Goal: Task Accomplishment & Management: Manage account settings

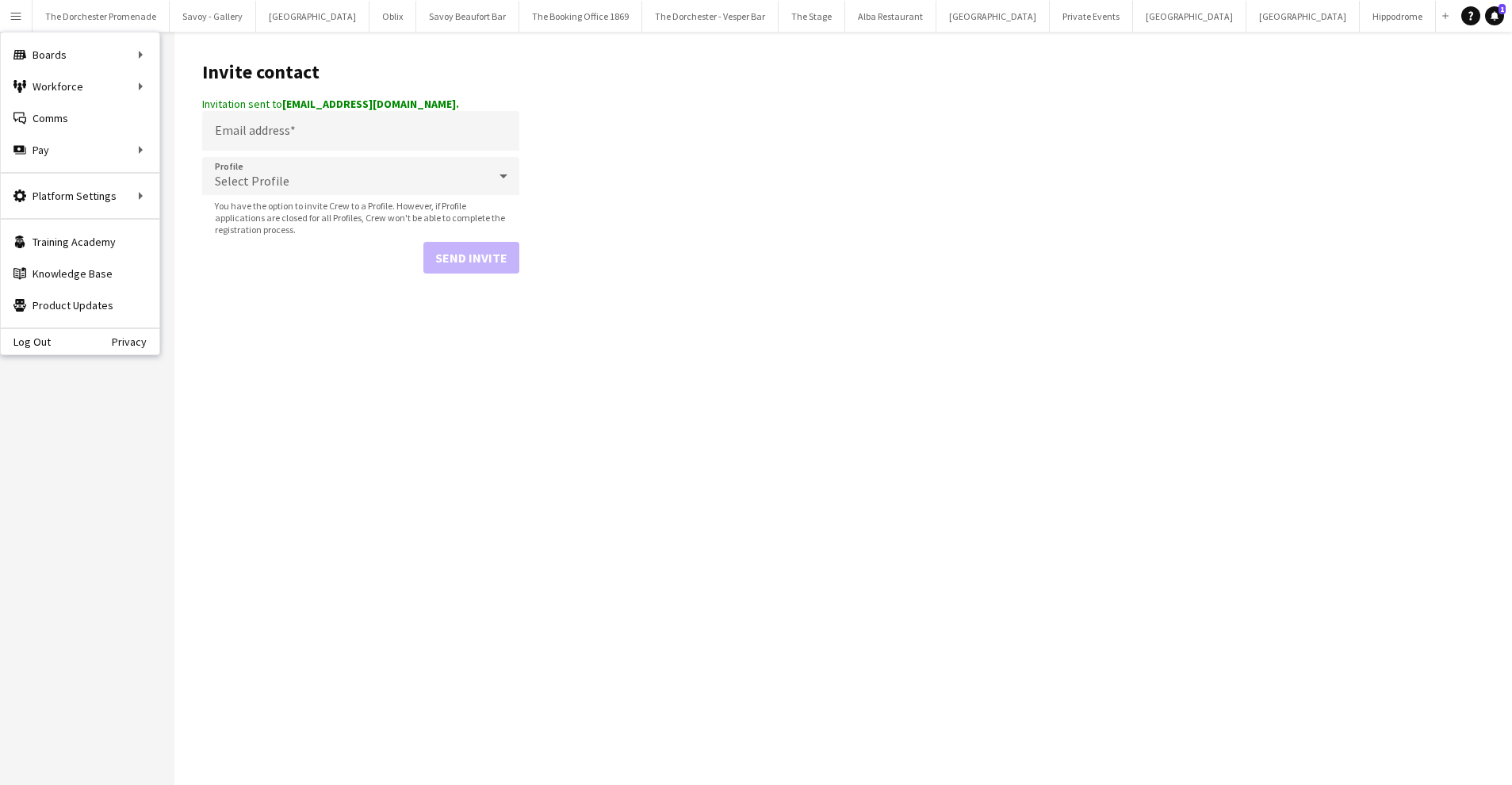
click at [637, 207] on main "Invite contact Invitation sent to [EMAIL_ADDRESS][DOMAIN_NAME]. Email address P…" at bounding box center [843, 408] width 1337 height 753
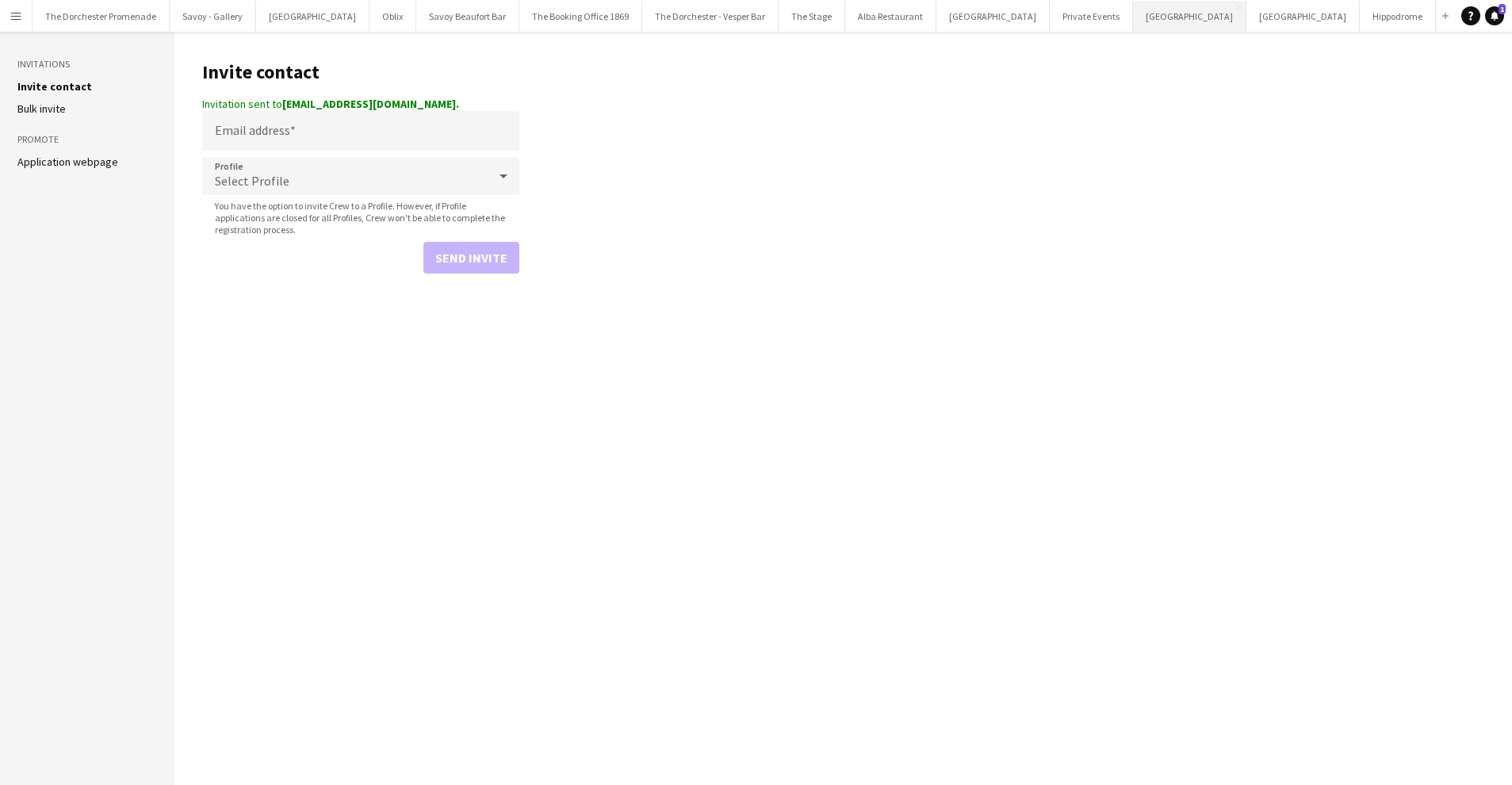
click at [1133, 16] on button "[GEOGRAPHIC_DATA] Close" at bounding box center [1189, 17] width 114 height 31
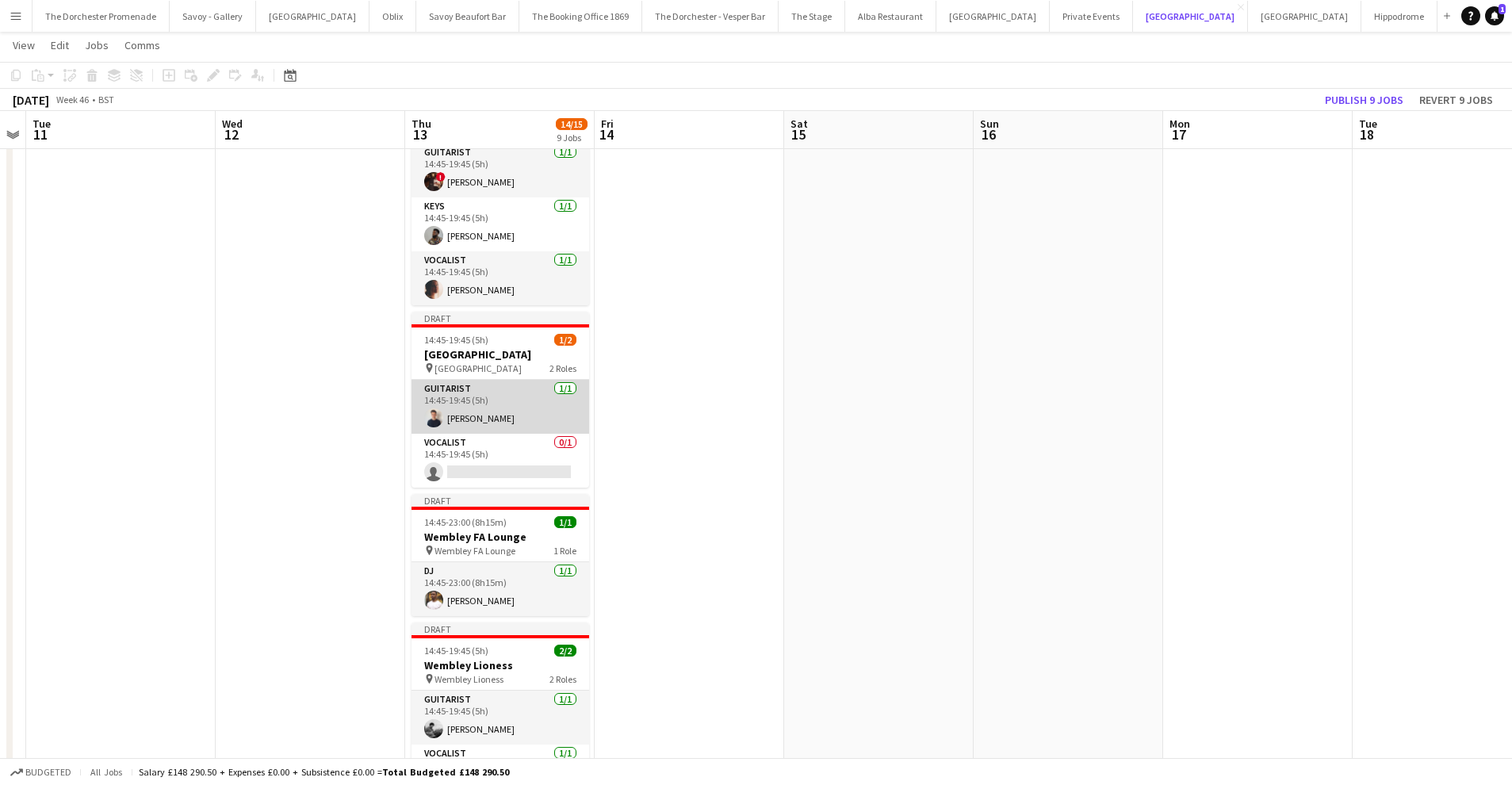
scroll to position [273, 0]
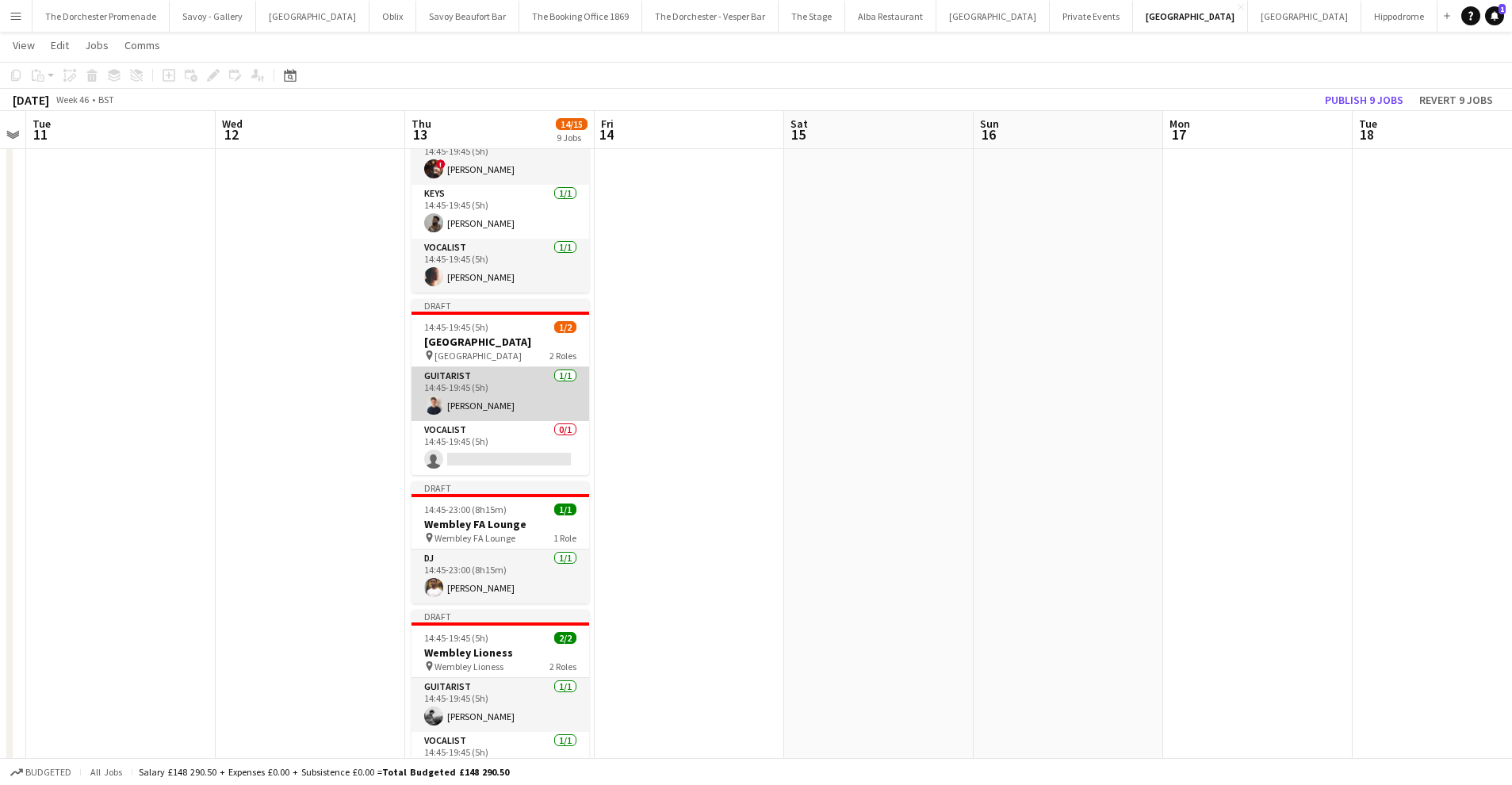
click at [471, 392] on app-card-role "Guitarist [DATE] 14:45-19:45 (5h) [PERSON_NAME]" at bounding box center [499, 393] width 178 height 53
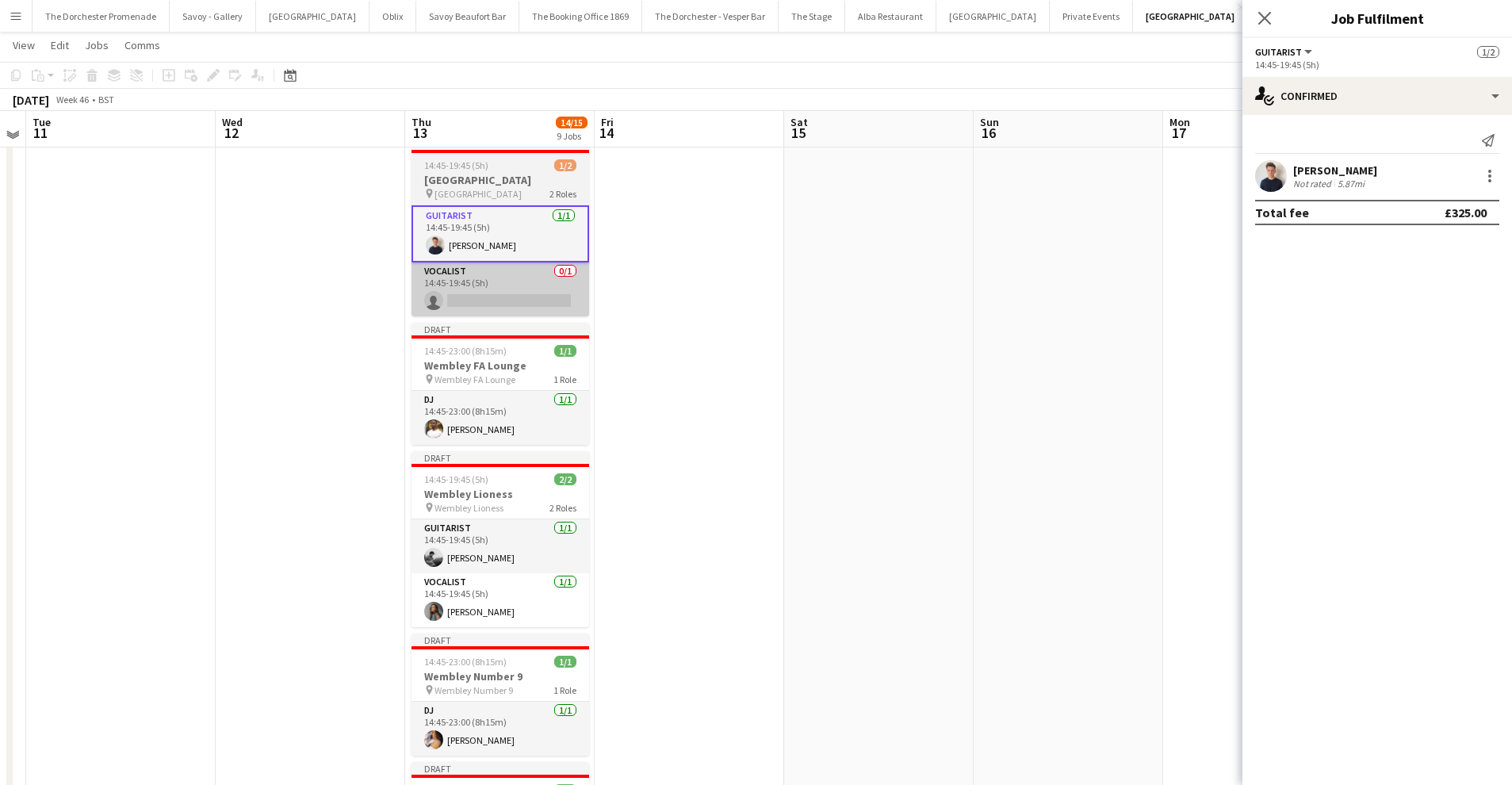
scroll to position [431, 0]
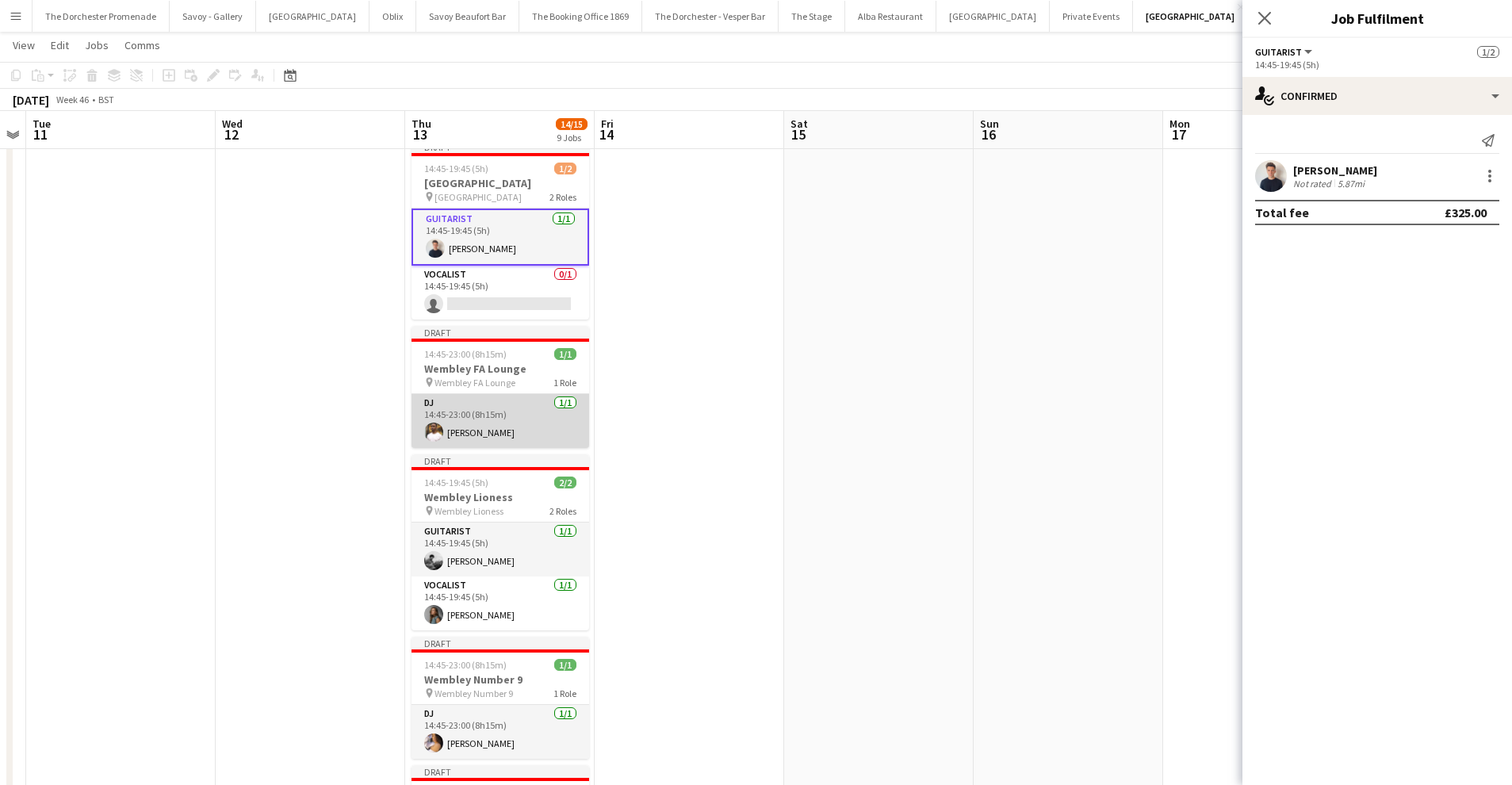
click at [512, 414] on app-card-role "DJ [DATE] 14:45-23:00 (8h15m) [PERSON_NAME]" at bounding box center [499, 421] width 178 height 53
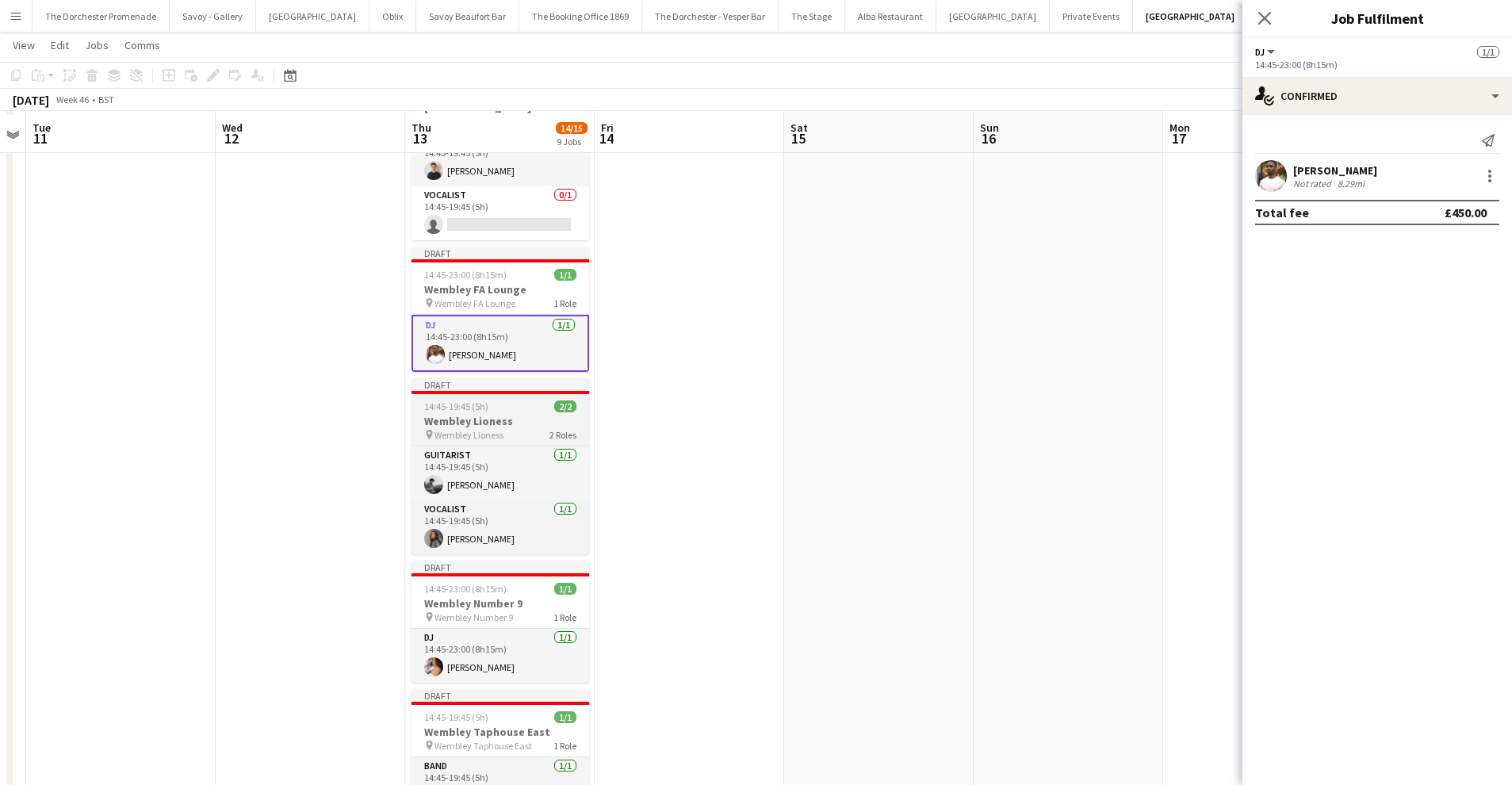
scroll to position [511, 0]
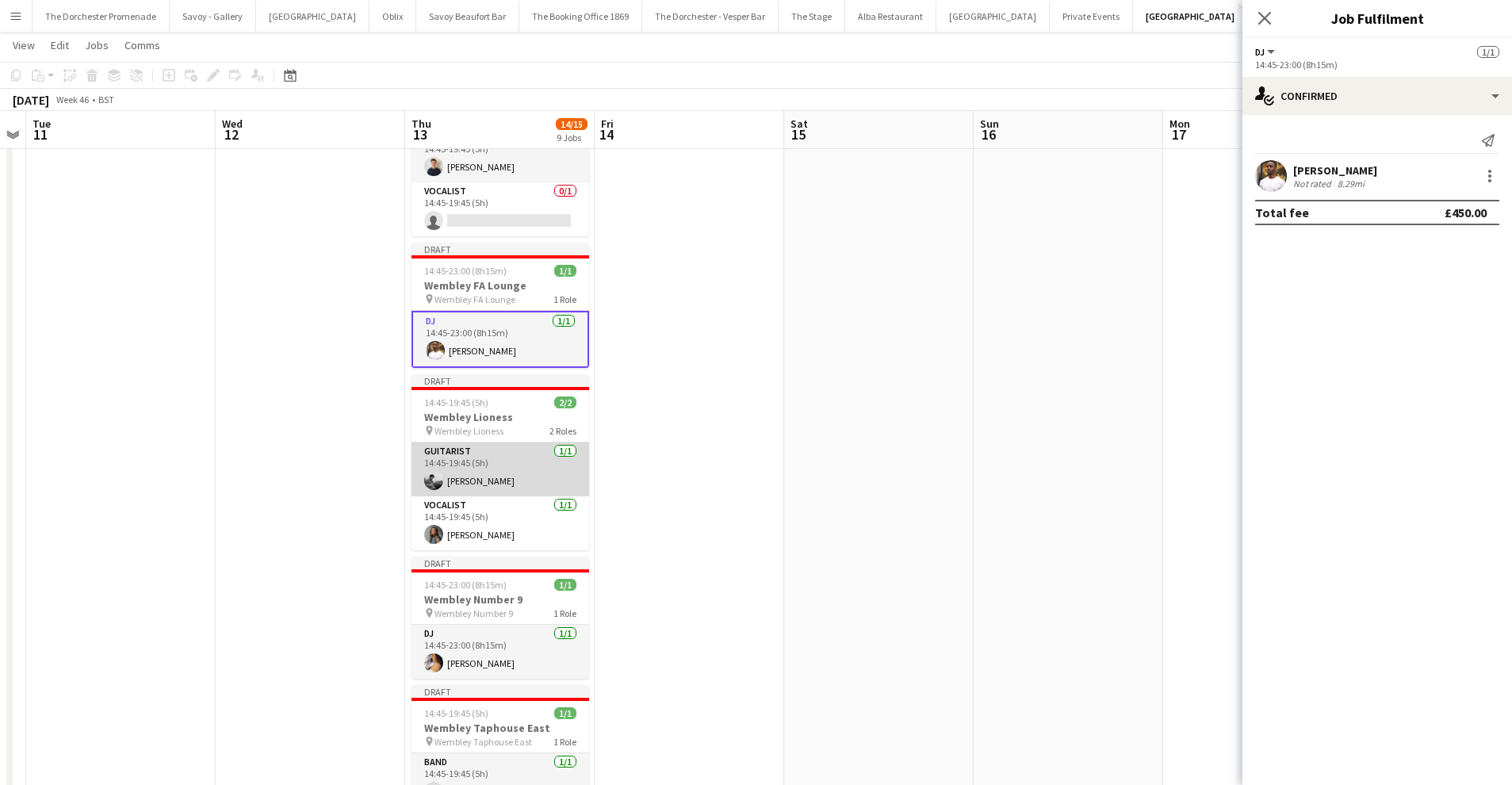
click at [516, 455] on app-card-role "Guitarist [DATE] 14:45-19:45 (5h) [PERSON_NAME]" at bounding box center [499, 468] width 178 height 53
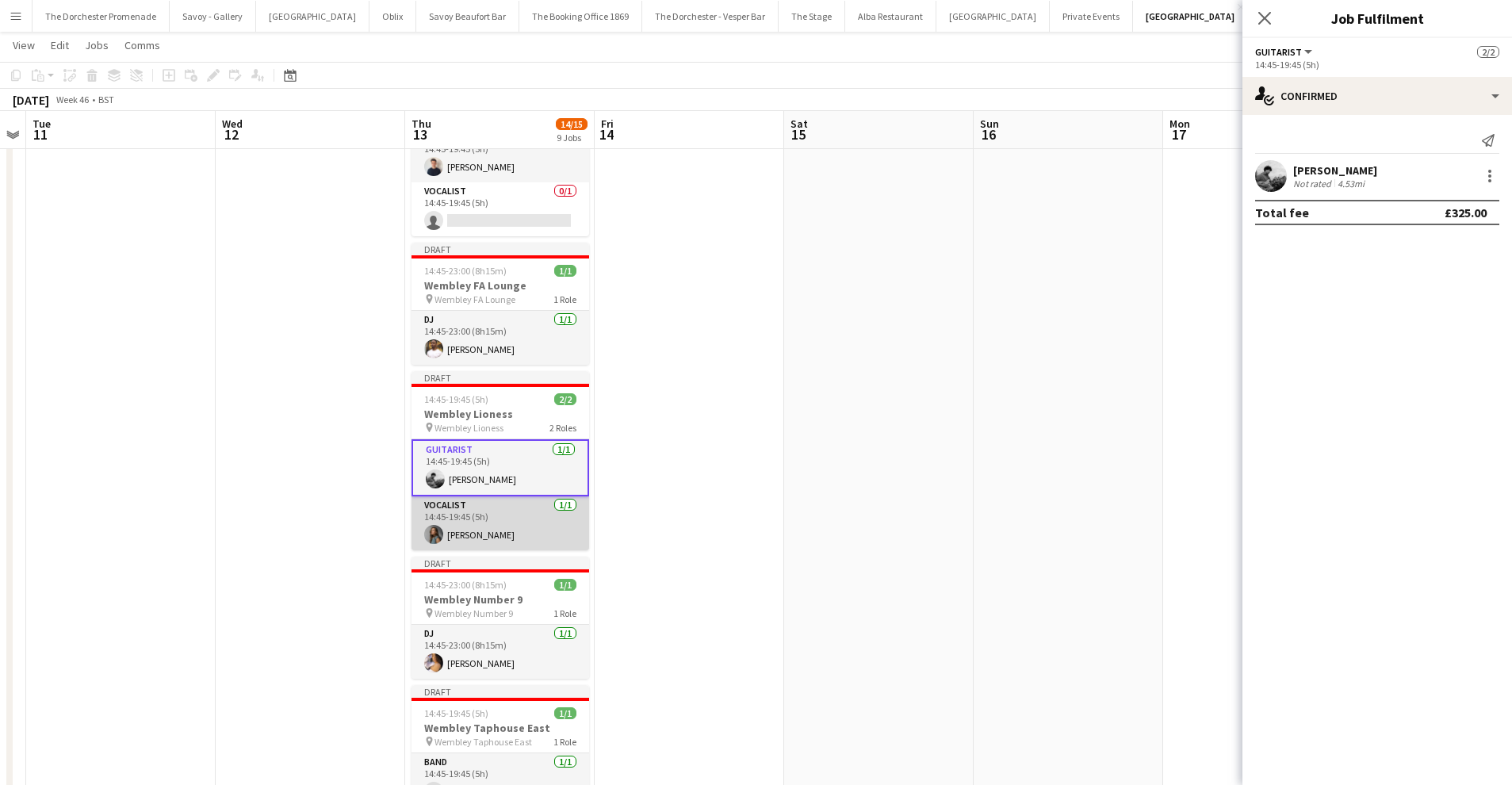
click at [514, 512] on app-card-role "Vocalist [DATE] 14:45-19:45 (5h) [PERSON_NAME]" at bounding box center [499, 523] width 178 height 53
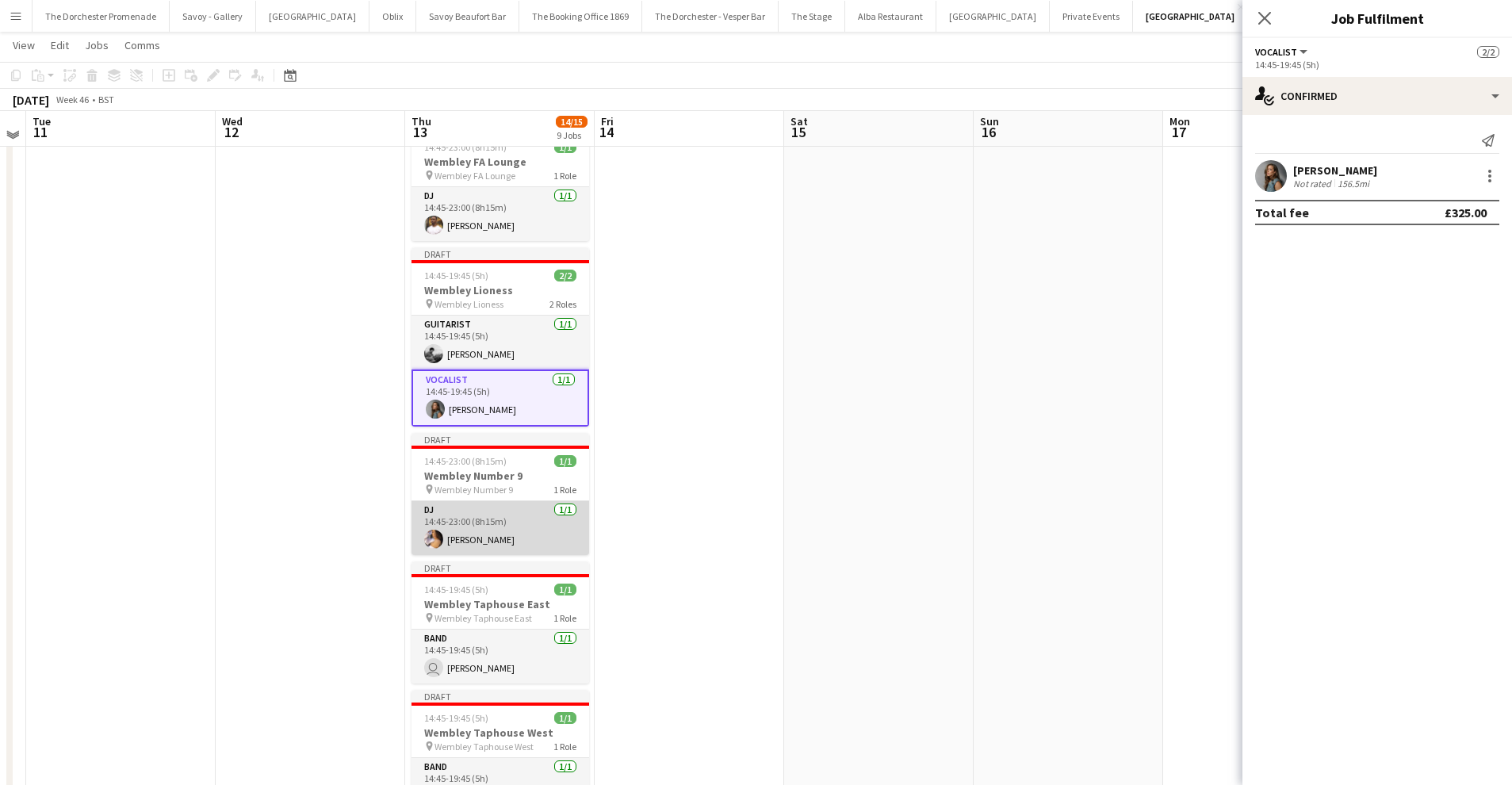
scroll to position [639, 0]
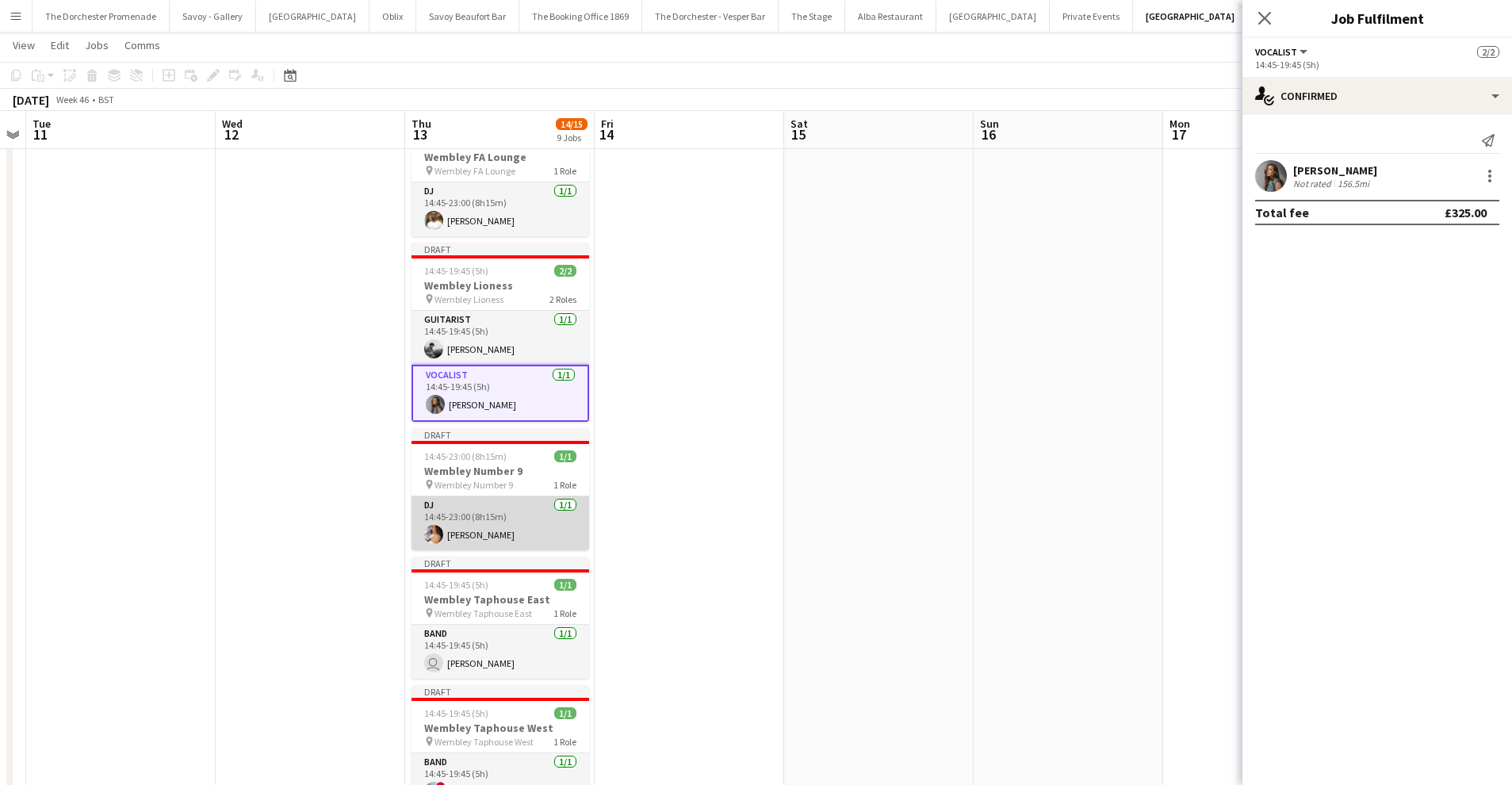
click at [516, 525] on app-card-role "DJ [DATE] 14:45-23:00 (8h15m) [PERSON_NAME]" at bounding box center [499, 523] width 178 height 53
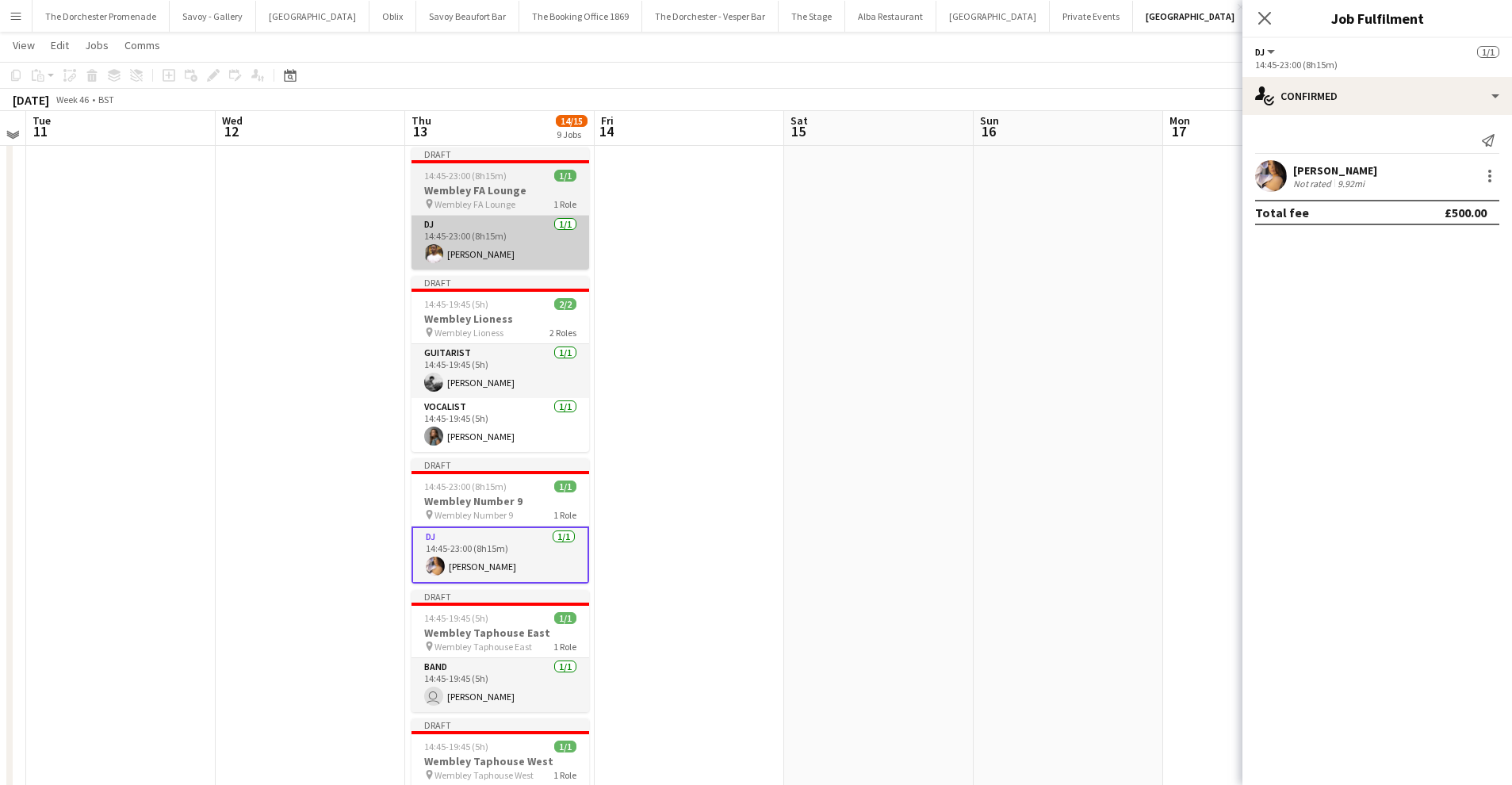
scroll to position [603, 0]
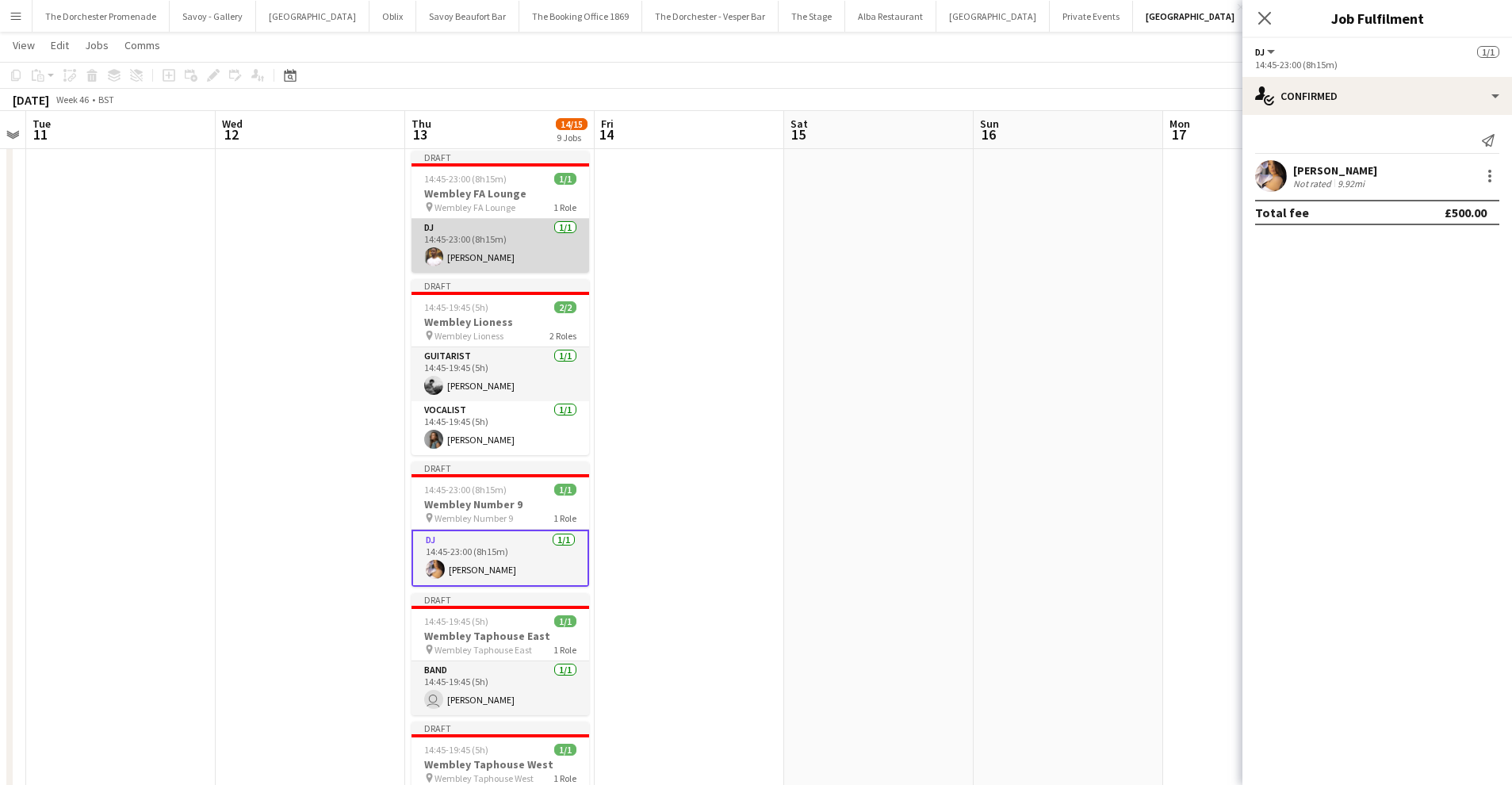
click at [519, 225] on app-card-role "DJ [DATE] 14:45-23:00 (8h15m) [PERSON_NAME]" at bounding box center [499, 245] width 178 height 53
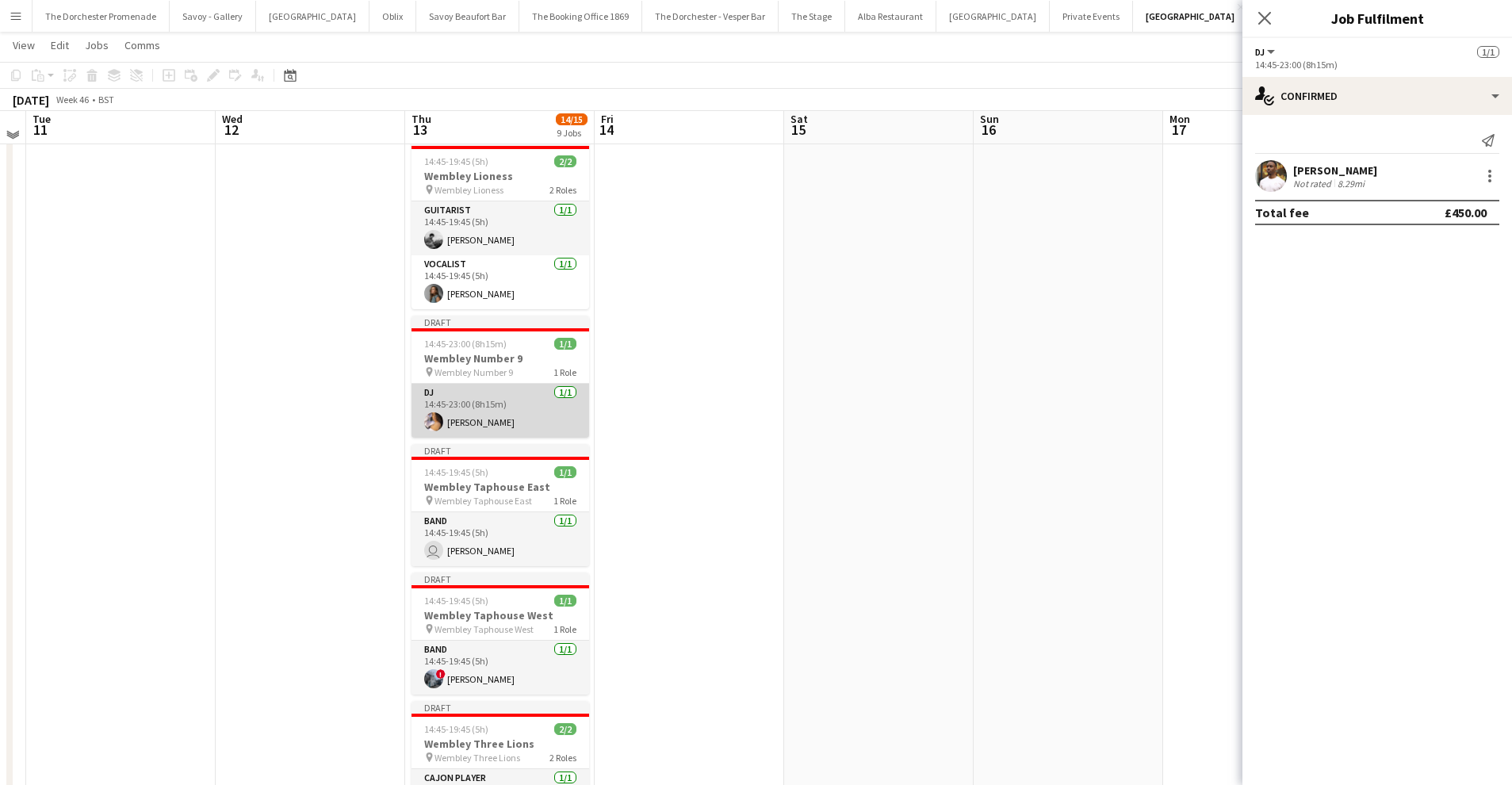
scroll to position [760, 0]
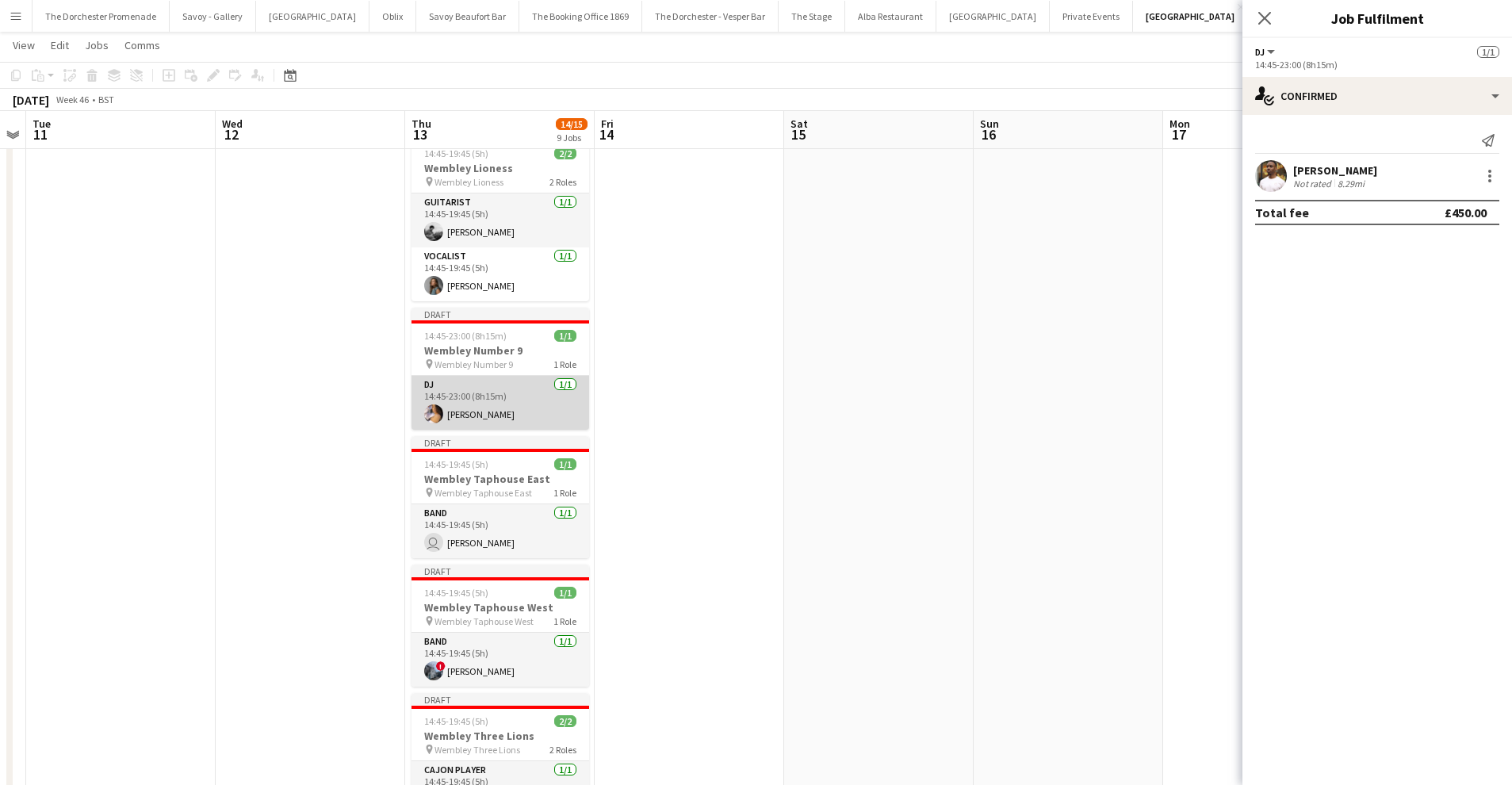
click at [497, 402] on app-card-role "DJ [DATE] 14:45-23:00 (8h15m) [PERSON_NAME]" at bounding box center [499, 402] width 178 height 53
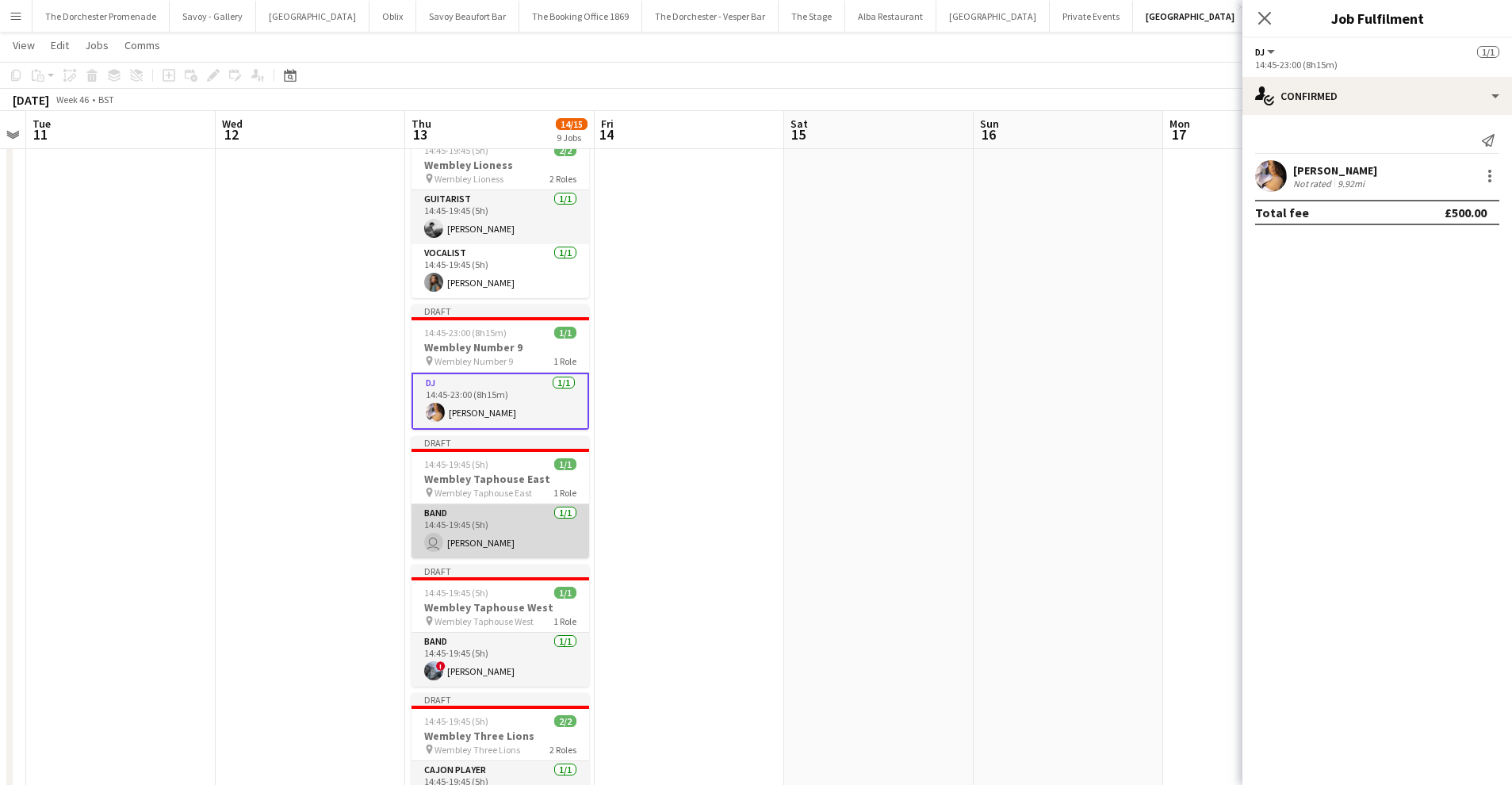
click at [498, 519] on app-card-role "Band [DATE] 14:45-19:45 (5h) user [PERSON_NAME]" at bounding box center [499, 530] width 178 height 53
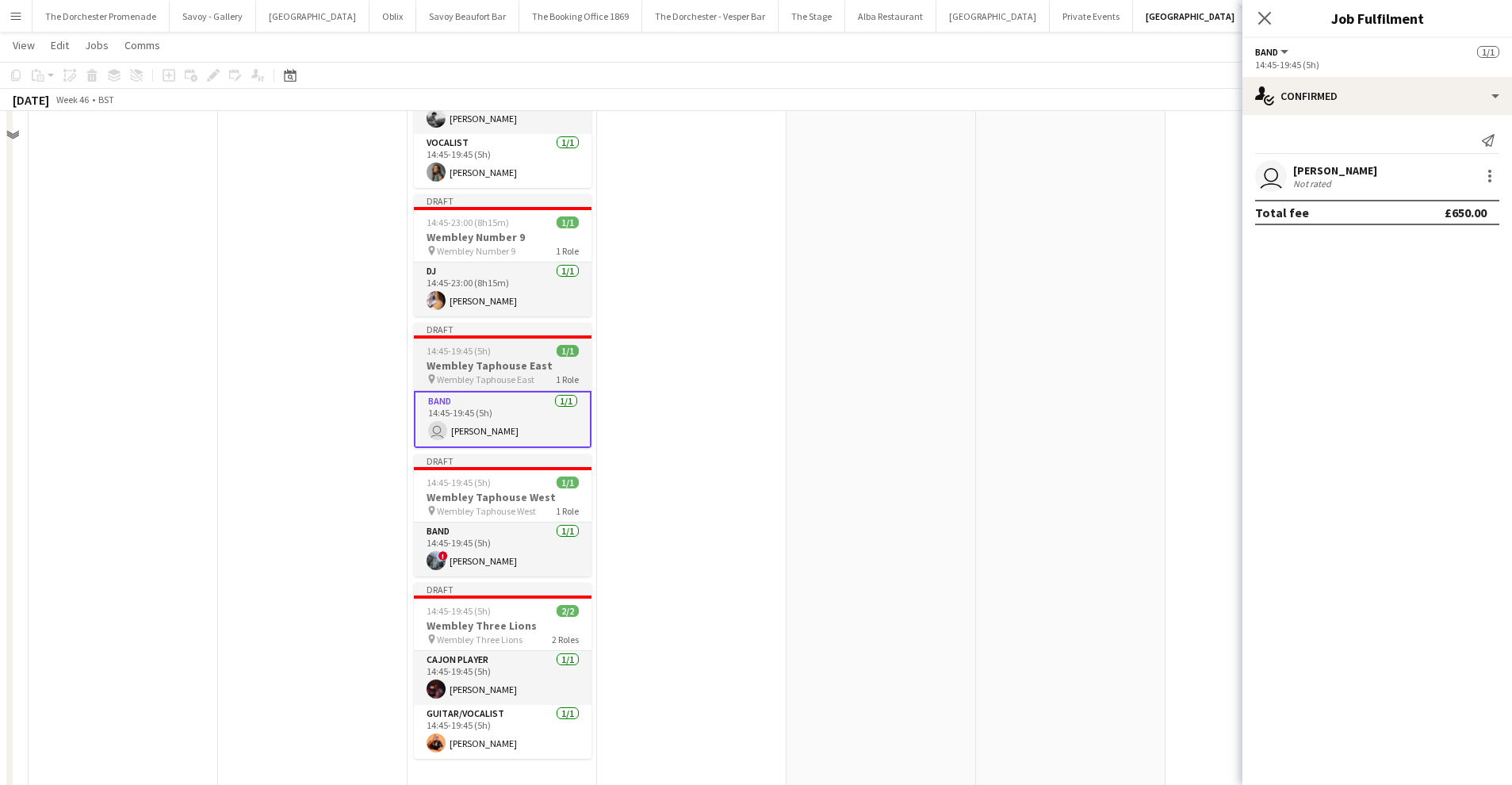
scroll to position [894, 0]
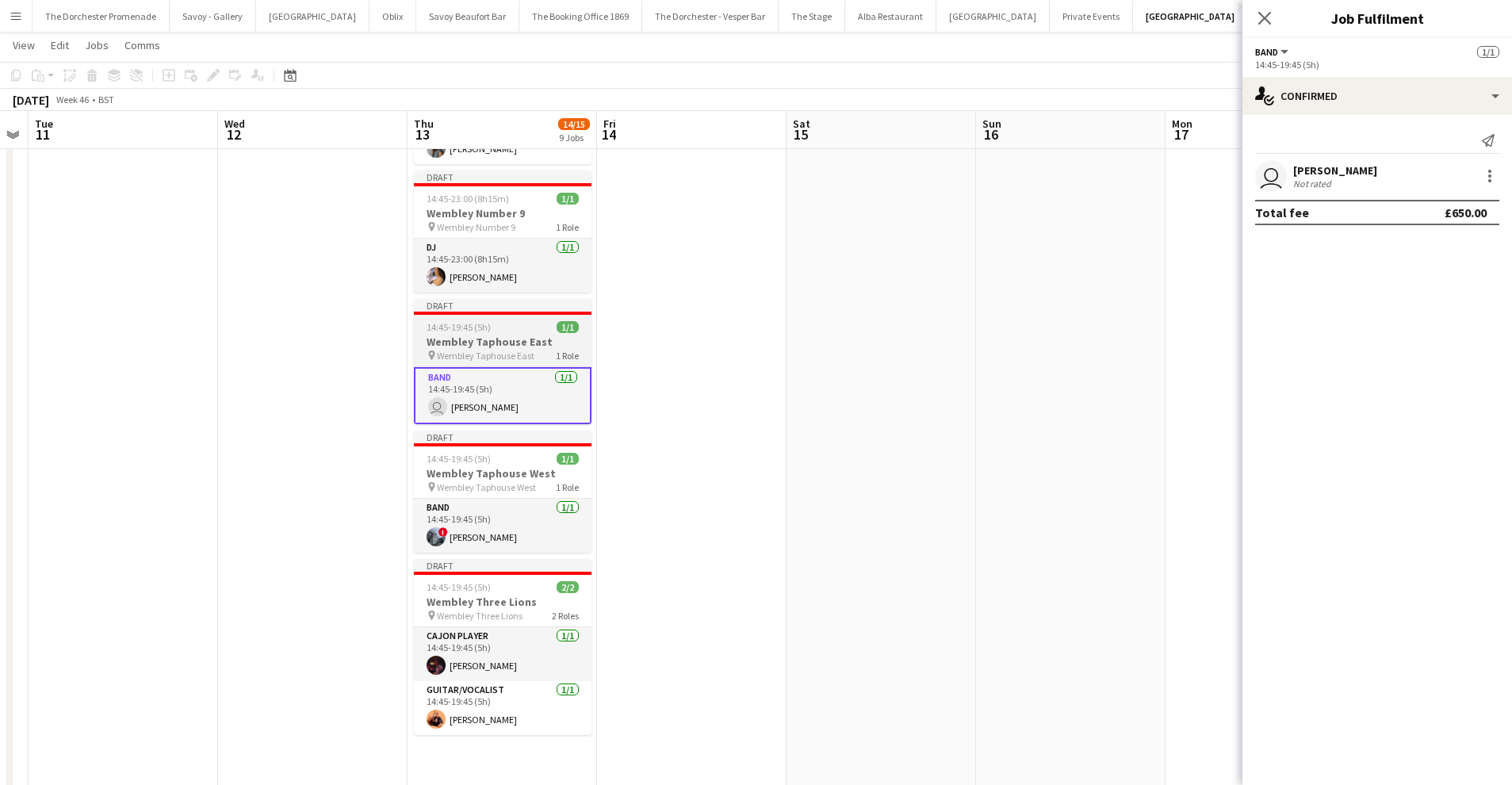
click at [498, 338] on h3 "Wembley Taphouse East" at bounding box center [502, 341] width 178 height 15
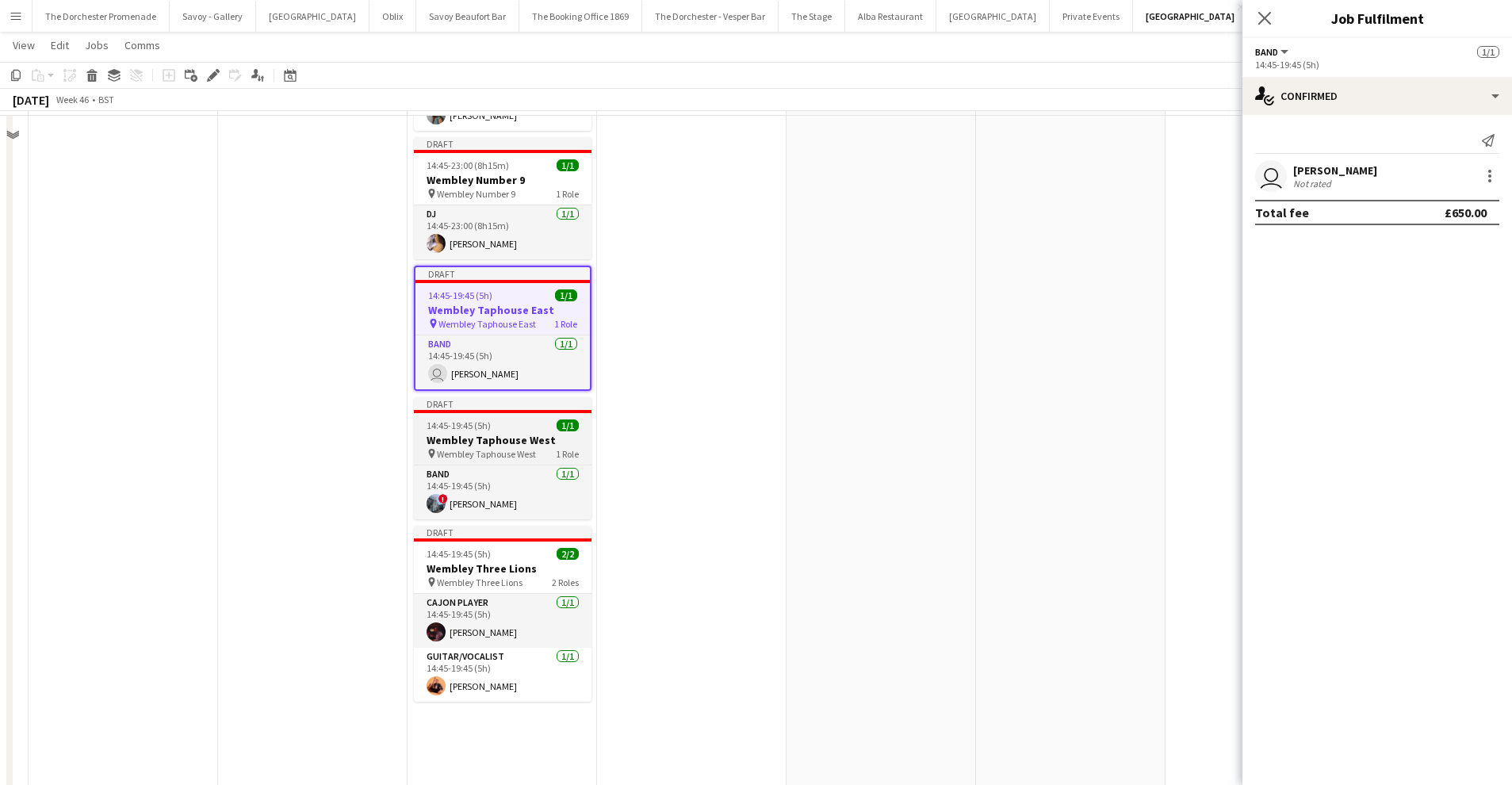
scroll to position [784, 0]
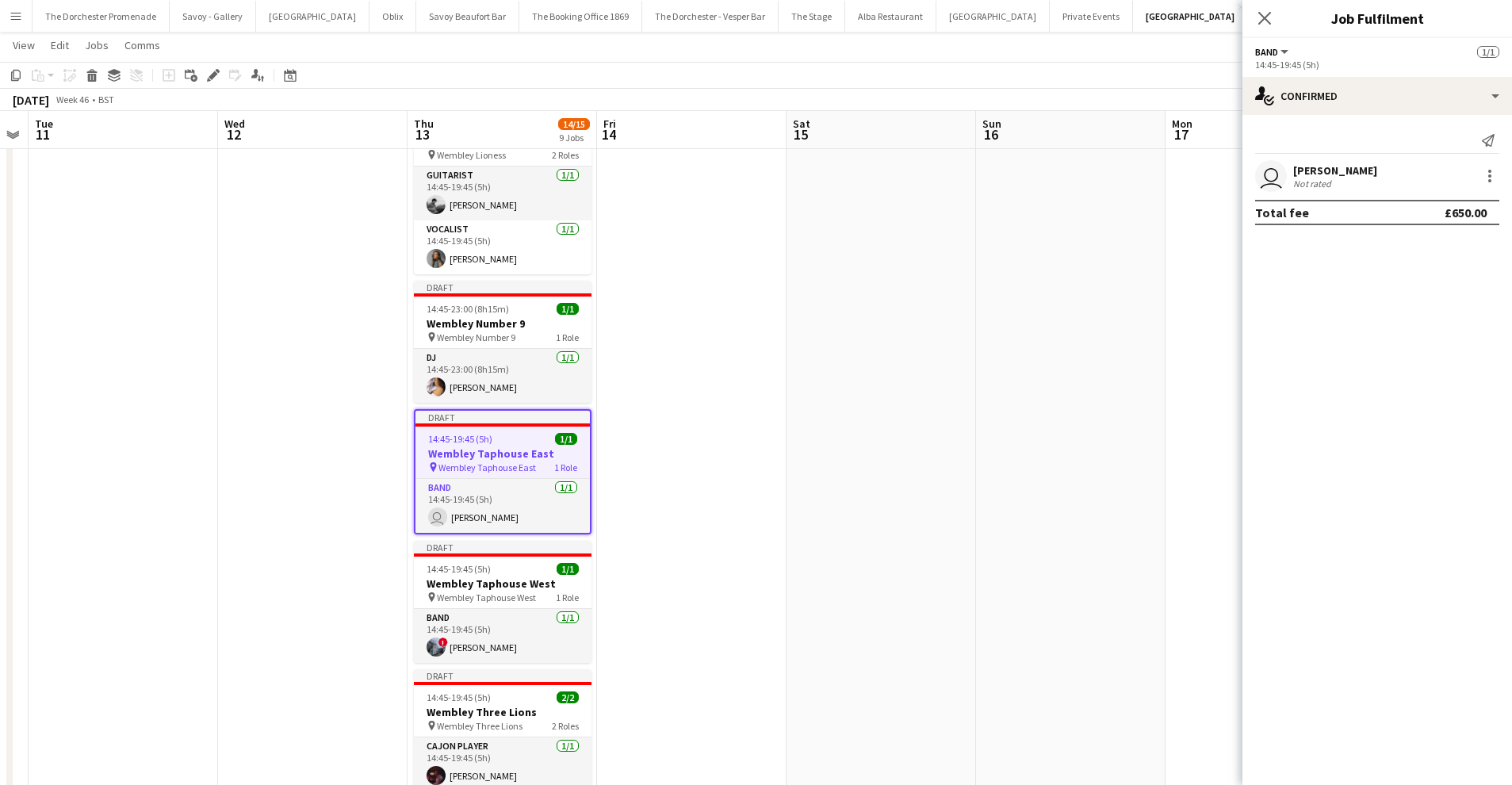
click at [504, 459] on h3 "Wembley Taphouse East" at bounding box center [503, 453] width 175 height 15
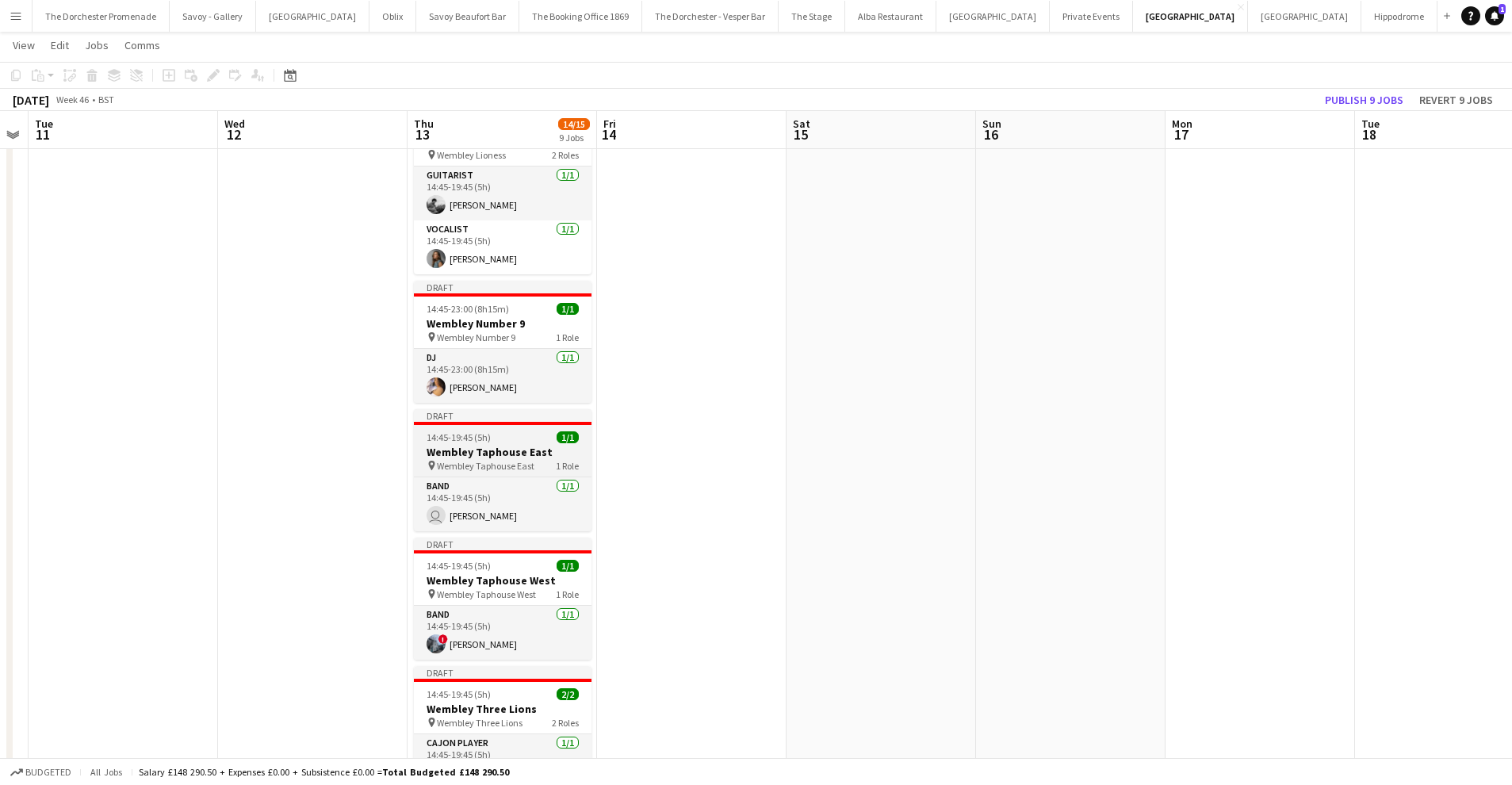
click at [504, 460] on span "Wembley Taphouse East" at bounding box center [486, 465] width 97 height 12
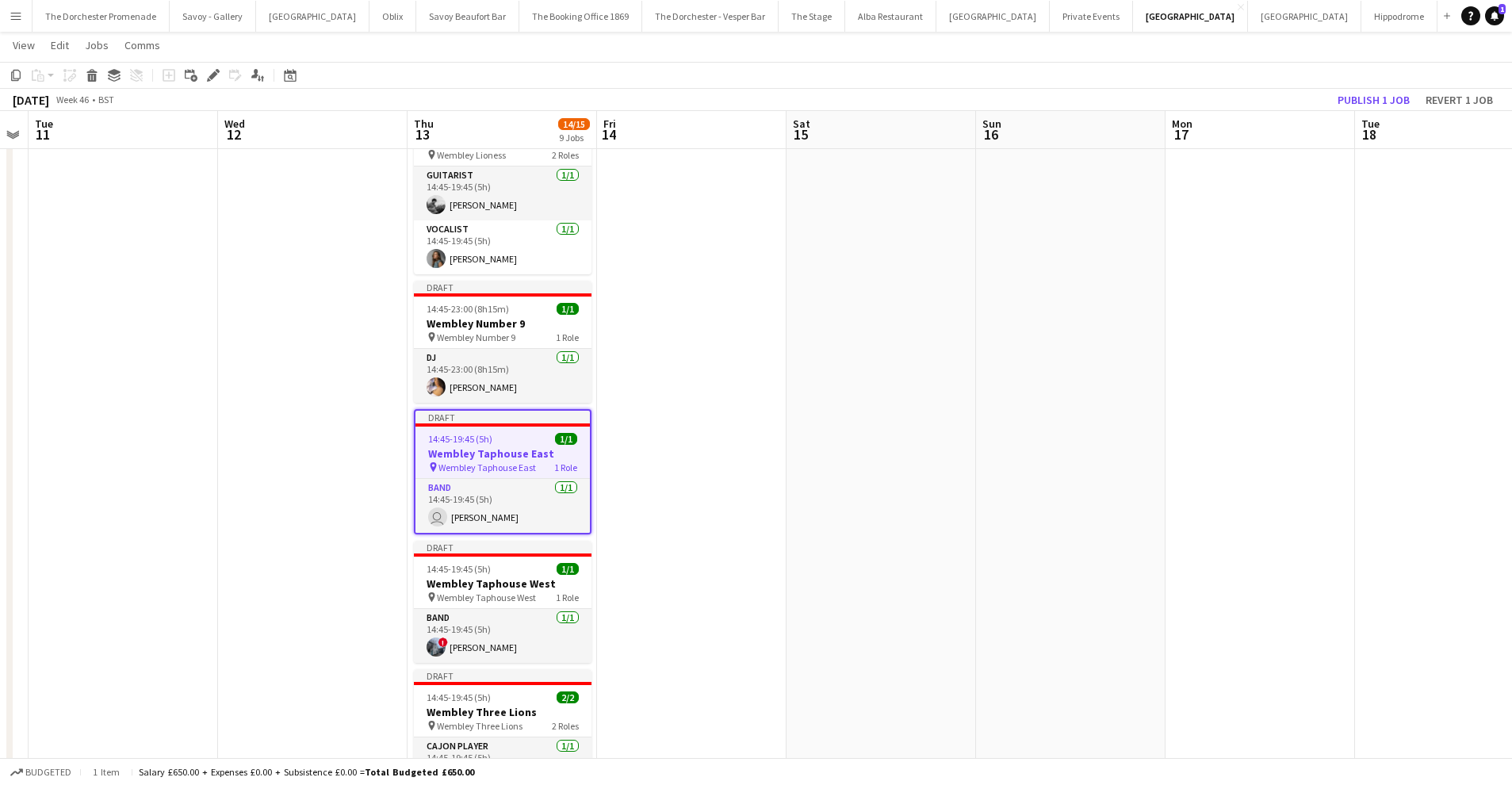
click at [479, 457] on h3 "Wembley Taphouse East" at bounding box center [503, 453] width 175 height 15
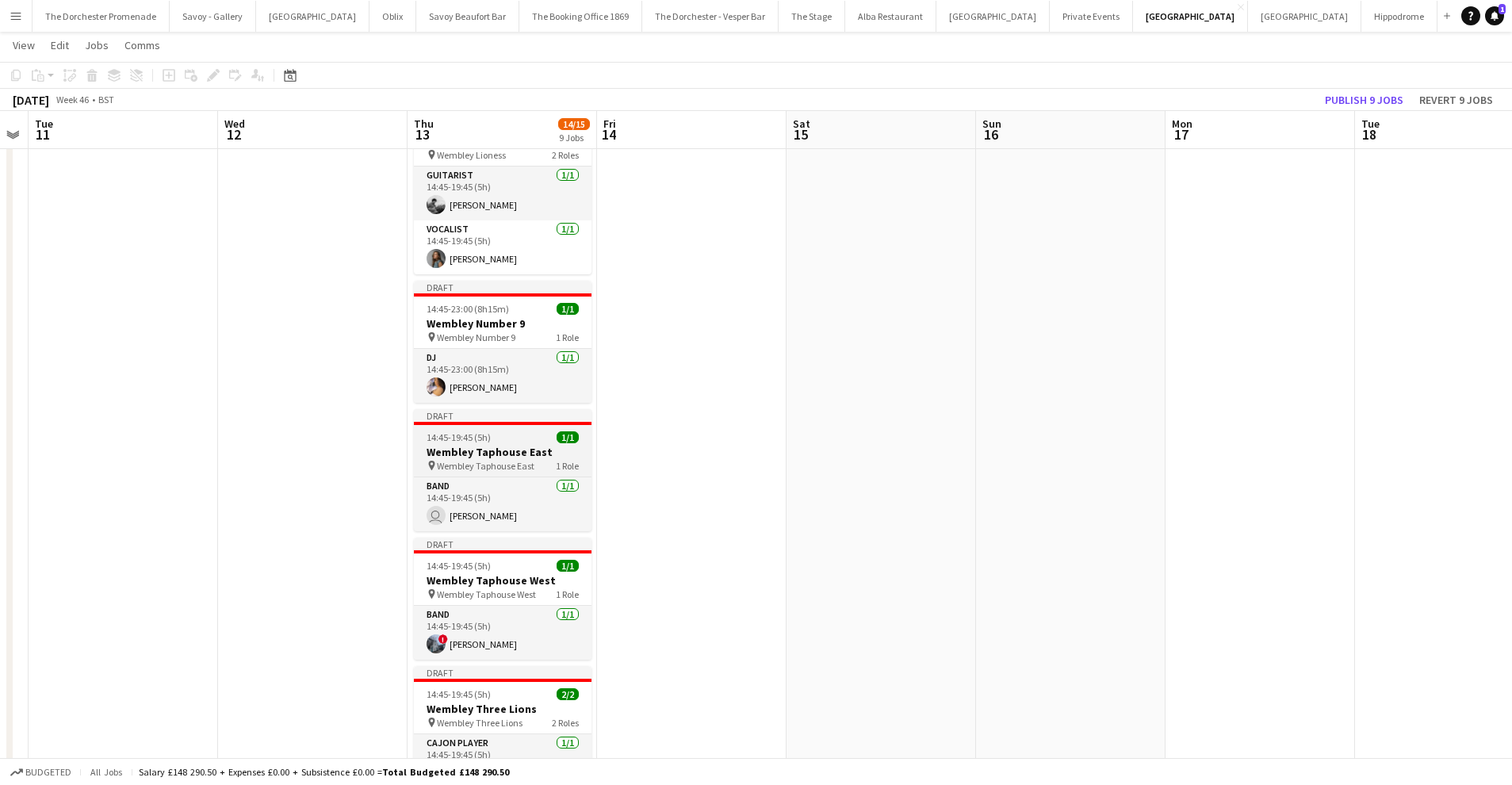
click at [479, 457] on h3 "Wembley Taphouse East" at bounding box center [502, 452] width 178 height 15
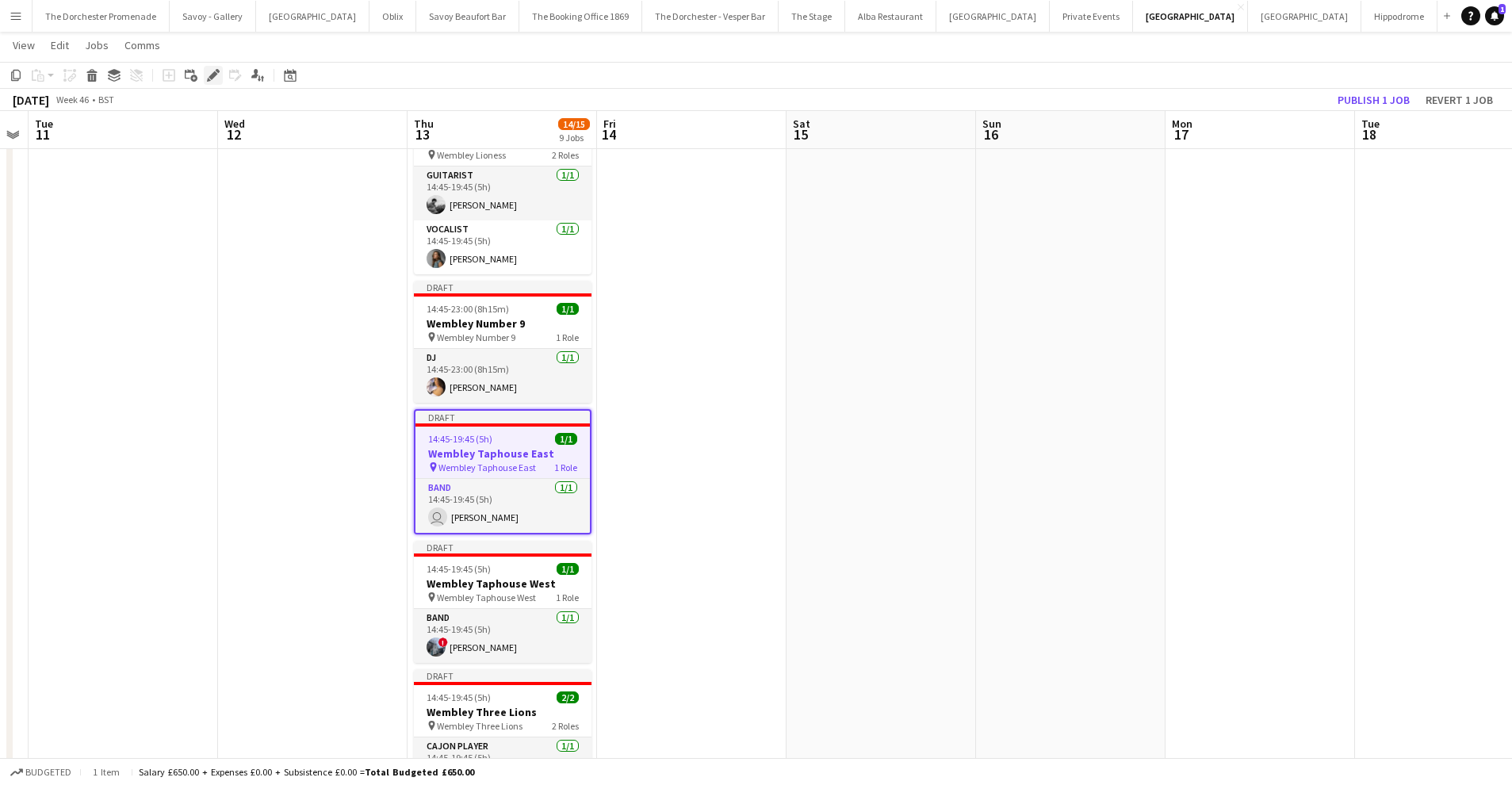
click at [218, 76] on icon "Edit" at bounding box center [213, 75] width 13 height 13
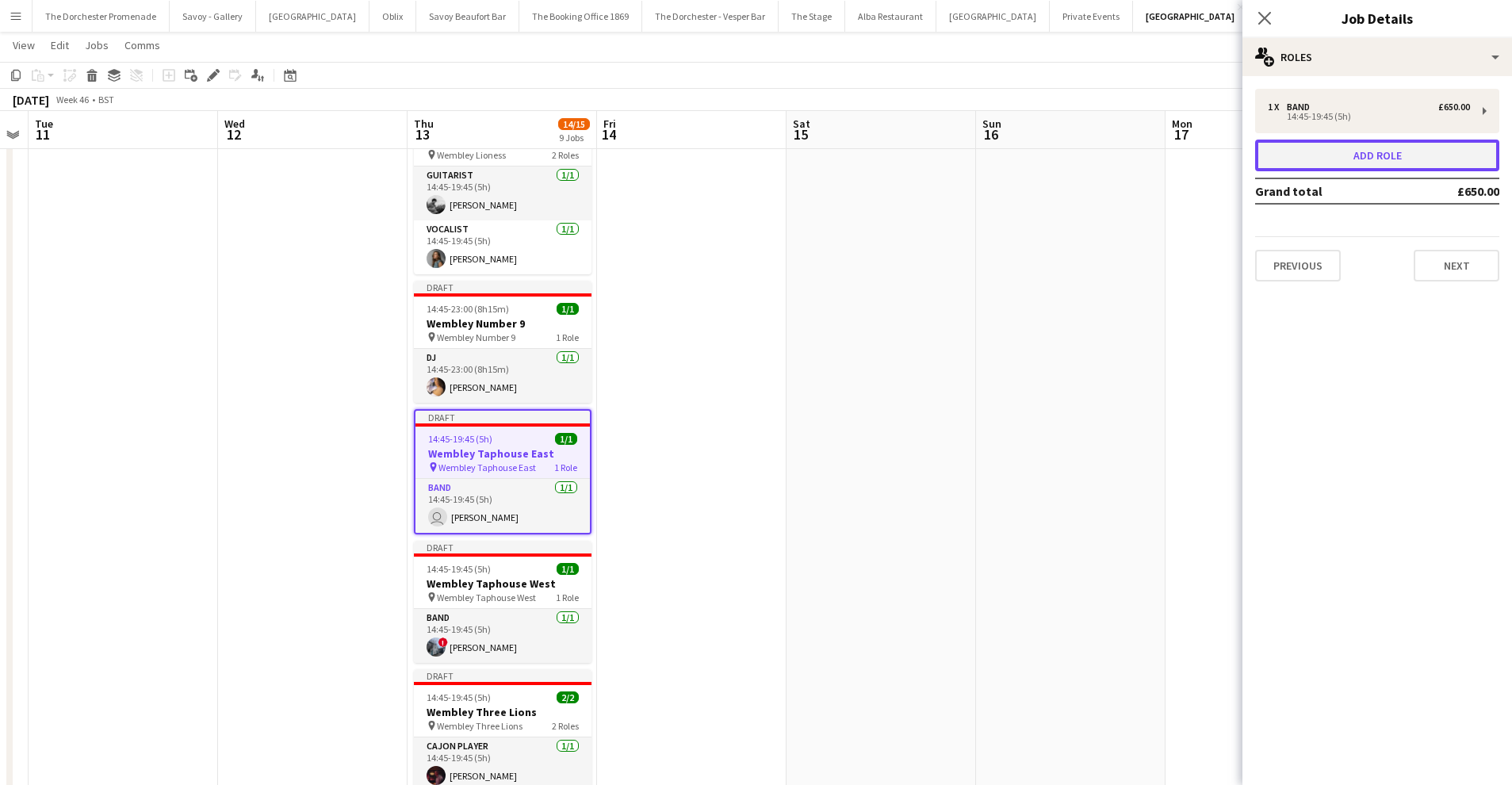
click at [1359, 150] on button "Add role" at bounding box center [1377, 155] width 244 height 32
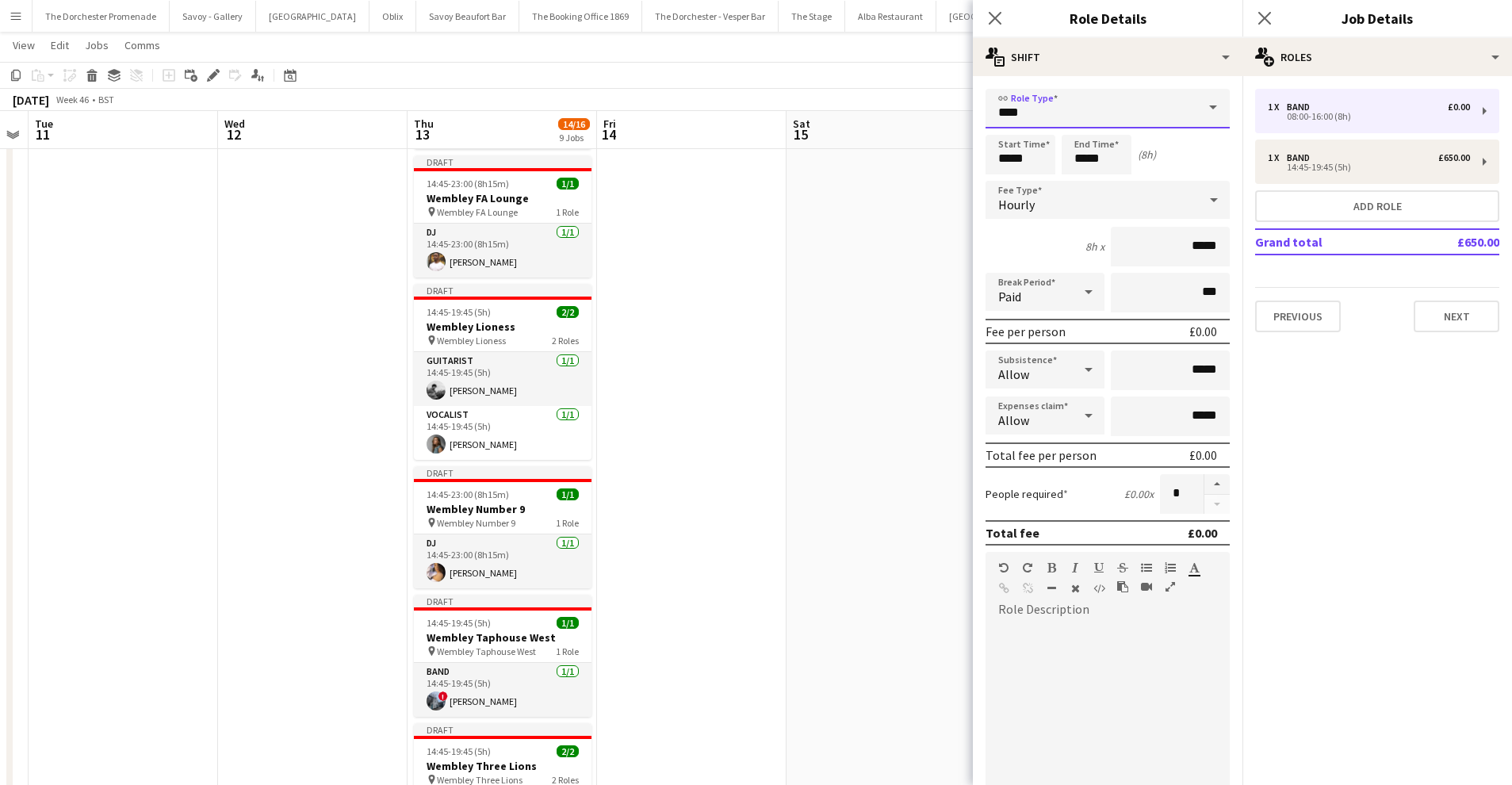
click at [1082, 113] on input "****" at bounding box center [1107, 108] width 244 height 40
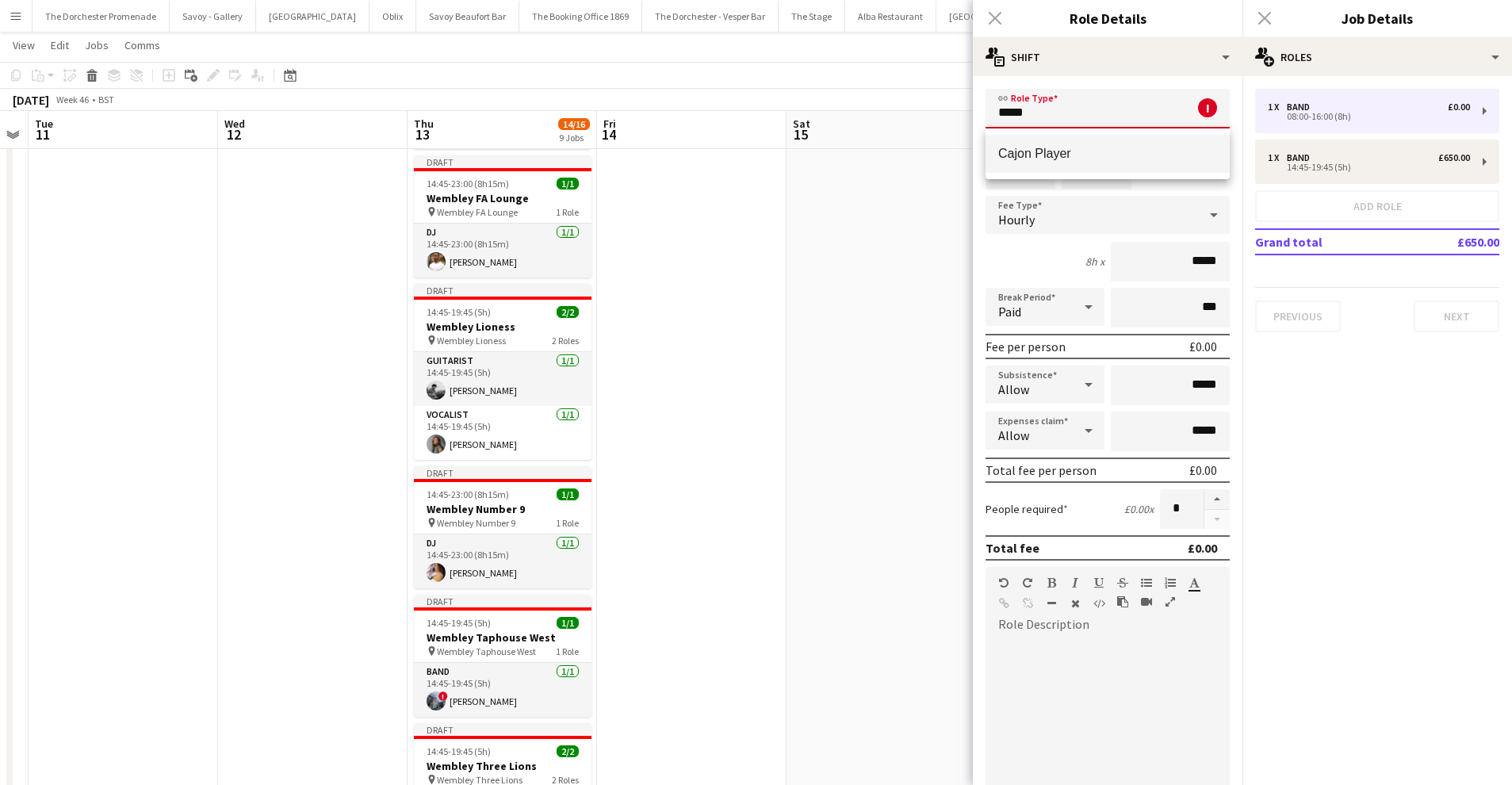
click at [1082, 144] on mat-option "Cajon Player" at bounding box center [1107, 154] width 244 height 38
type input "**********"
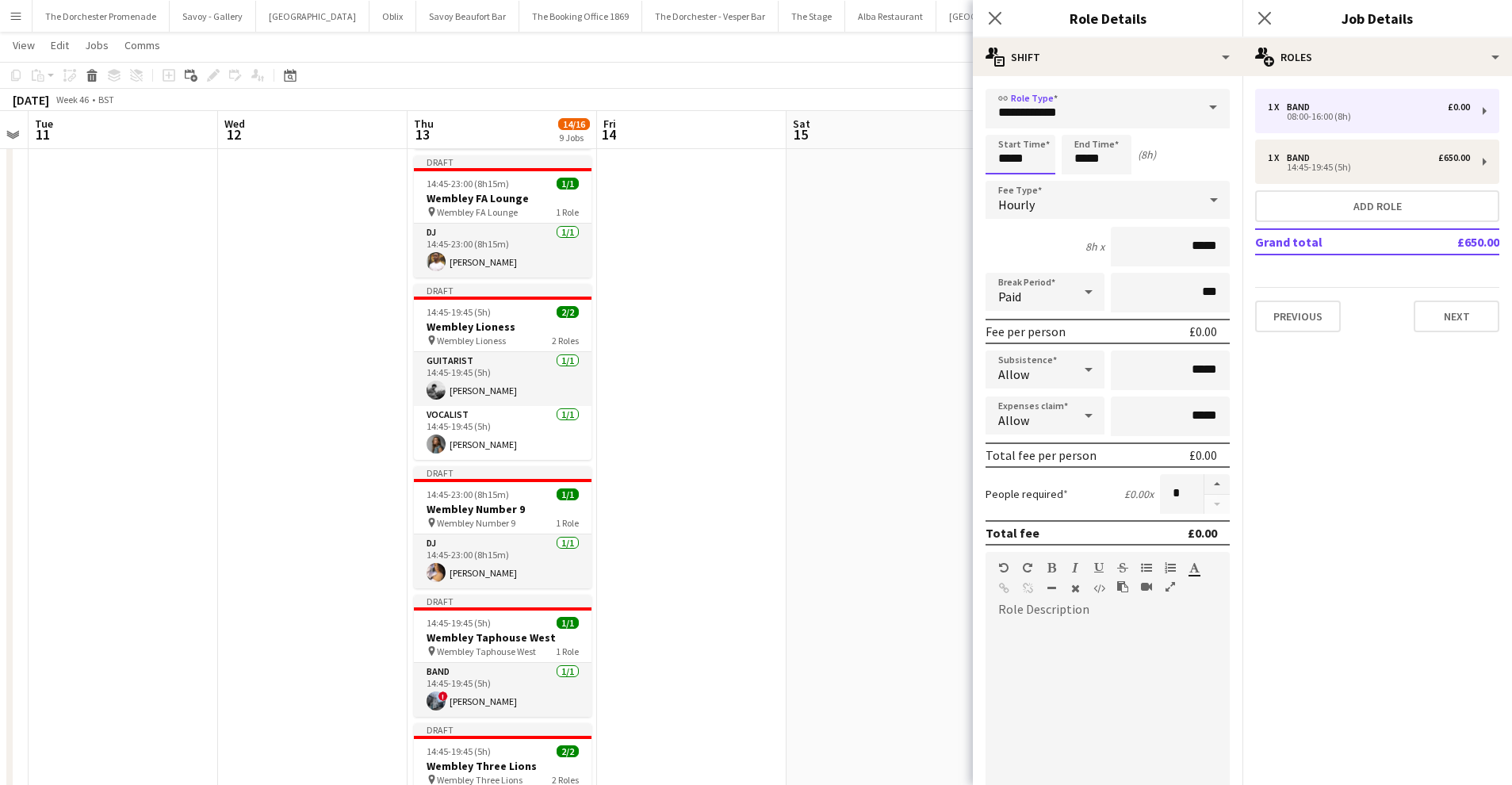
click at [1028, 153] on input "*****" at bounding box center [1020, 154] width 70 height 40
type input "*****"
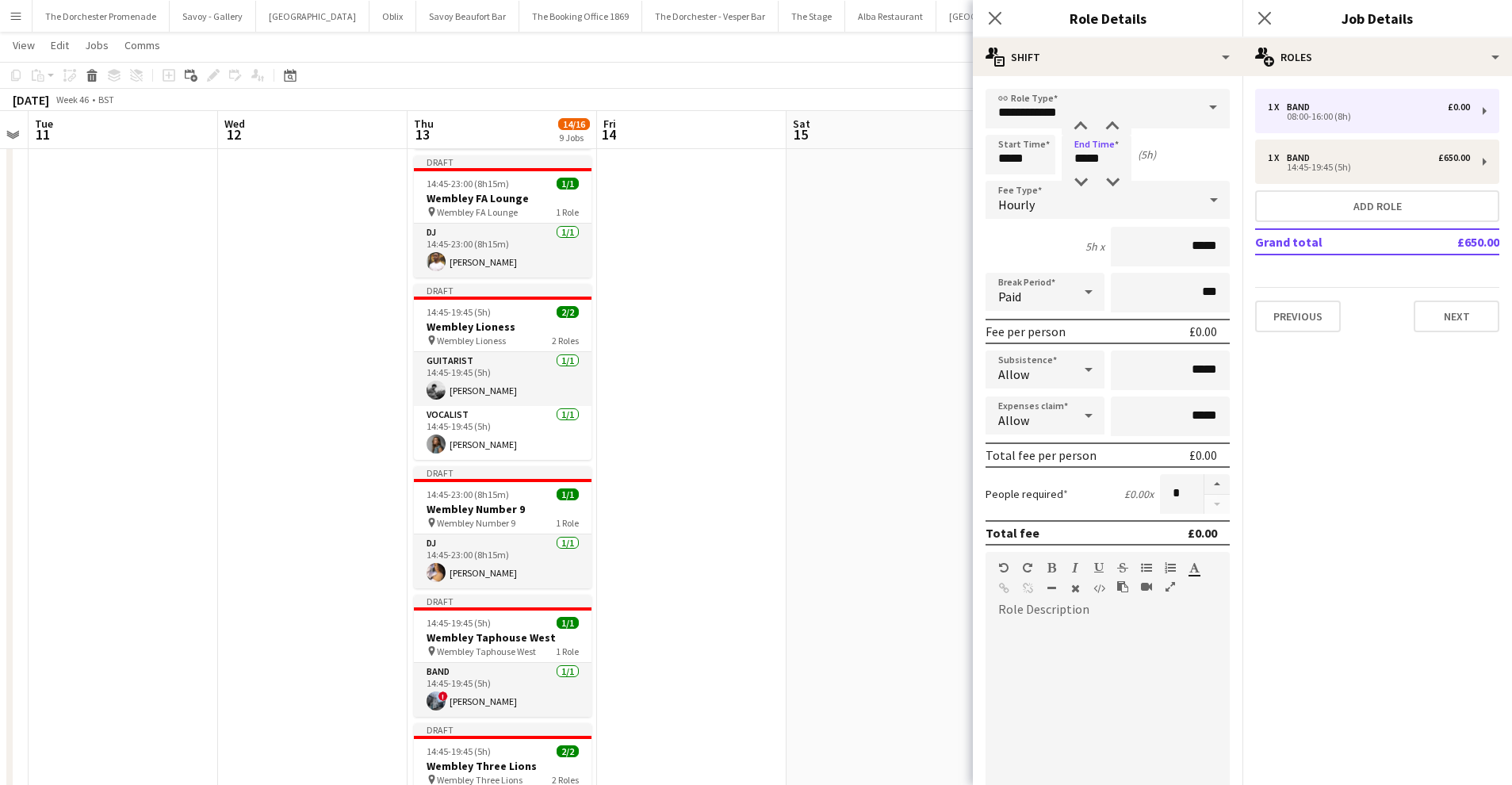
click at [1167, 190] on div "Hourly" at bounding box center [1091, 199] width 213 height 38
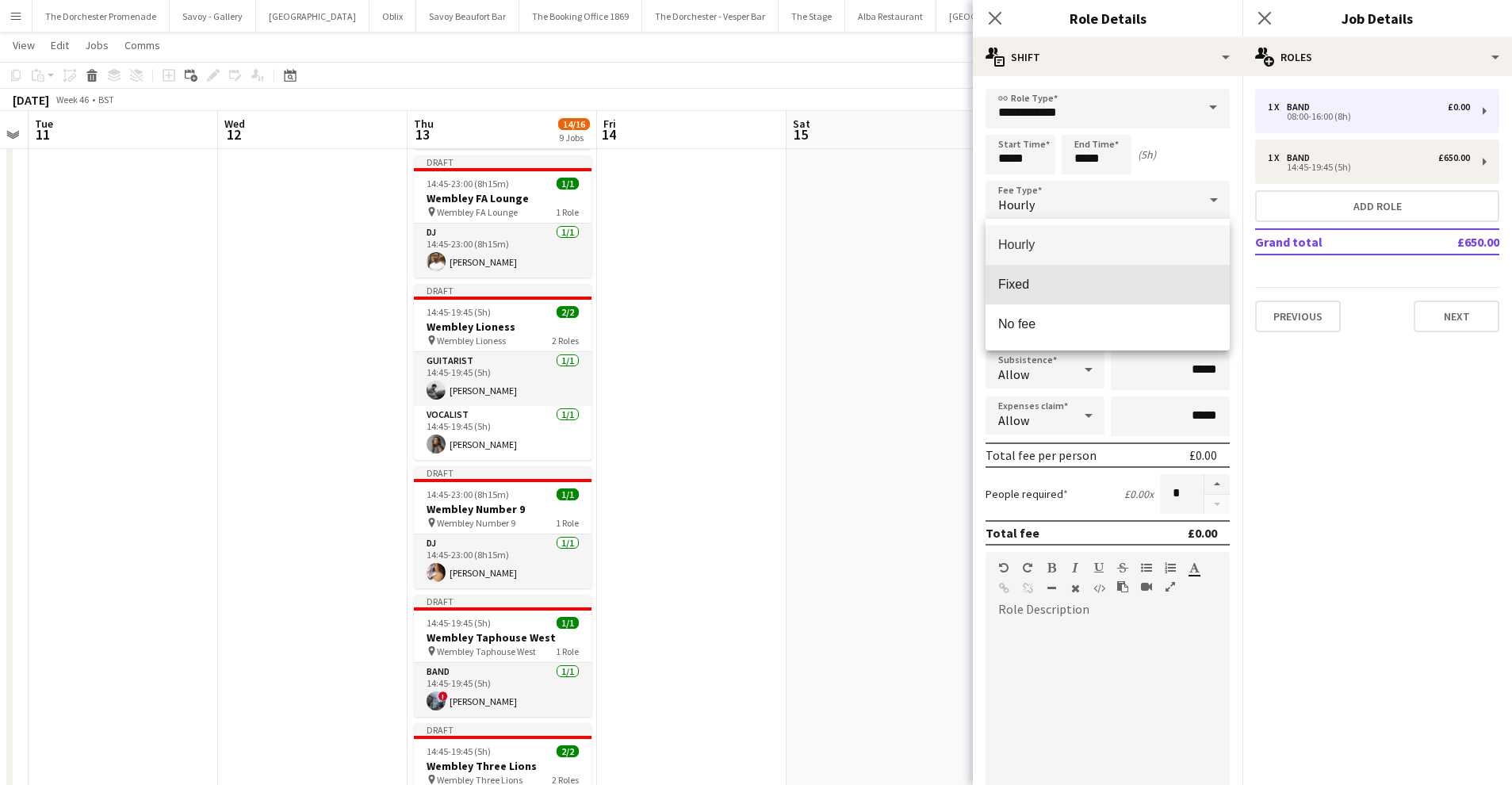
drag, startPoint x: 1122, startPoint y: 273, endPoint x: 1143, endPoint y: 272, distance: 21.0
click at [1122, 273] on mat-option "Fixed" at bounding box center [1107, 285] width 244 height 40
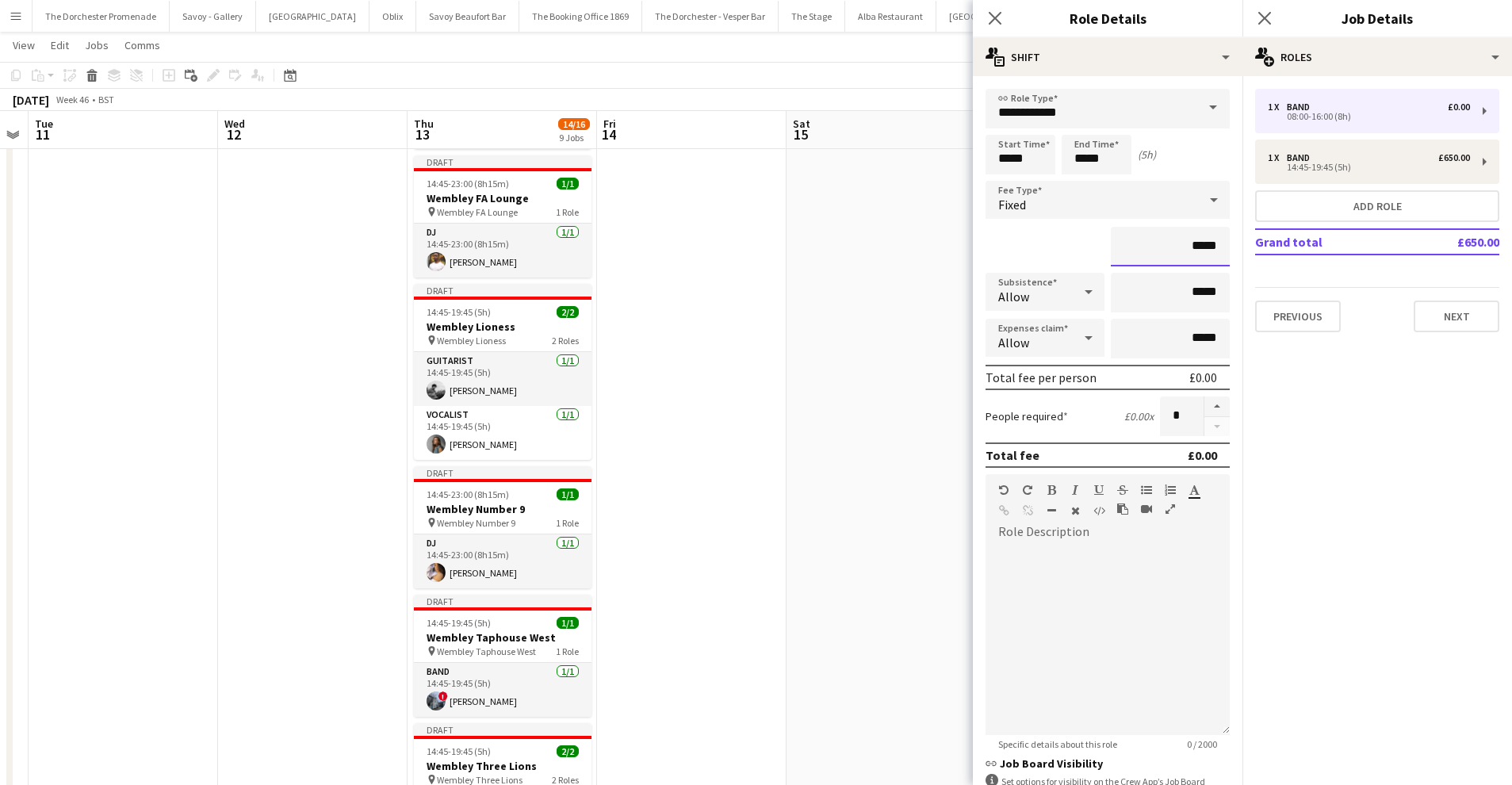
click at [1204, 248] on input "*****" at bounding box center [1170, 246] width 119 height 40
type input "*******"
click at [1464, 330] on button "Next" at bounding box center [1457, 316] width 86 height 32
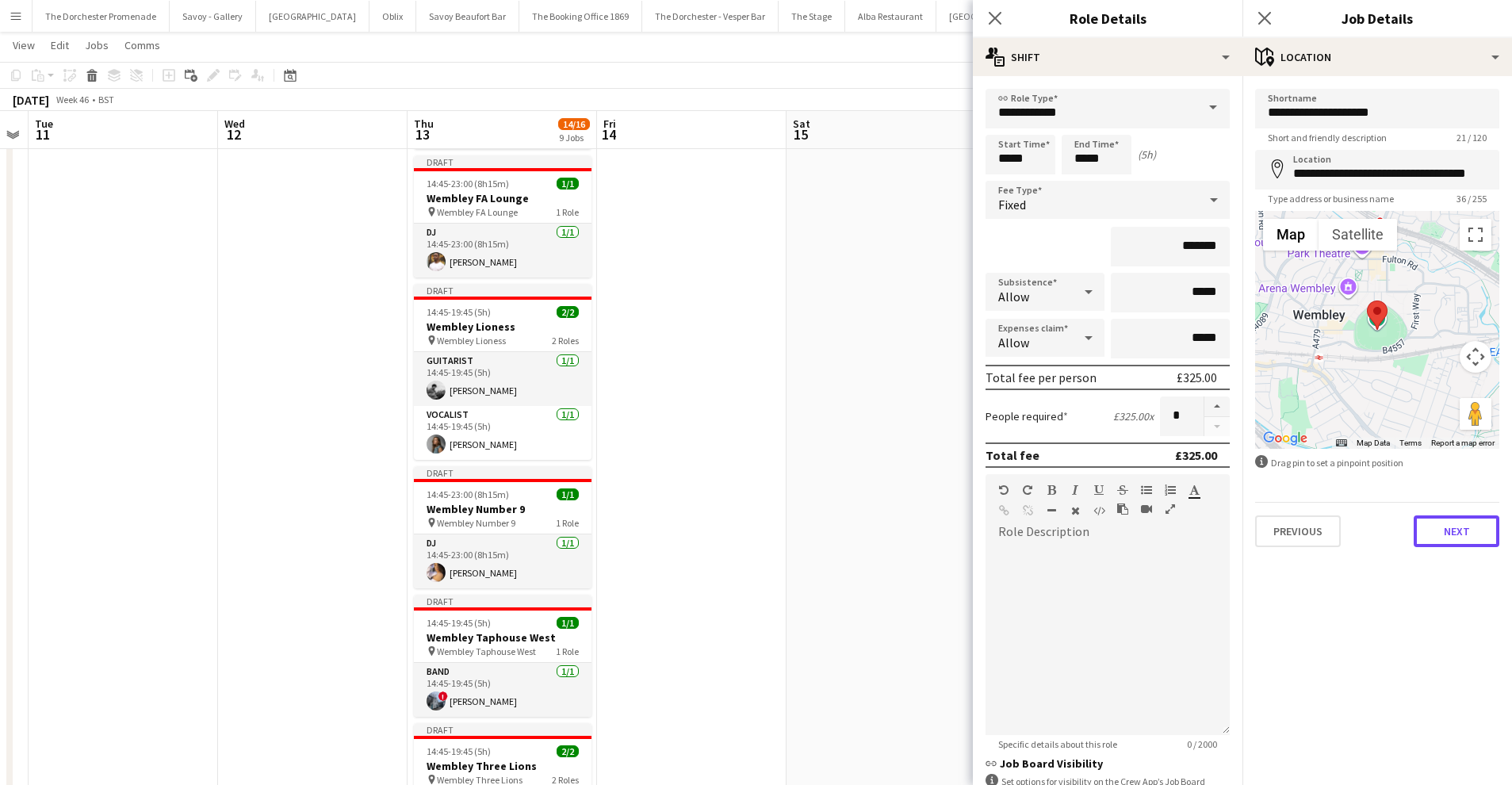
click at [1459, 525] on button "Next" at bounding box center [1457, 530] width 86 height 32
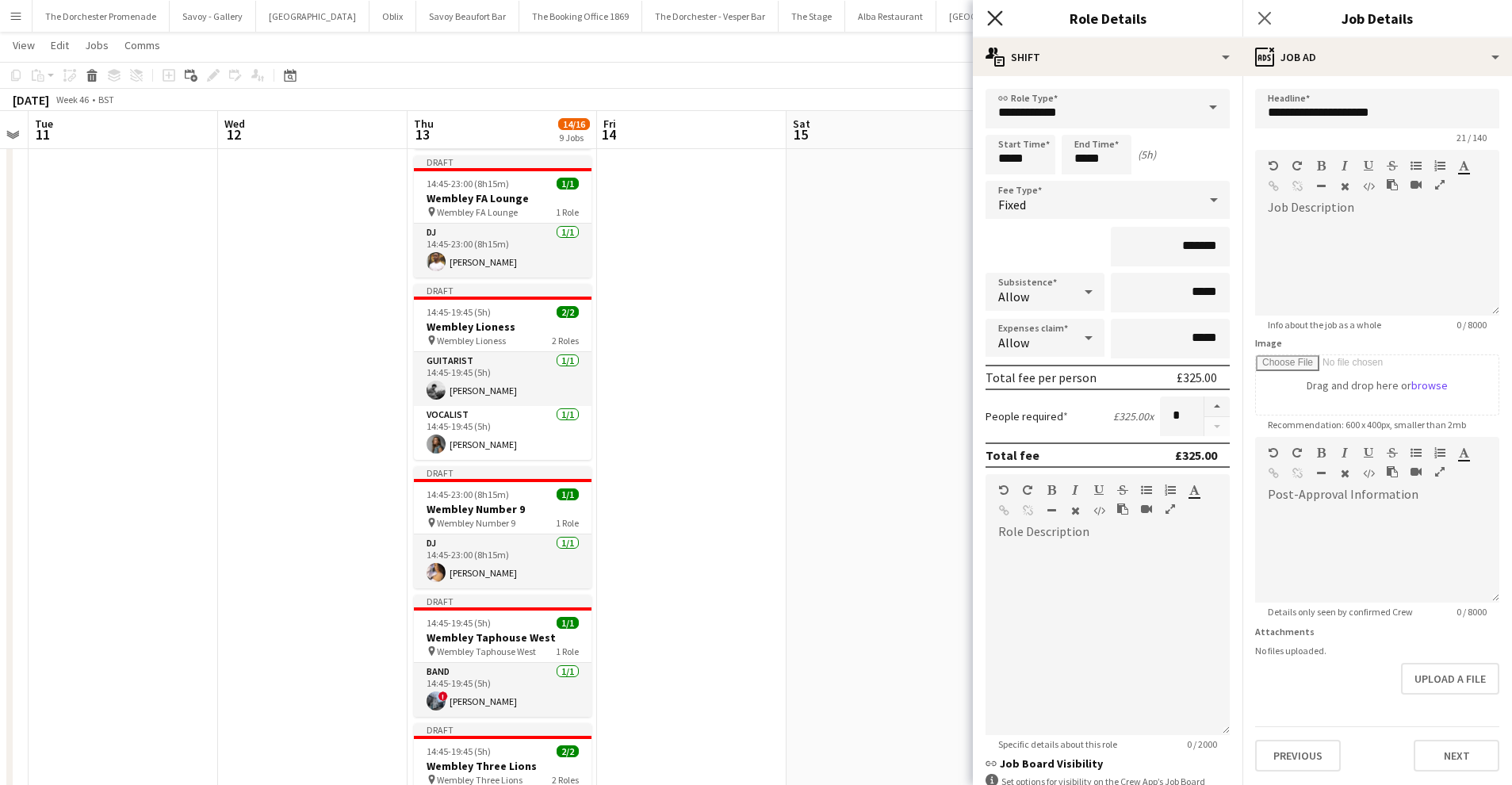
click at [993, 22] on icon "Close pop-in" at bounding box center [995, 18] width 16 height 16
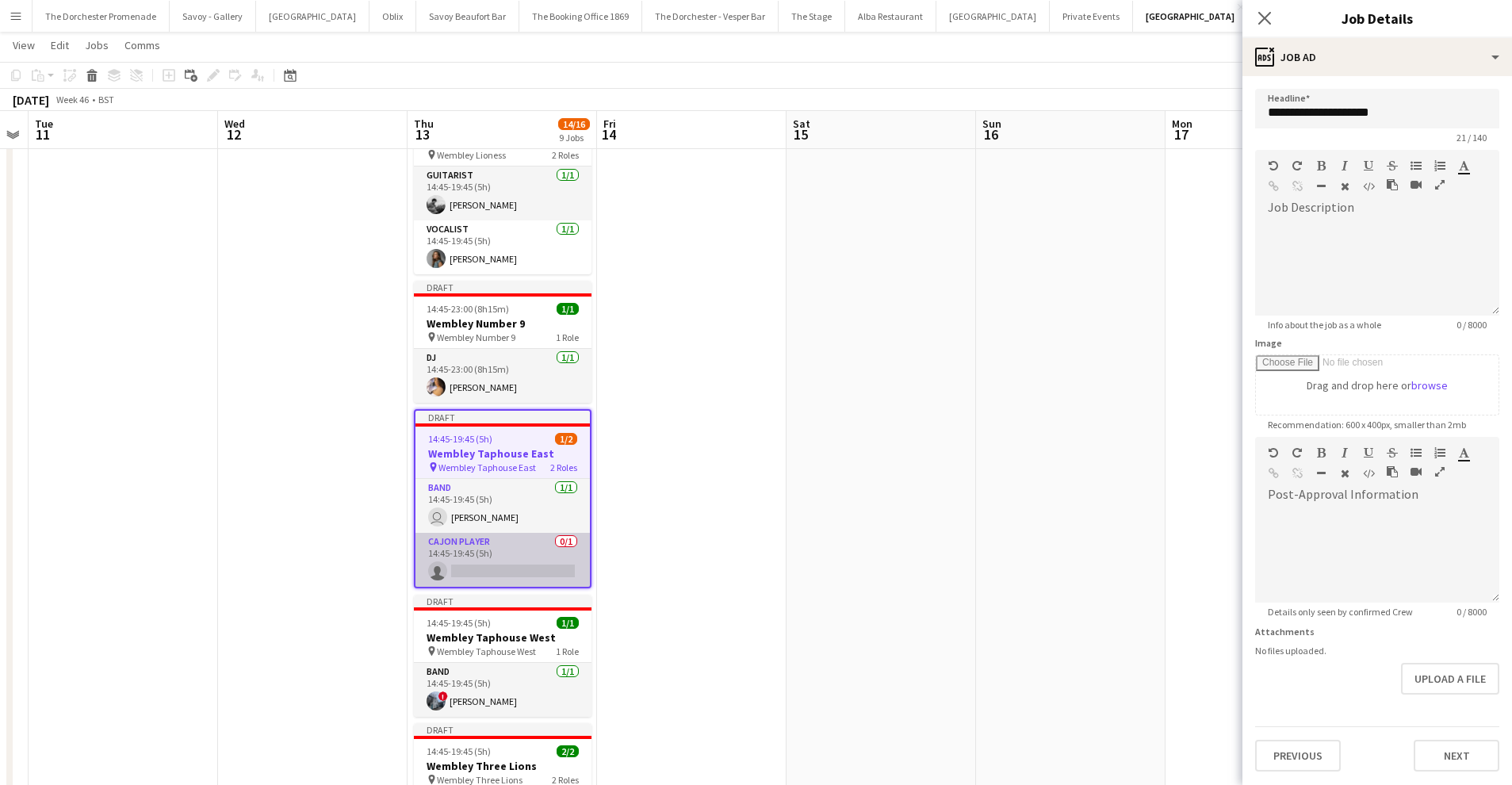
click at [468, 549] on app-card-role "Cajon Player 0/1 14:45-19:45 (5h) single-neutral-actions" at bounding box center [503, 559] width 175 height 53
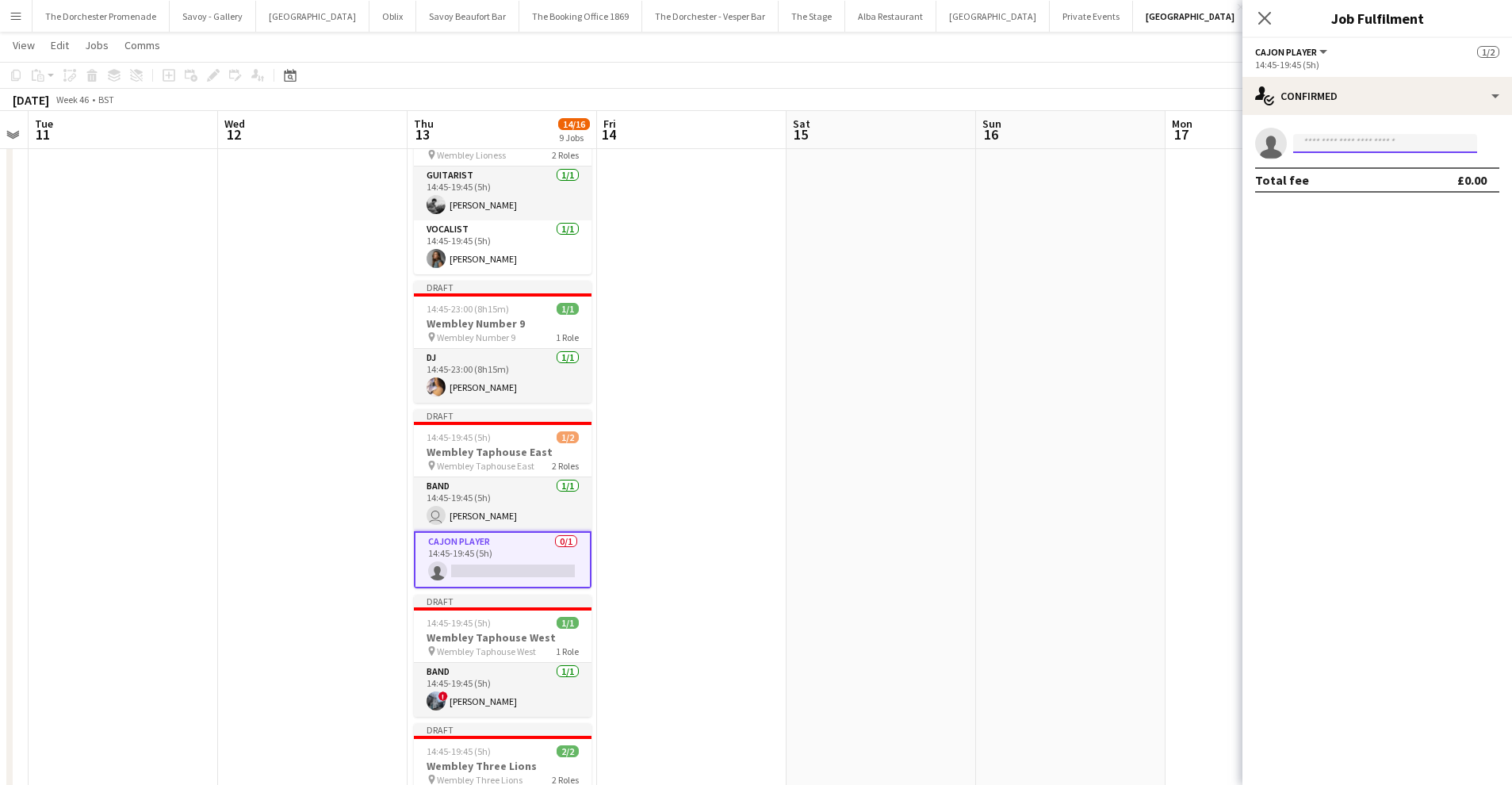
click at [1335, 149] on input at bounding box center [1385, 144] width 184 height 19
type input "****"
click at [1378, 174] on span "[PERSON_NAME][EMAIL_ADDRESS][DOMAIN_NAME]" at bounding box center [1385, 179] width 158 height 13
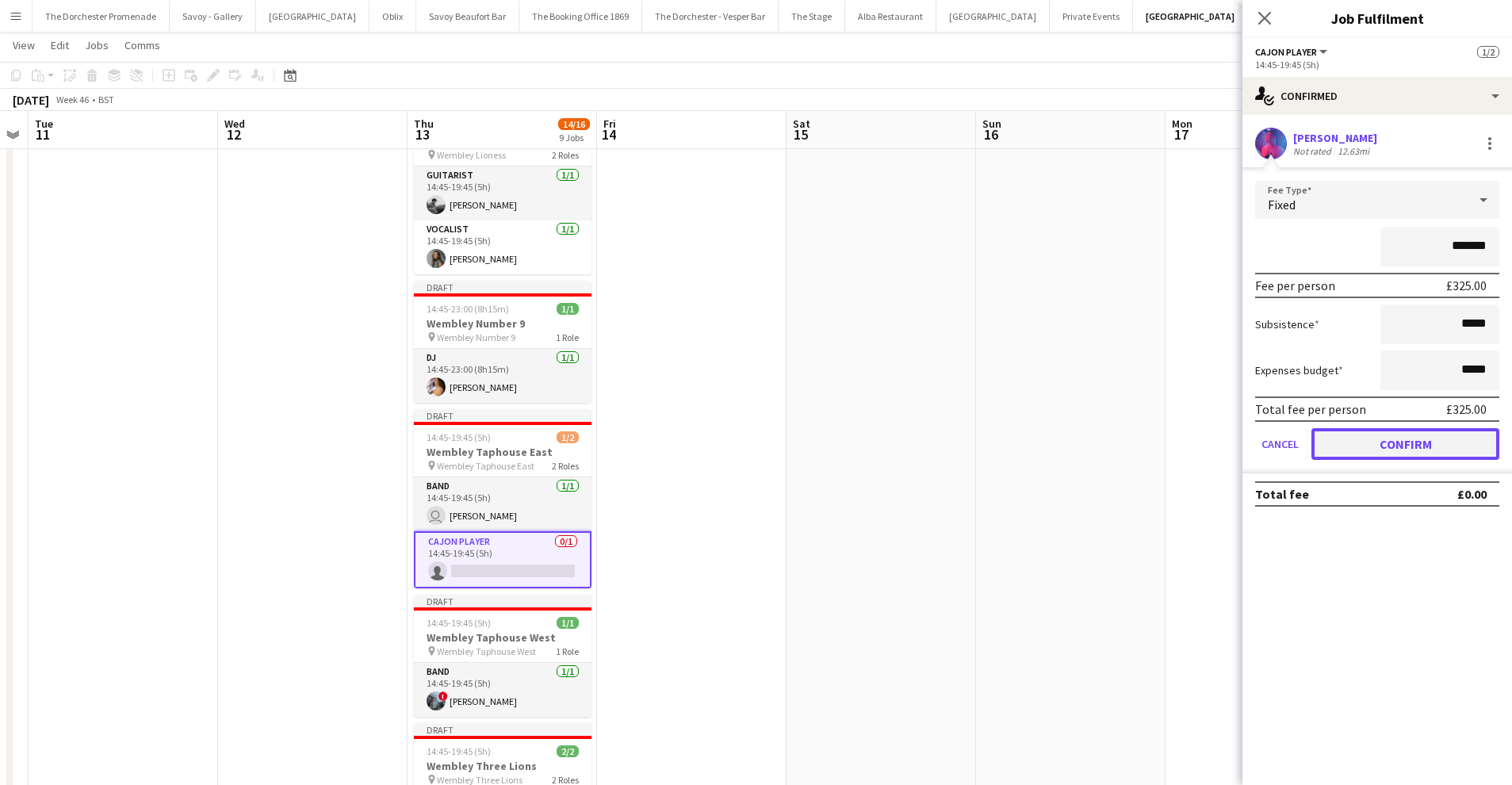
click at [1348, 450] on button "Confirm" at bounding box center [1405, 444] width 188 height 32
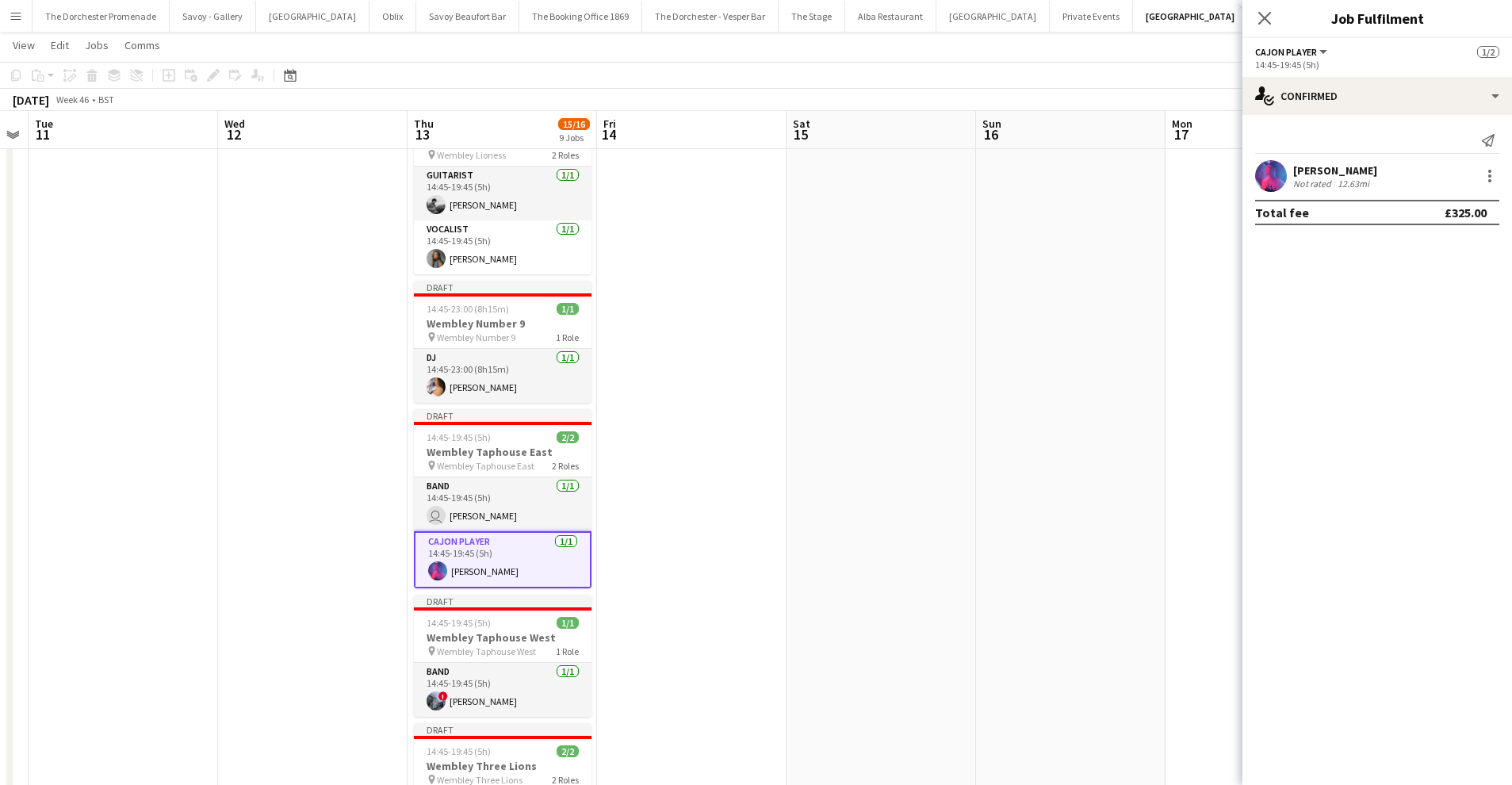
drag, startPoint x: 1259, startPoint y: 19, endPoint x: 1252, endPoint y: 24, distance: 8.6
click at [1258, 20] on icon "Close pop-in" at bounding box center [1264, 17] width 13 height 13
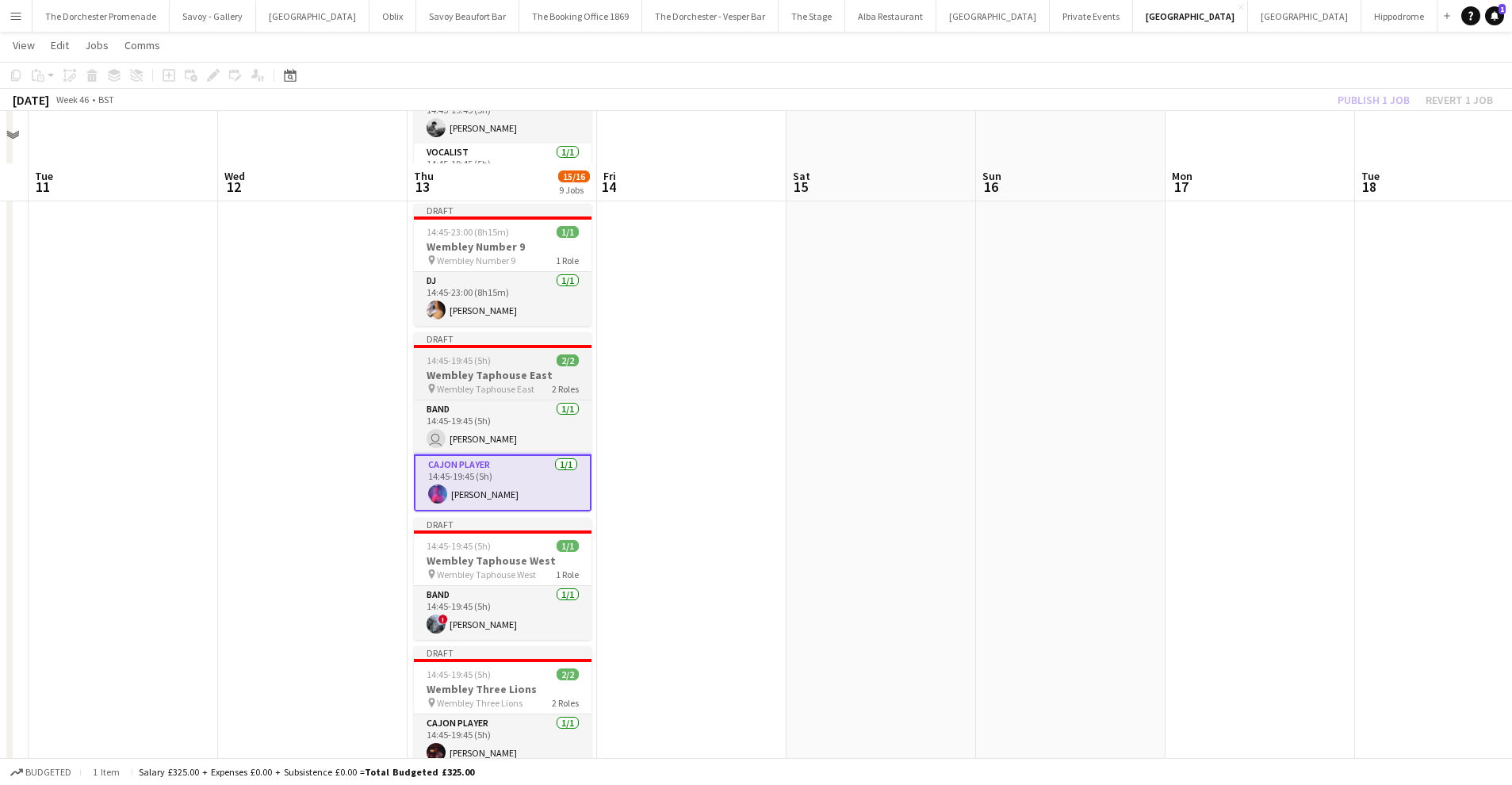
scroll to position [969, 0]
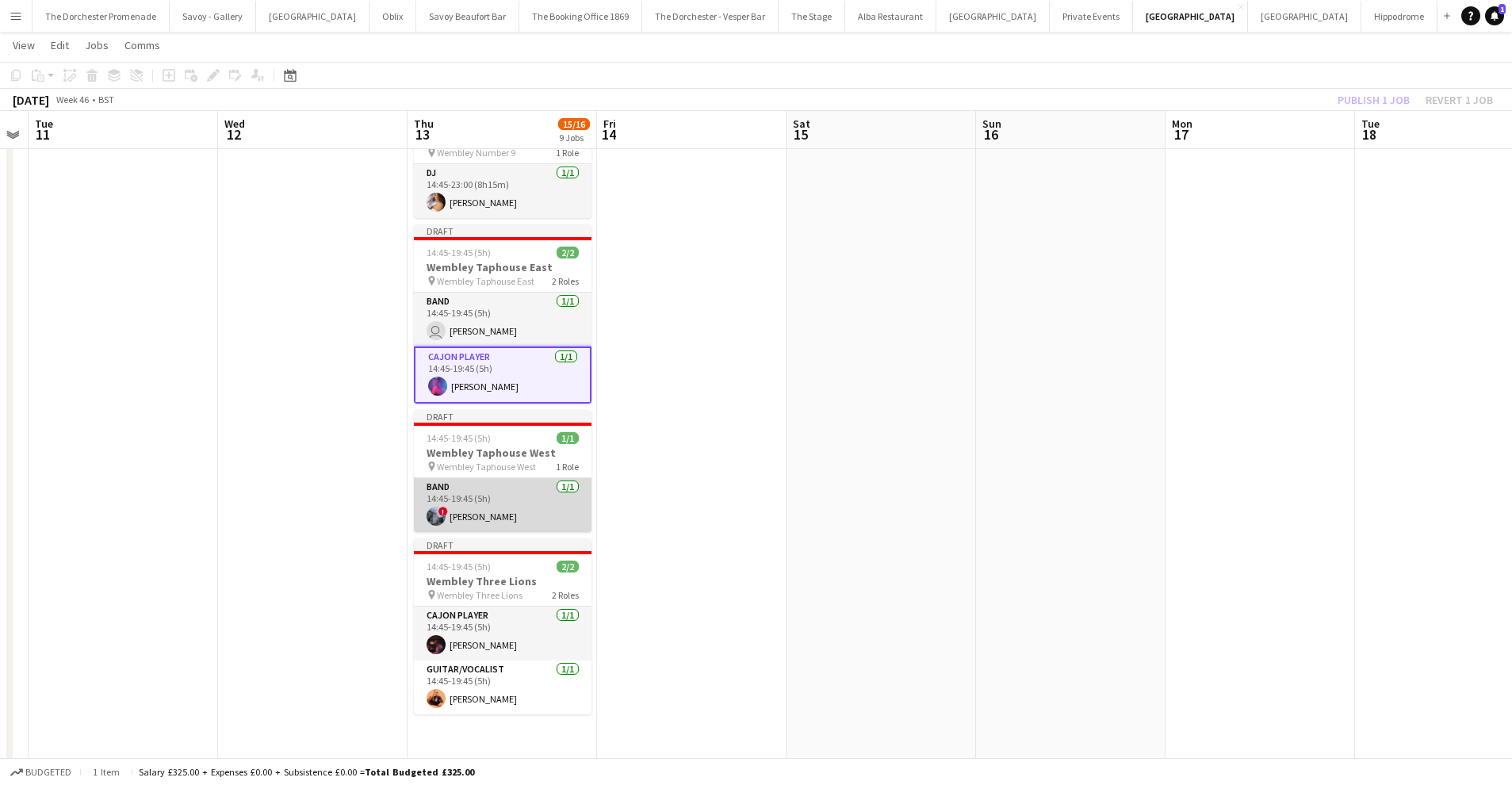
click at [494, 505] on app-card-role "Band [DATE] 14:45-19:45 (5h) ! [PERSON_NAME]" at bounding box center [502, 504] width 178 height 53
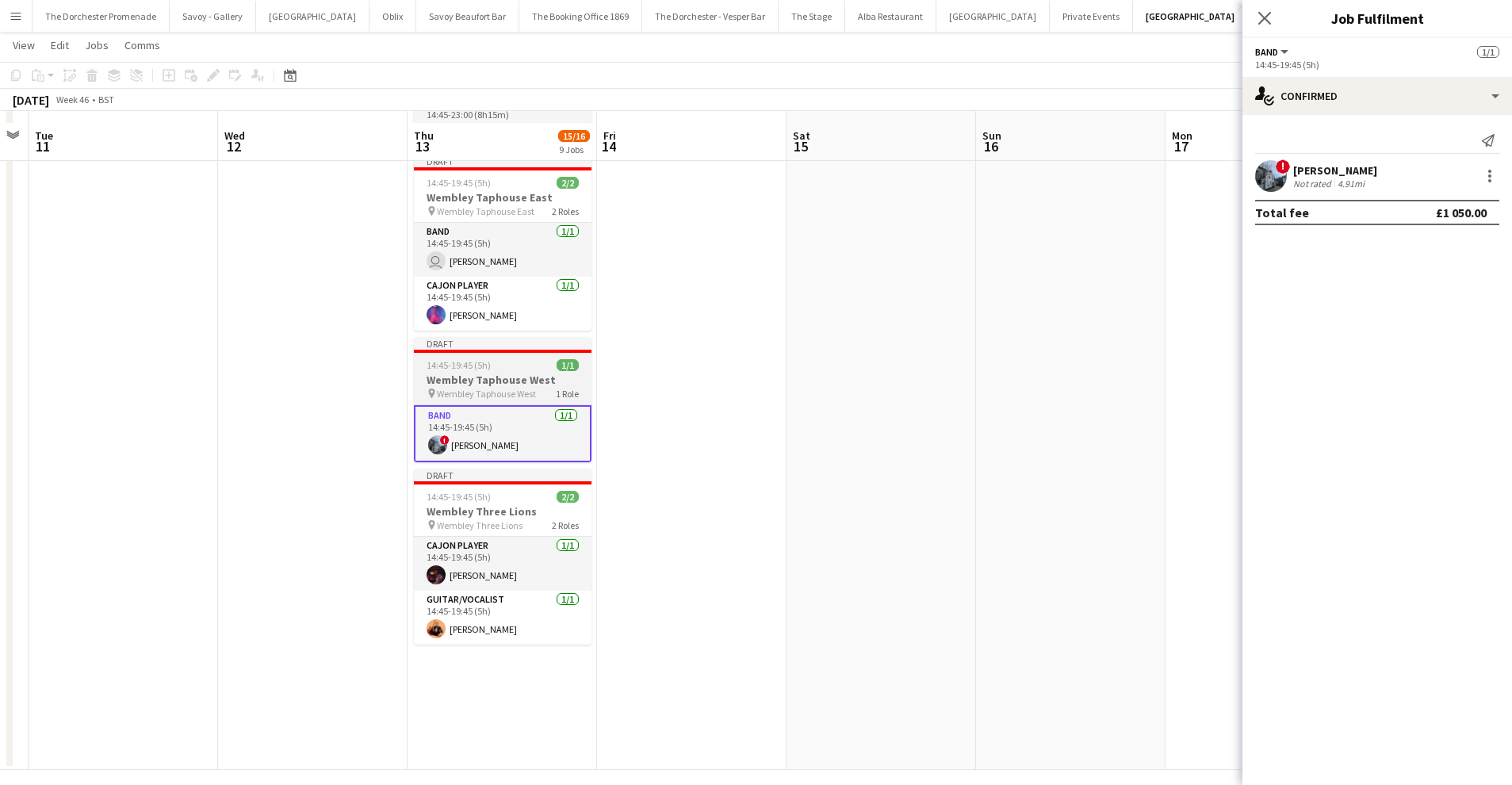
scroll to position [1050, 0]
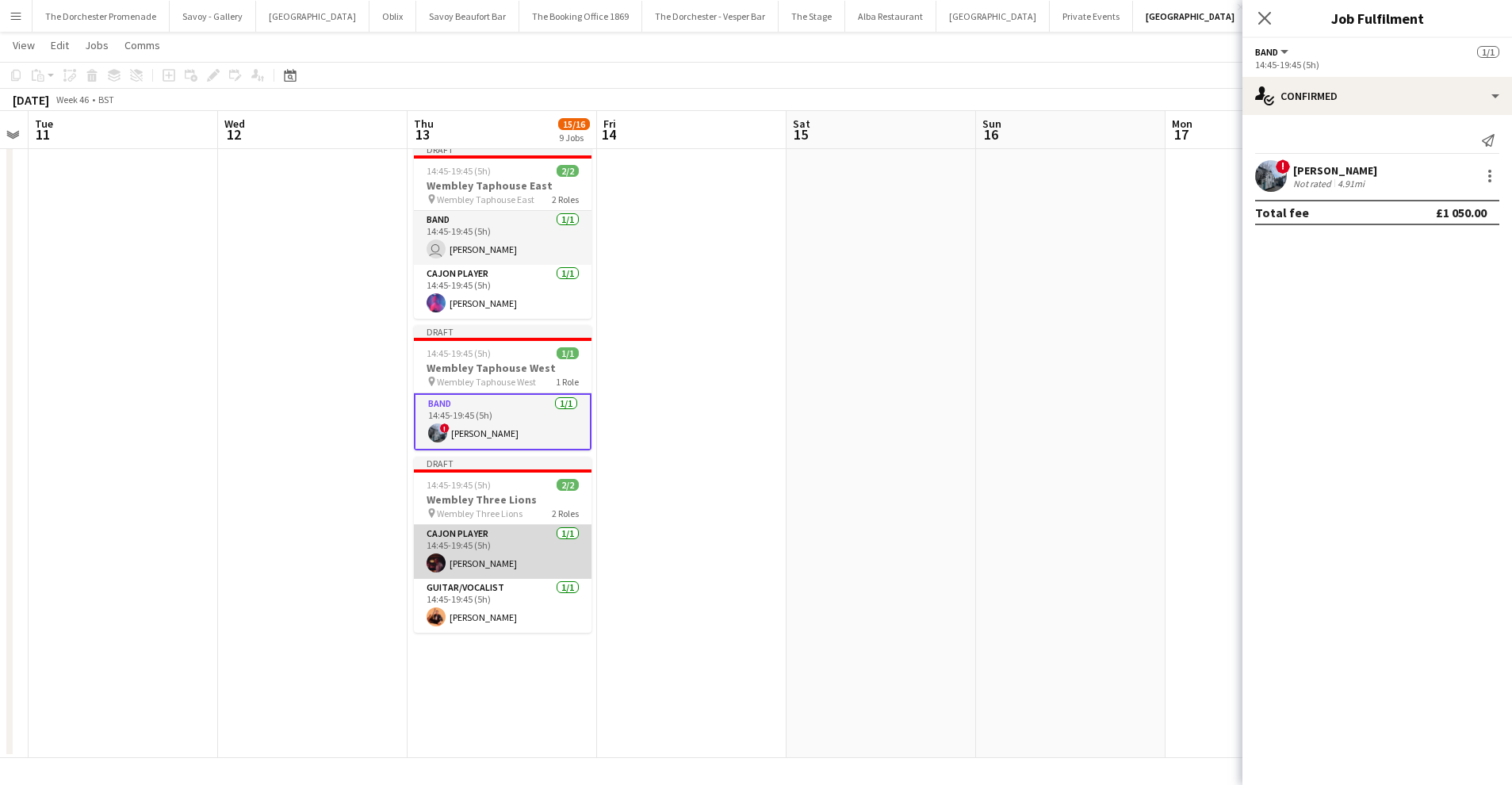
click at [515, 551] on app-card-role "Cajon Player [DATE] 14:45-19:45 (5h) [PERSON_NAME]" at bounding box center [502, 551] width 178 height 53
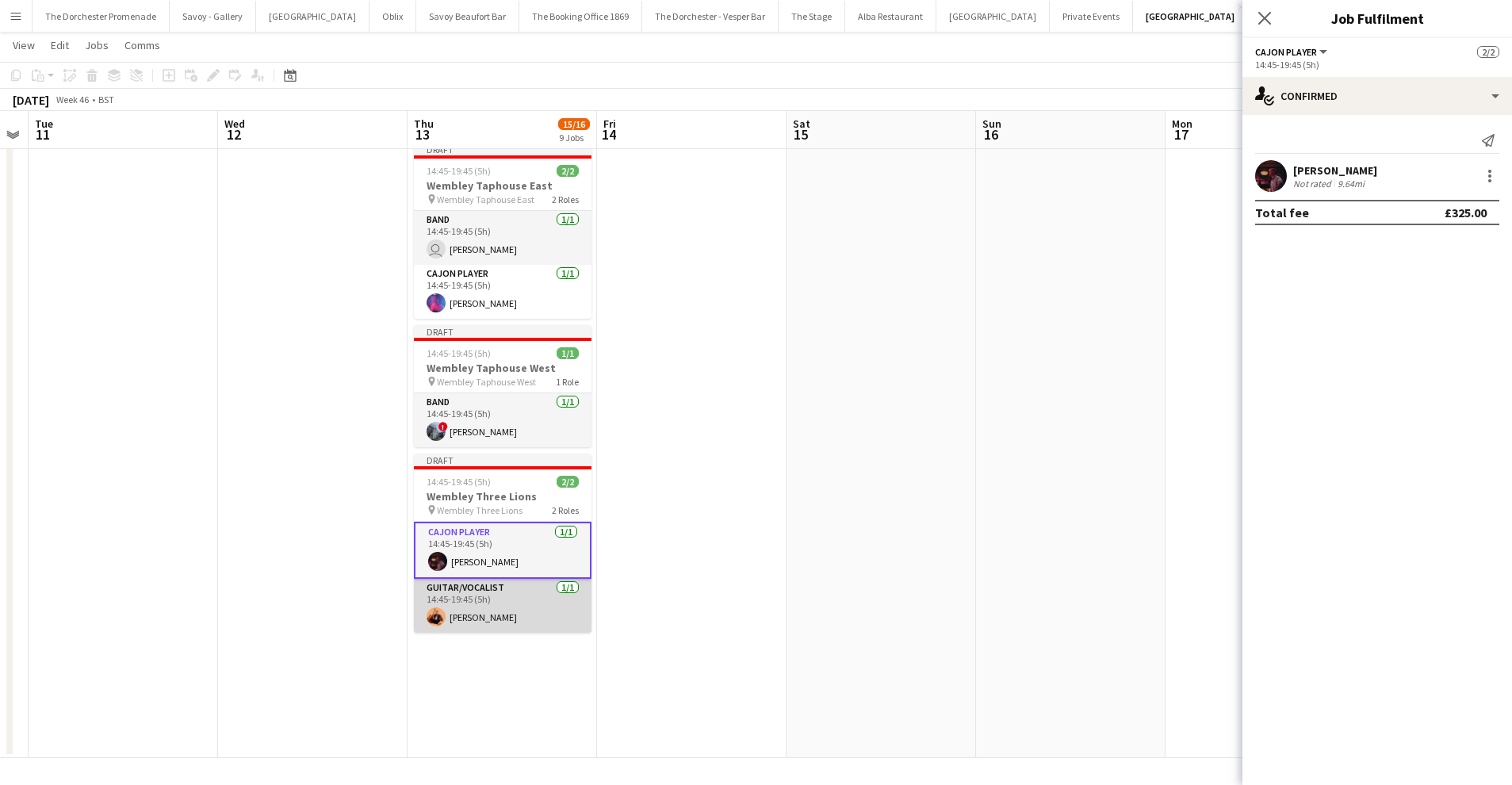
click at [498, 586] on app-card-role "Guitar/Vocalist [DATE] 14:45-19:45 (5h) [PERSON_NAME]" at bounding box center [502, 605] width 178 height 53
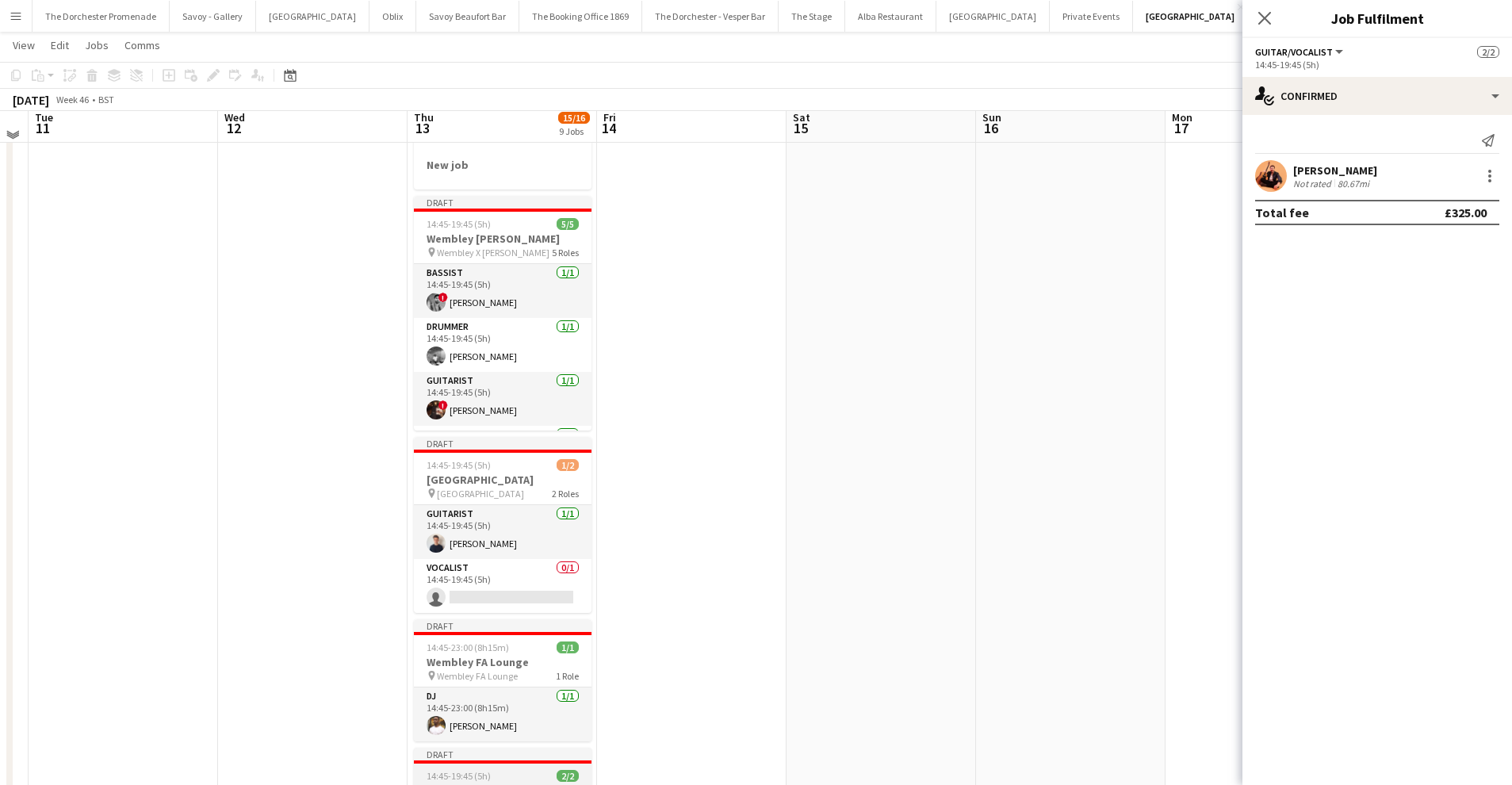
scroll to position [127, 0]
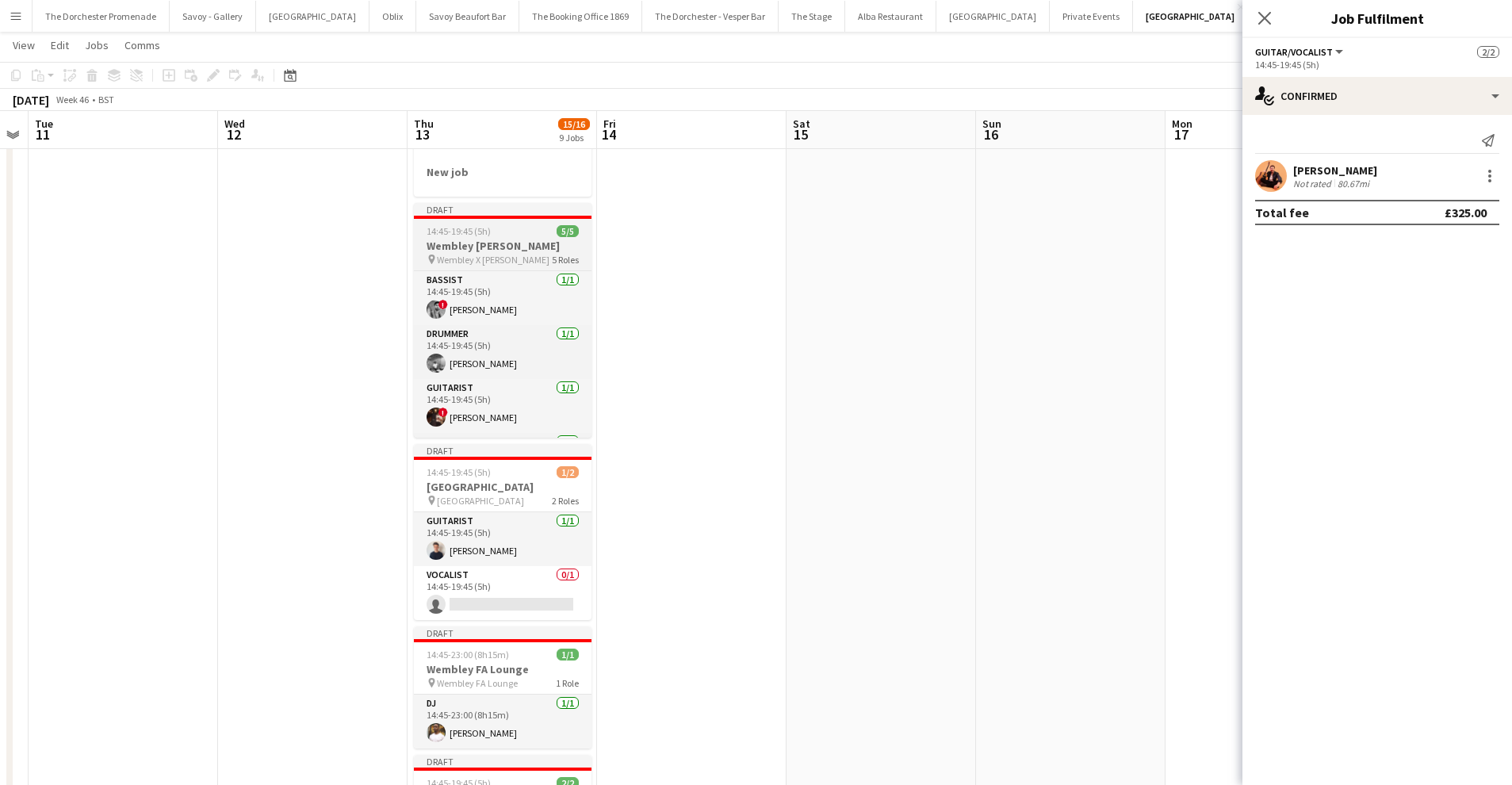
click at [505, 255] on span "Wembley X [PERSON_NAME]" at bounding box center [494, 259] width 113 height 12
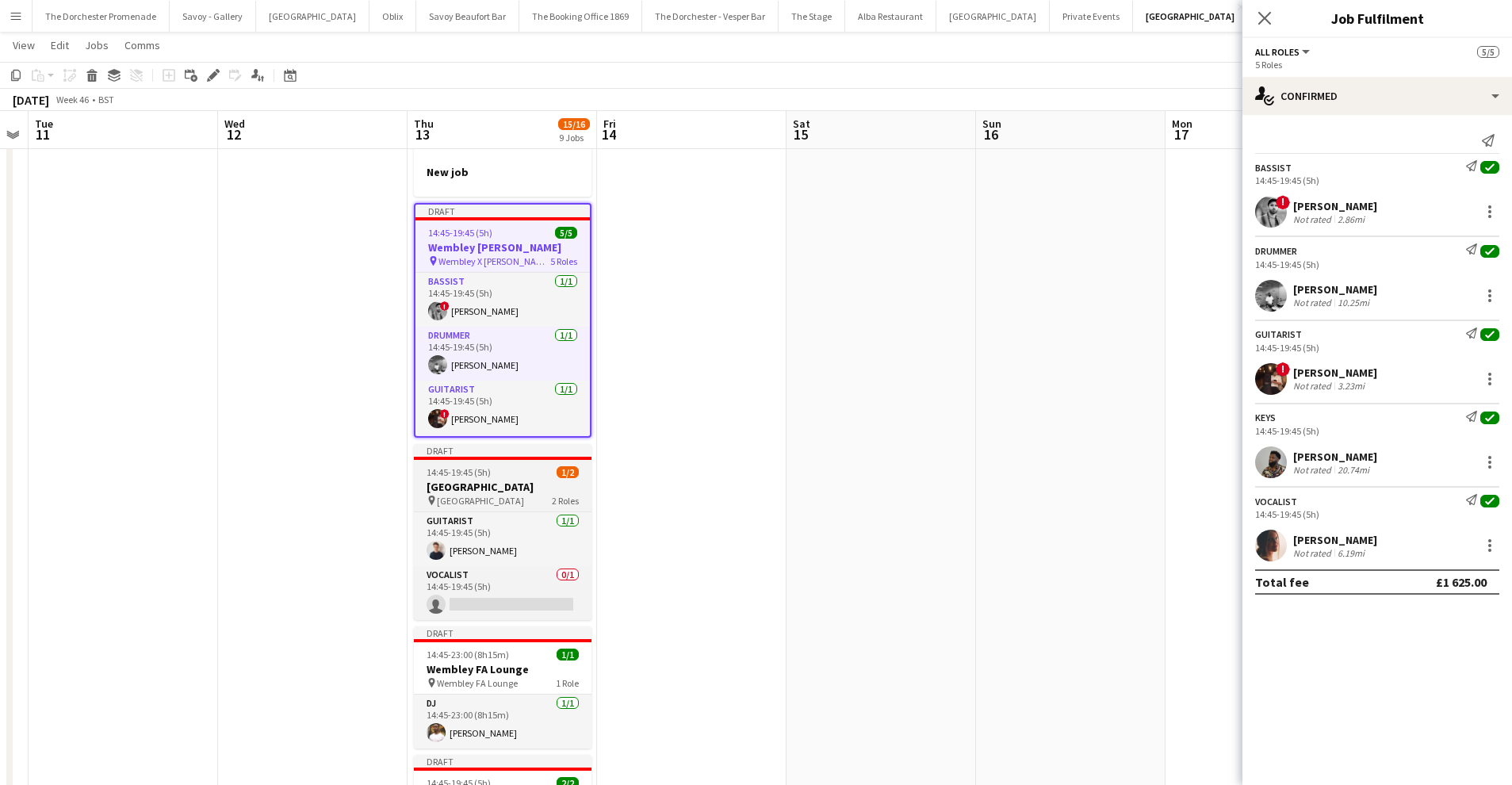
click at [486, 469] on span "14:45-19:45 (5h)" at bounding box center [459, 472] width 64 height 12
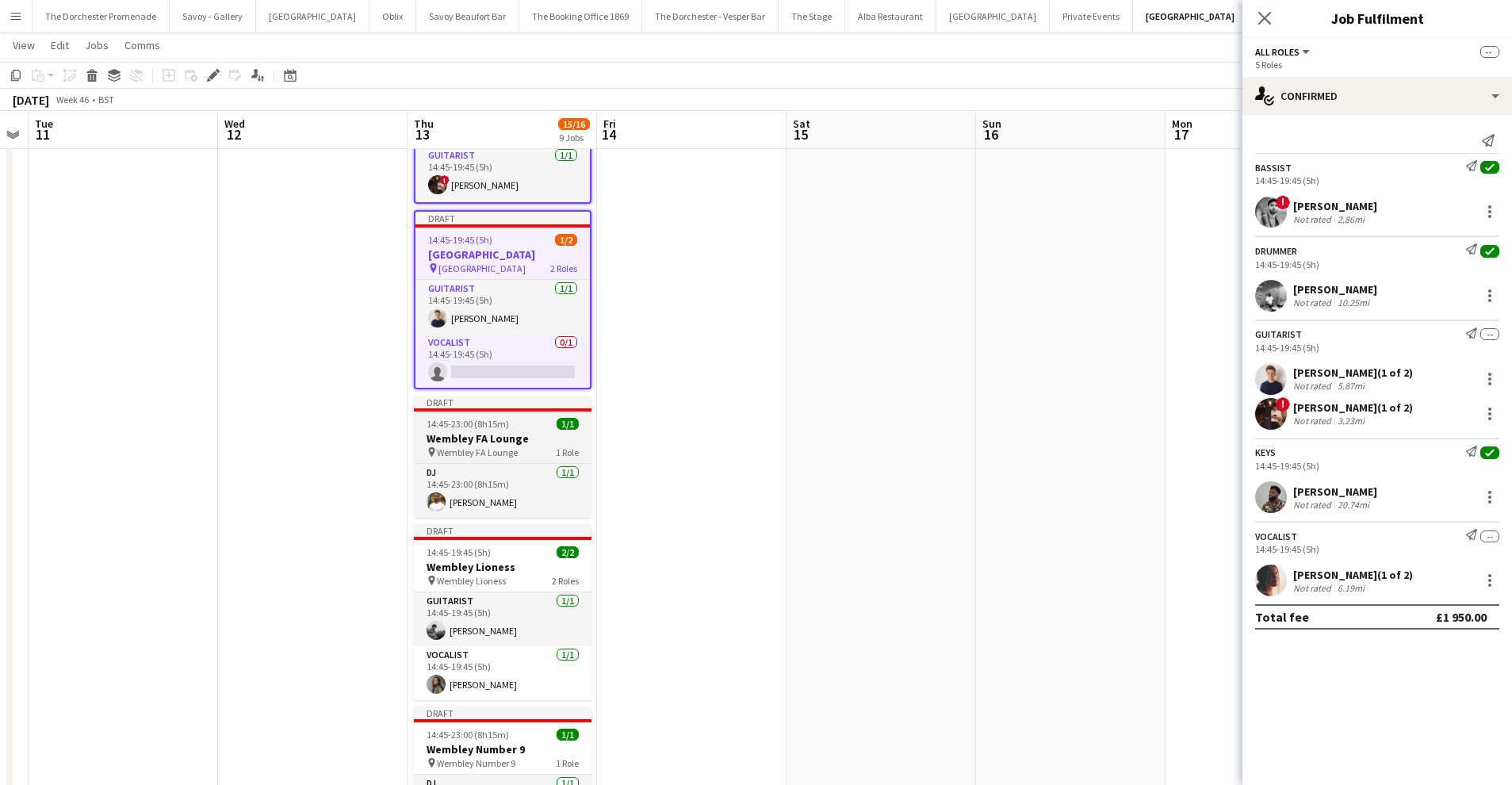
click at [501, 434] on h3 "Wembley FA Lounge" at bounding box center [502, 438] width 178 height 15
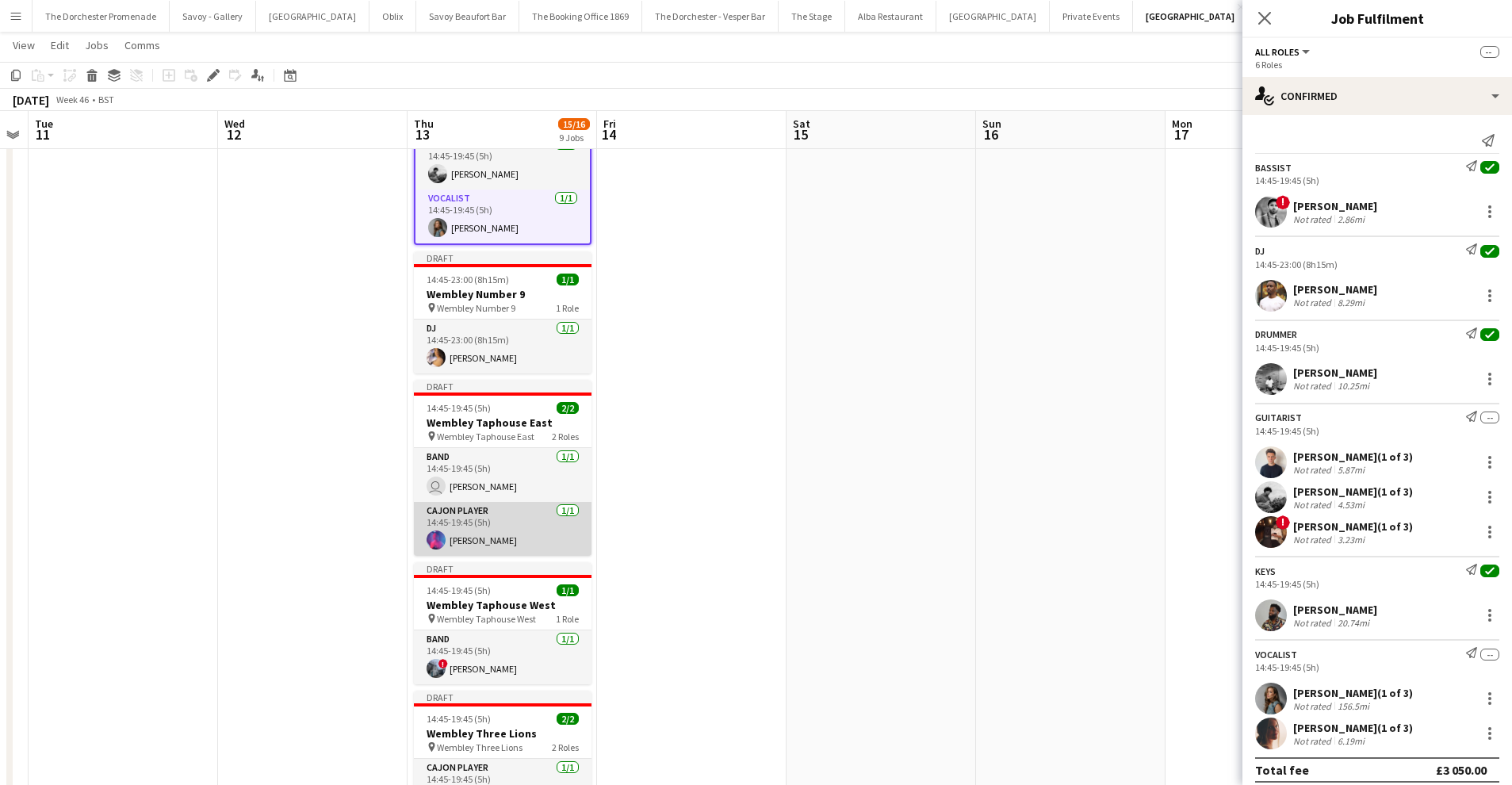
click at [517, 528] on app-card-role "Cajon Player [DATE] 14:45-19:45 (5h) [PERSON_NAME]" at bounding box center [502, 528] width 178 height 53
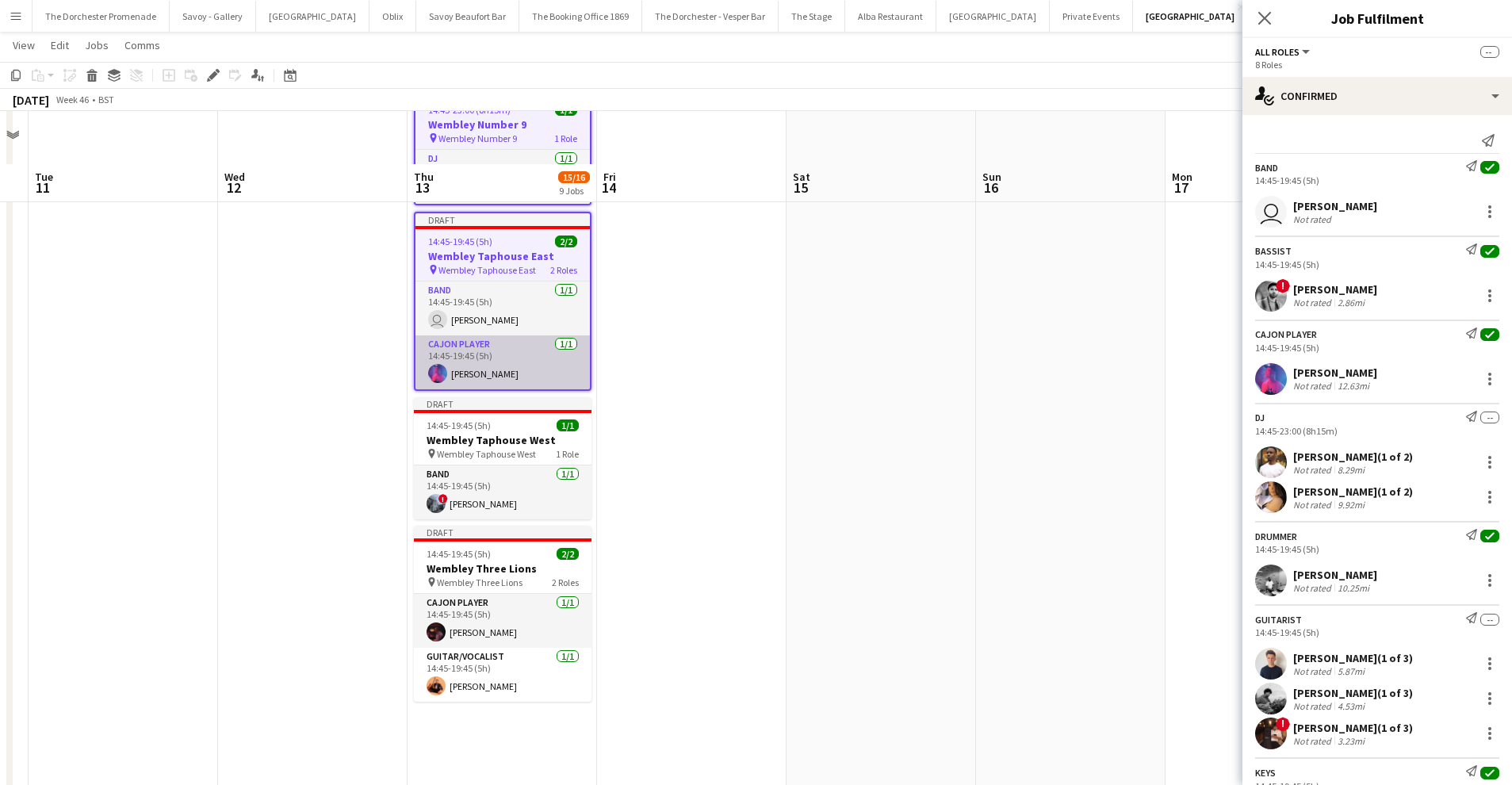
scroll to position [1050, 0]
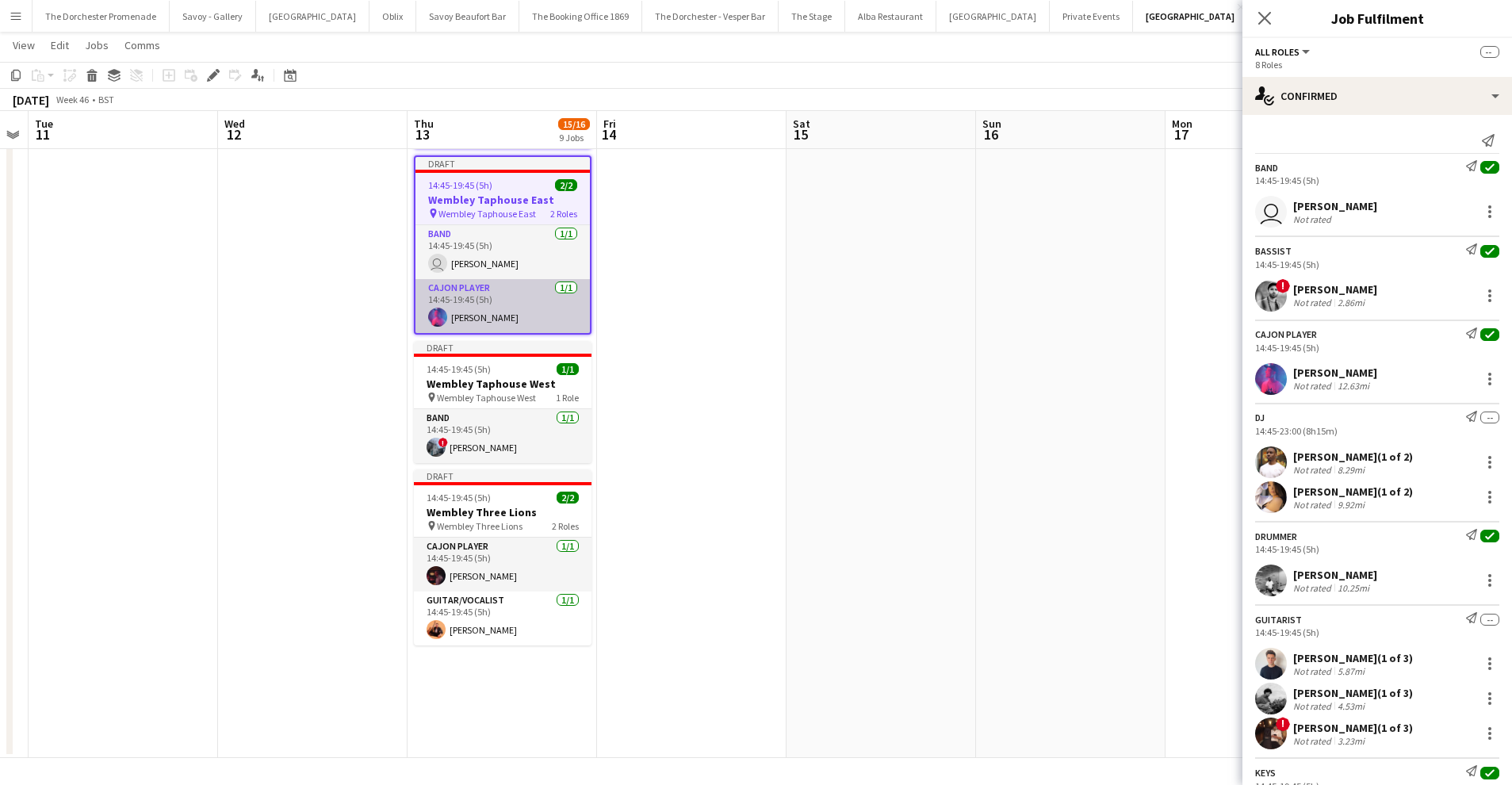
click at [517, 528] on span "Wembley Three Lions" at bounding box center [480, 526] width 86 height 12
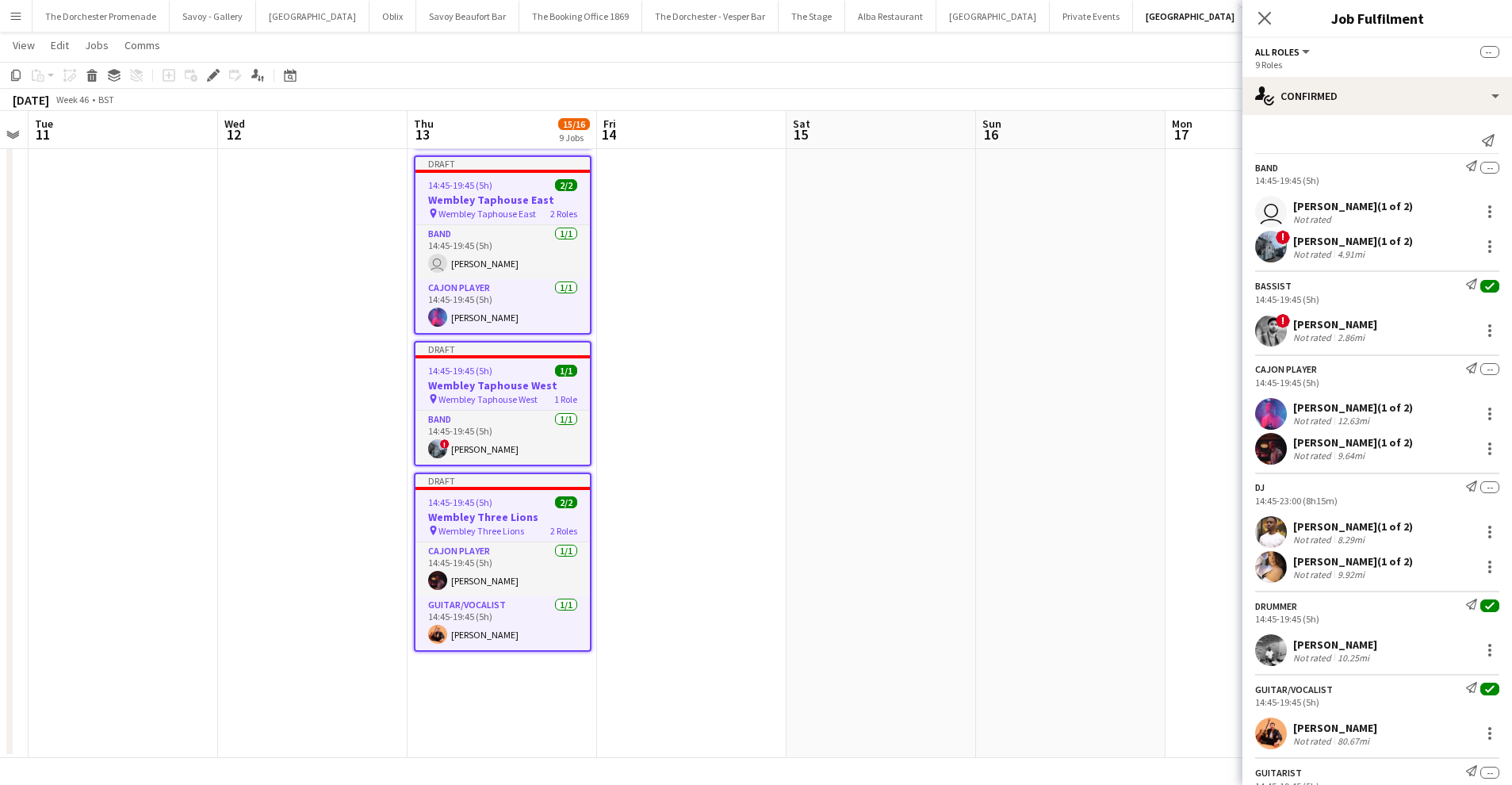
scroll to position [1048, 0]
click at [1271, 21] on icon "Close pop-in" at bounding box center [1264, 18] width 16 height 16
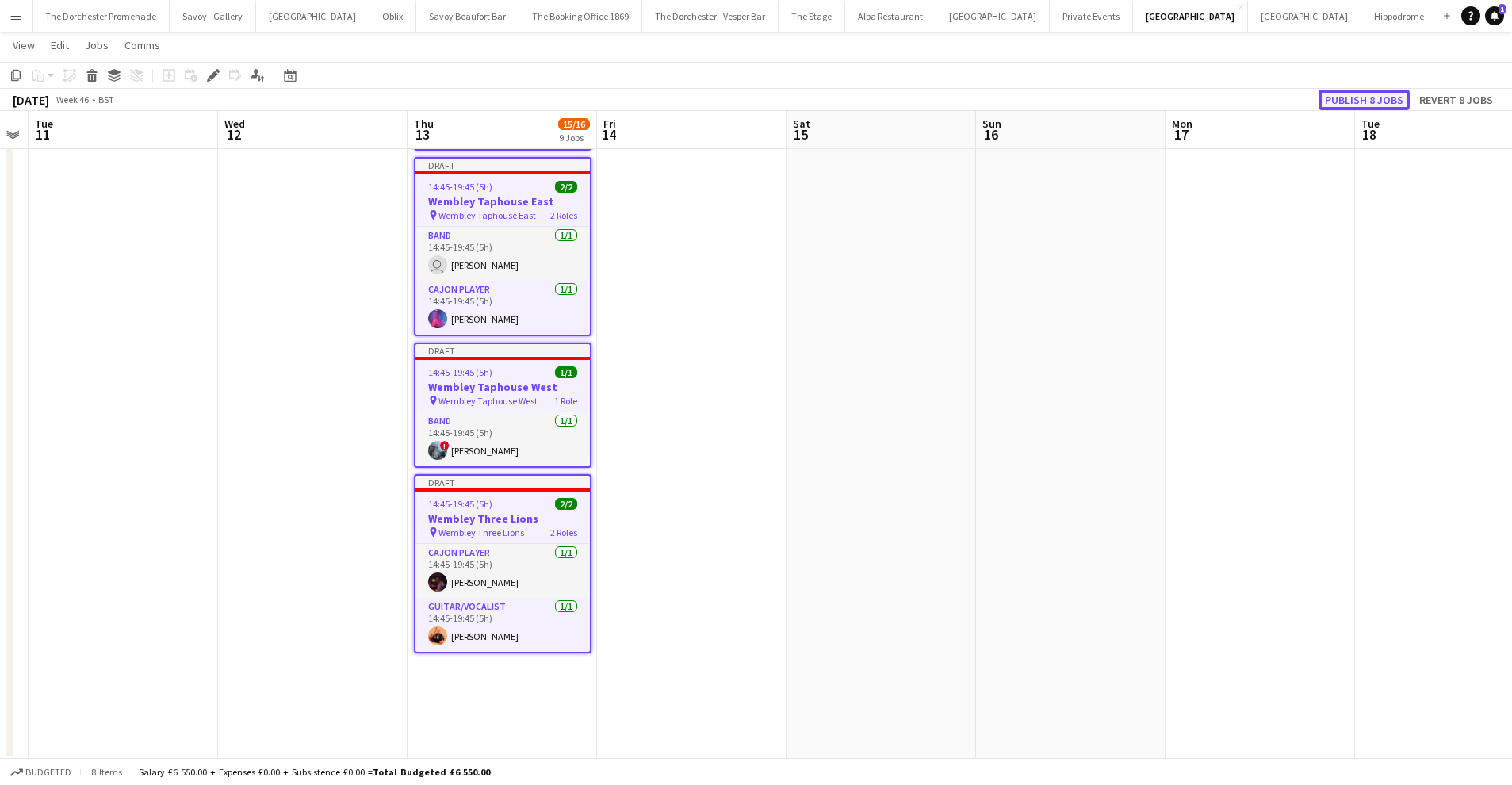
click at [1349, 93] on button "Publish 8 jobs" at bounding box center [1364, 99] width 91 height 20
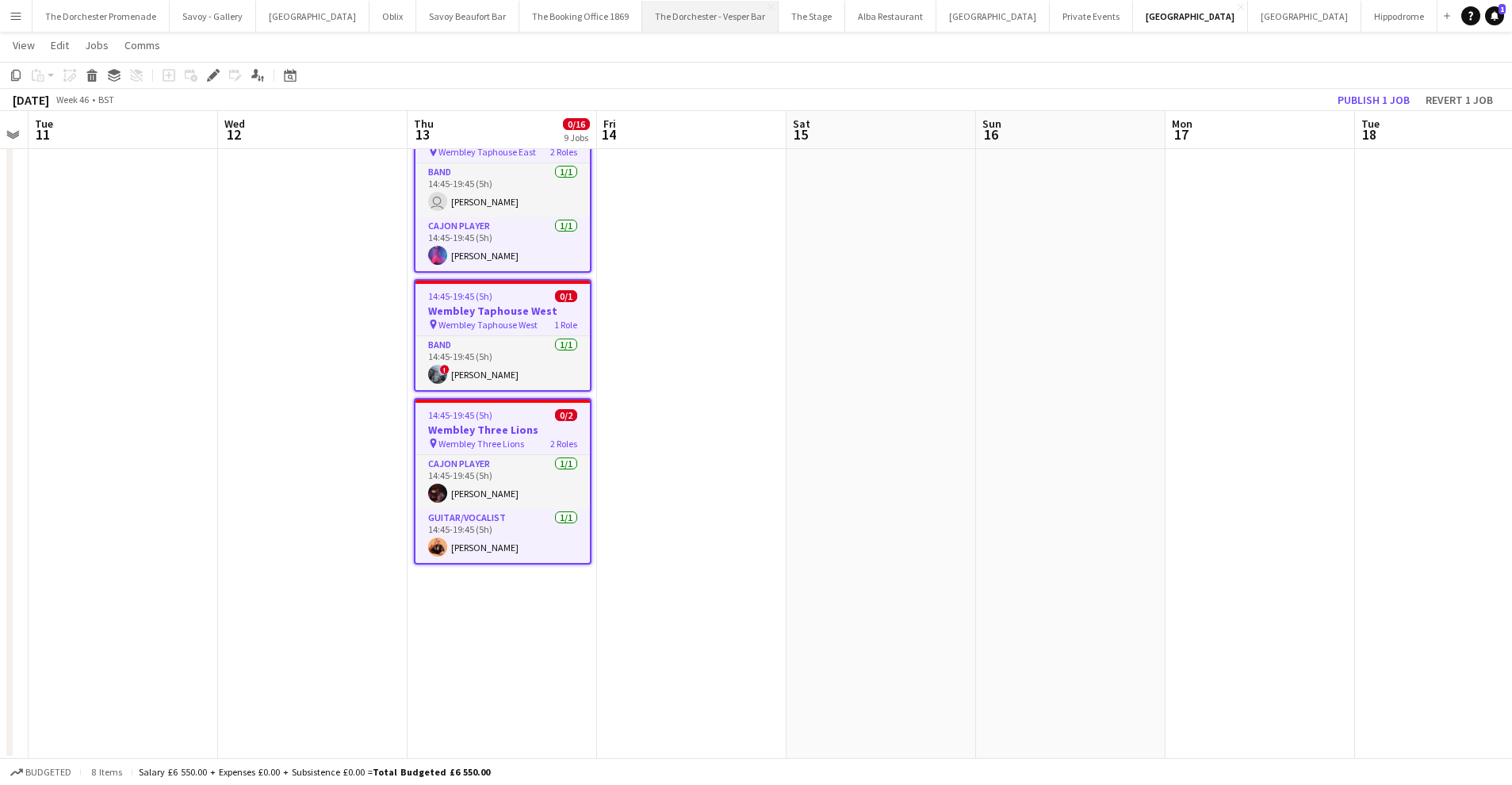
click at [642, 19] on button "The Dorchester - Vesper Bar Close" at bounding box center [710, 17] width 136 height 31
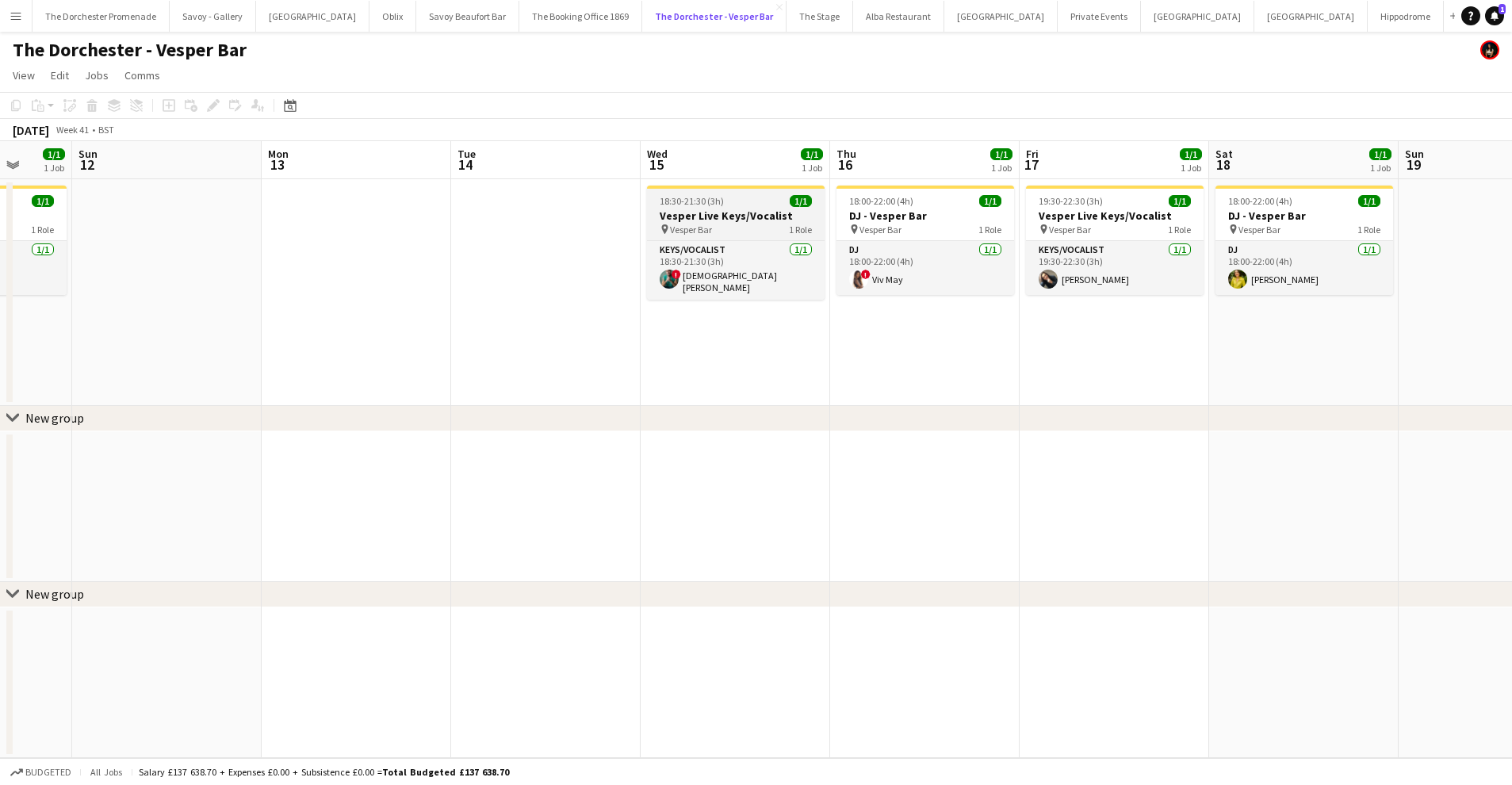
scroll to position [0, 547]
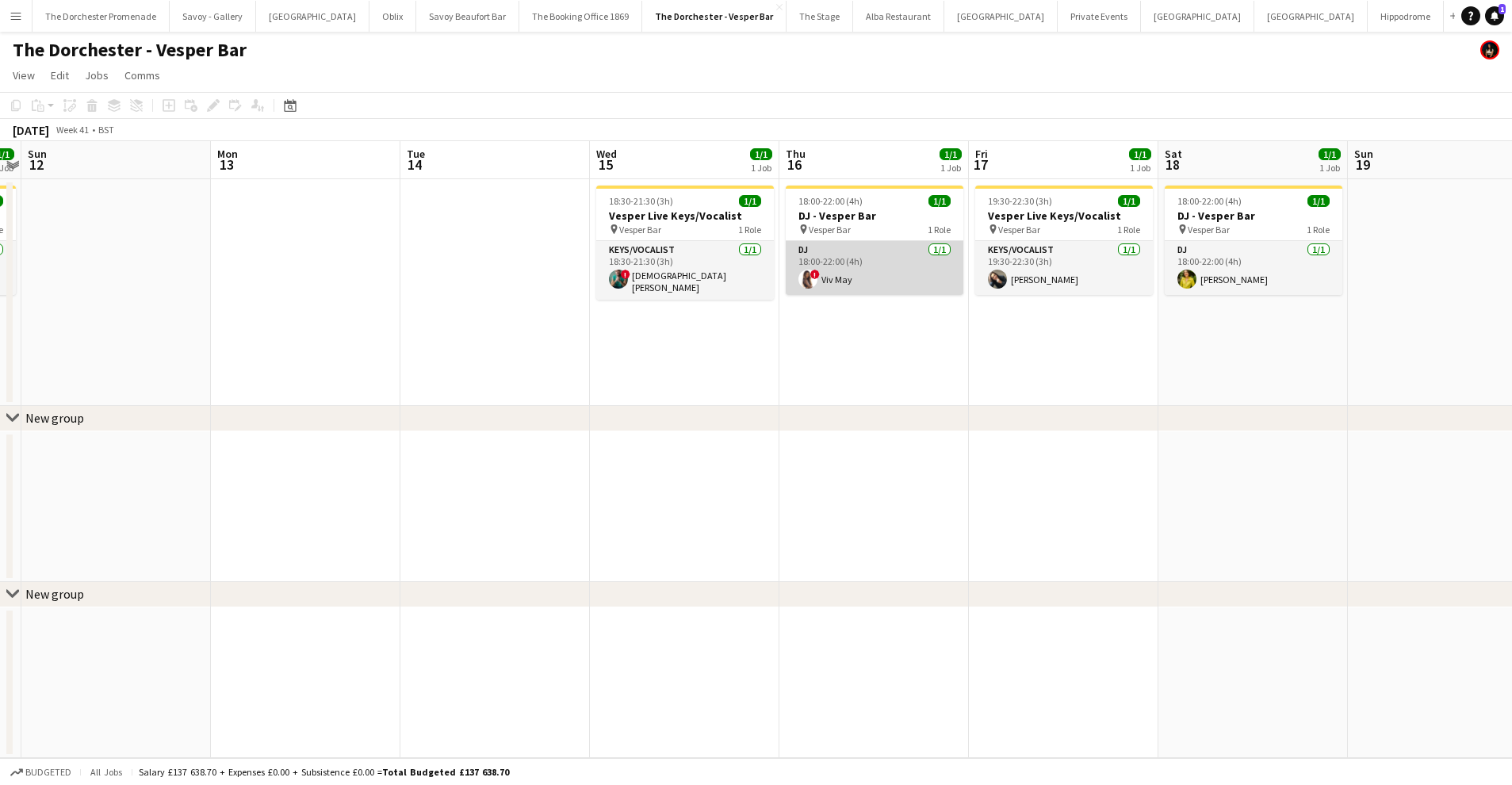
click at [867, 265] on app-card-role "DJ [DATE] 18:00-22:00 (4h) ! Viv May" at bounding box center [875, 267] width 178 height 53
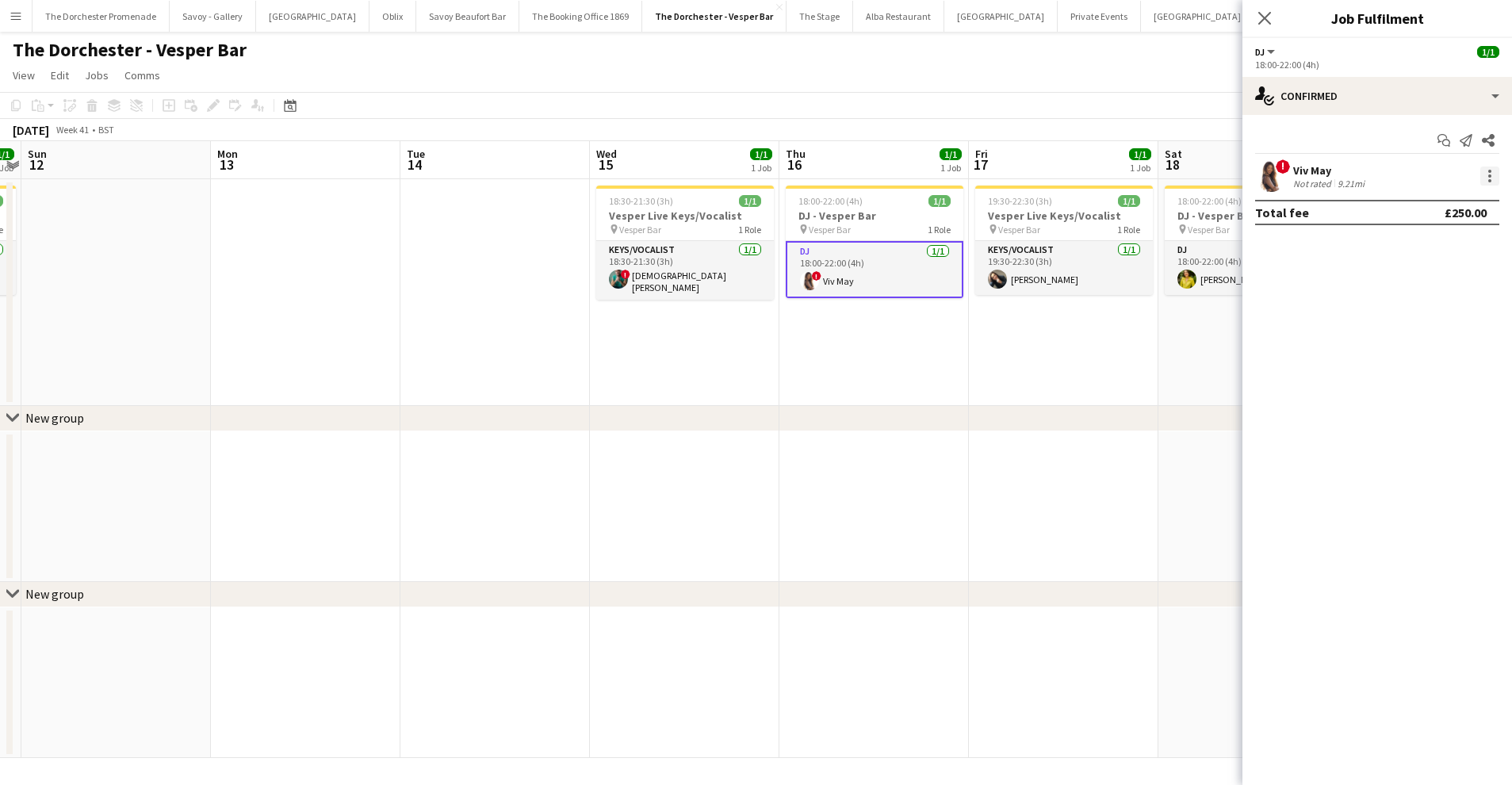
click at [1484, 176] on div at bounding box center [1490, 176] width 19 height 19
click at [1392, 99] on div at bounding box center [756, 392] width 1512 height 785
click at [1389, 97] on div "single-neutral-actions-check-2 Confirmed" at bounding box center [1377, 95] width 269 height 38
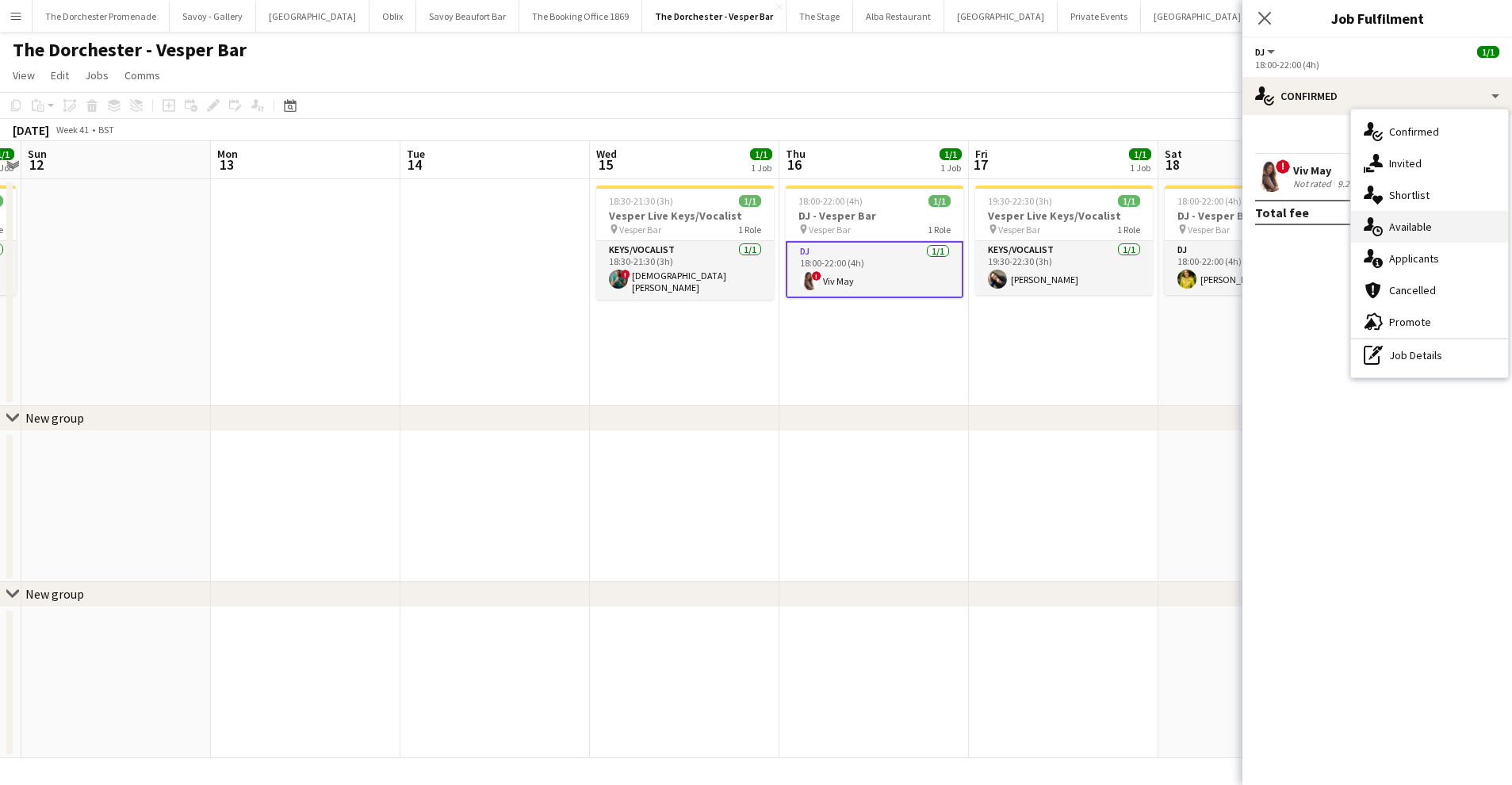
click at [1417, 220] on span "Available" at bounding box center [1410, 226] width 43 height 15
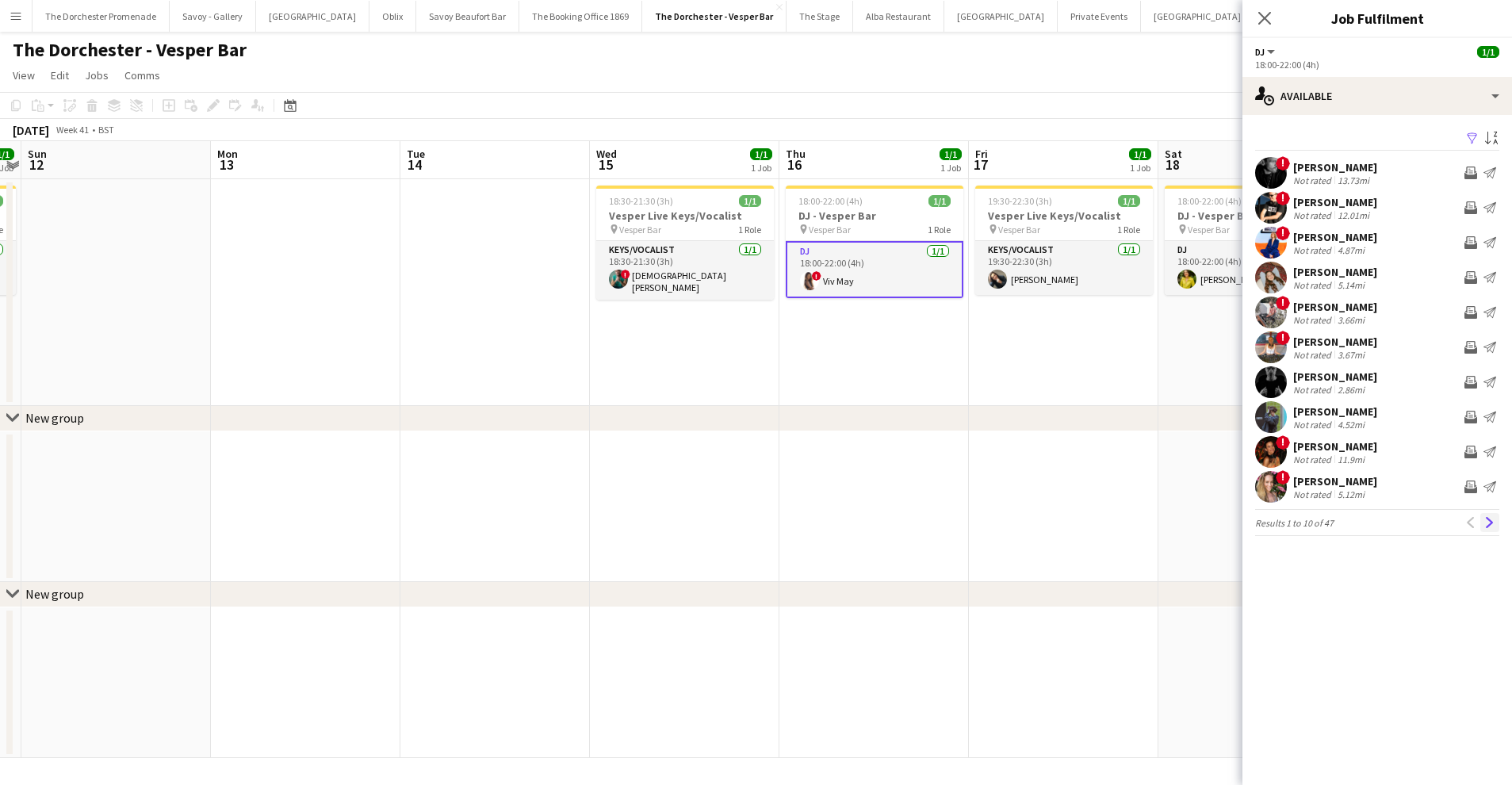
click at [1497, 521] on button "Next" at bounding box center [1490, 523] width 19 height 19
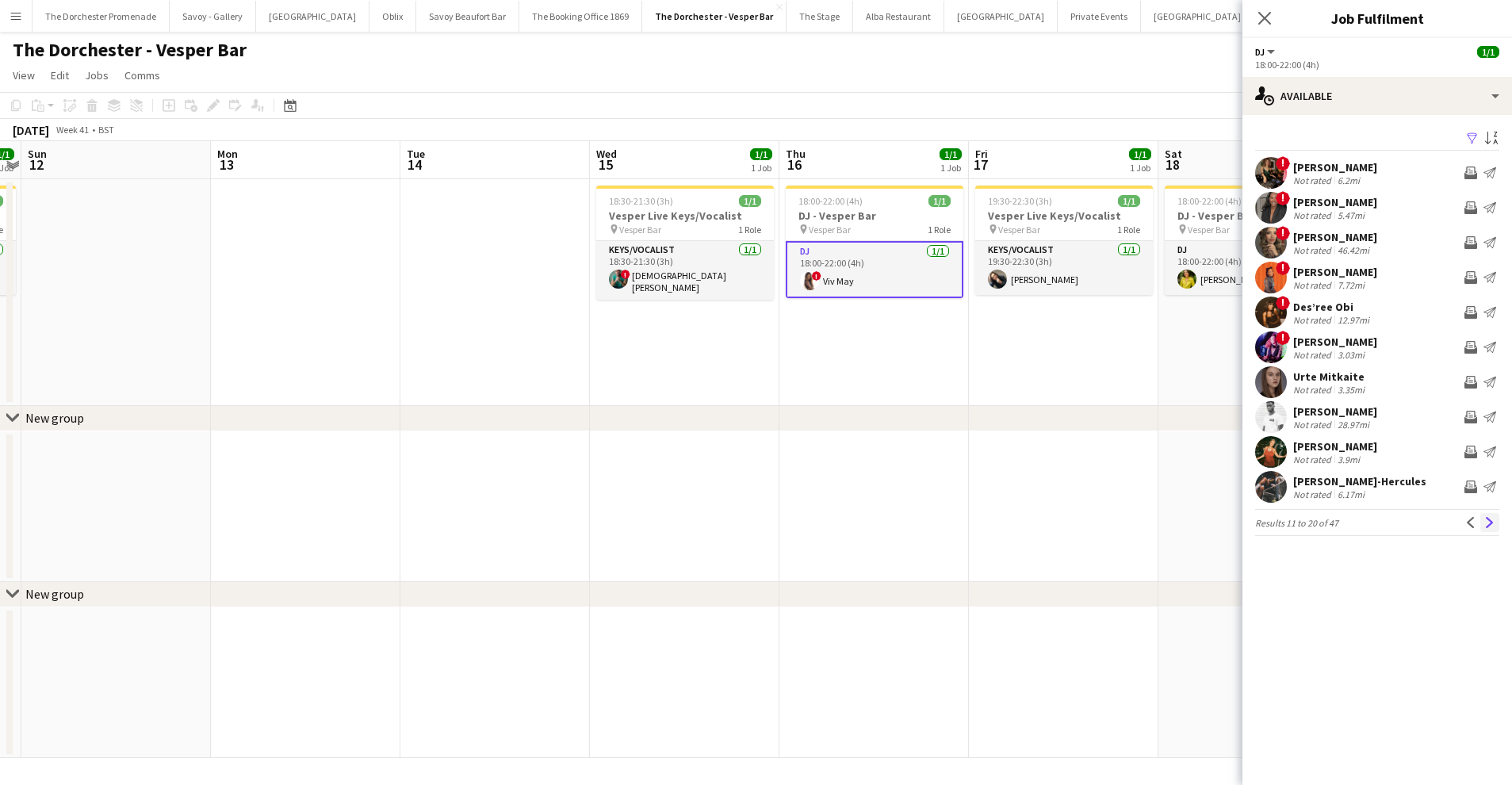
click at [1488, 526] on app-icon "Next" at bounding box center [1489, 522] width 11 height 11
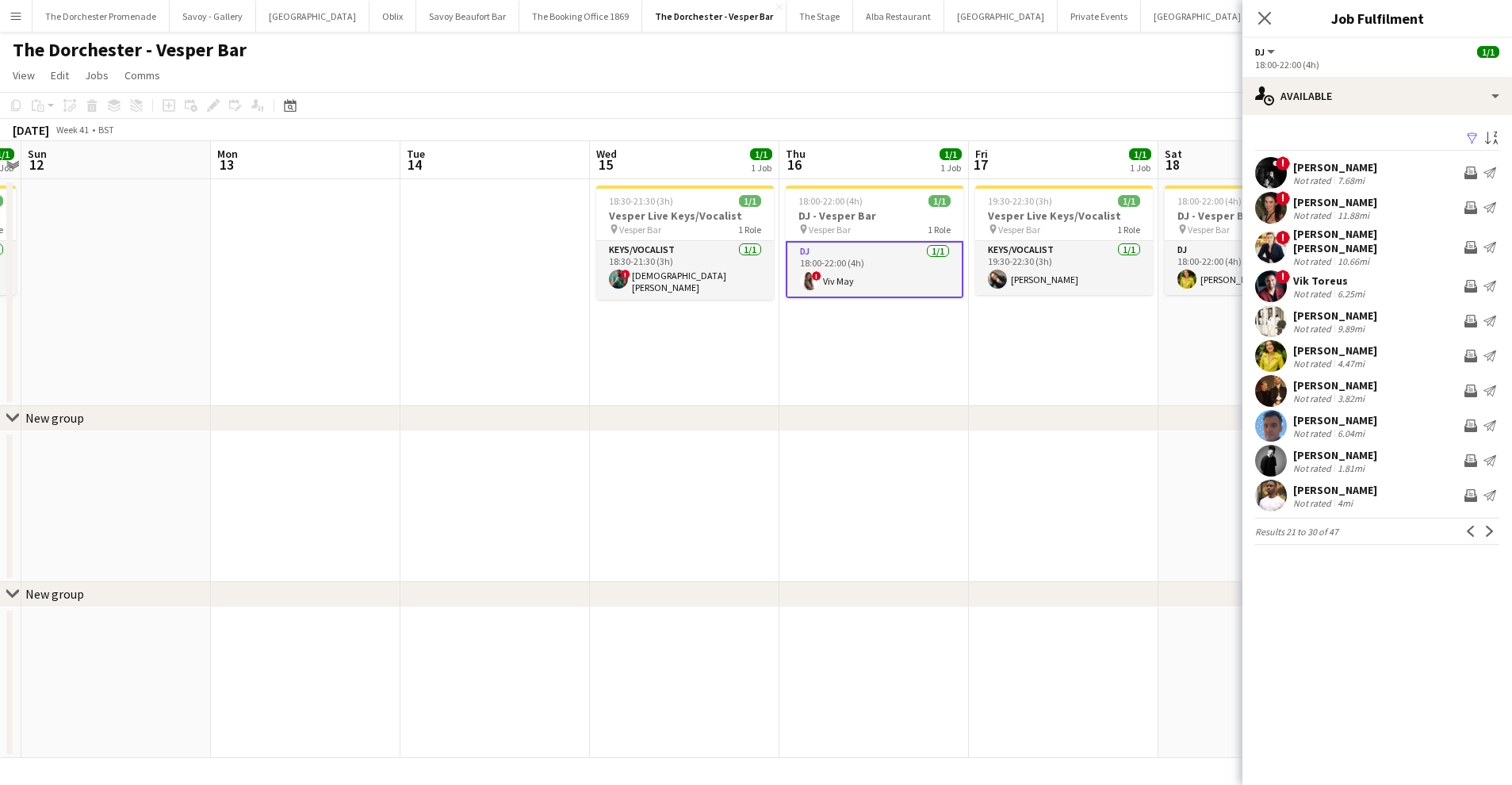
click at [874, 353] on app-date-cell "18:00-22:00 (4h) 1/1 DJ - Vesper Bar pin Vesper Bar 1 Role DJ [DATE] 18:00-22:0…" at bounding box center [874, 291] width 189 height 226
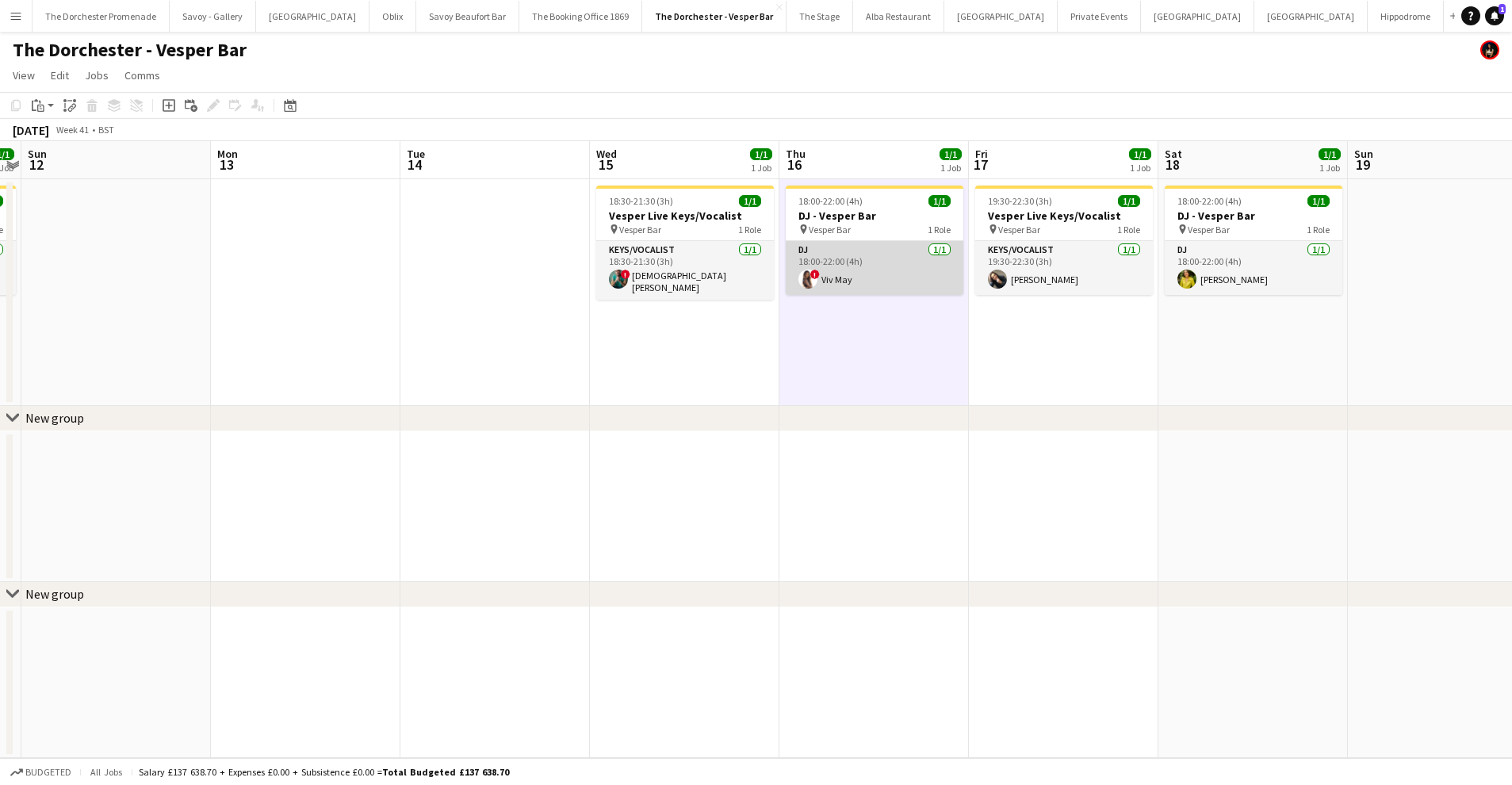
click at [869, 249] on app-card-role "DJ [DATE] 18:00-22:00 (4h) ! Viv May" at bounding box center [875, 267] width 178 height 53
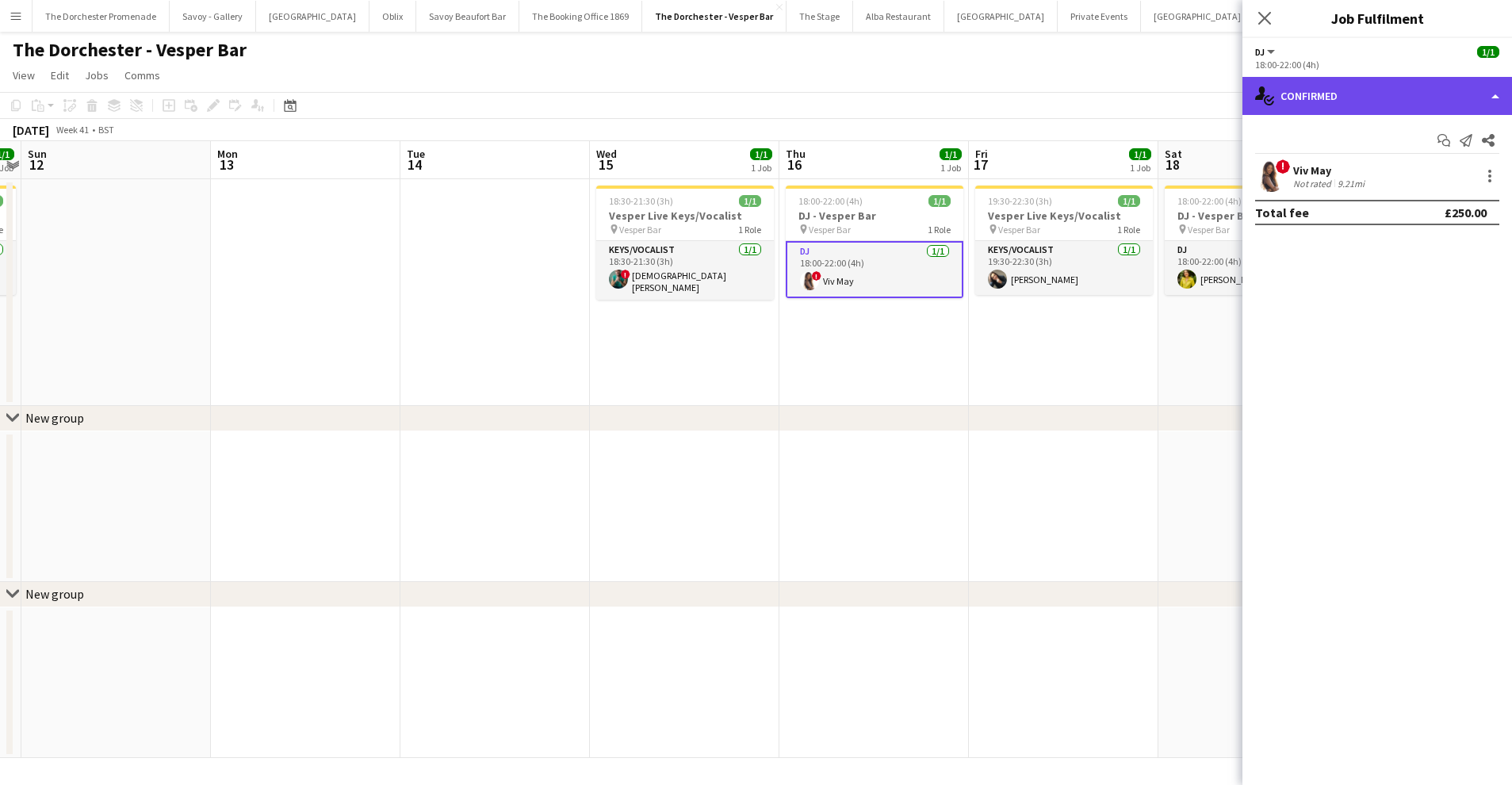
click at [1452, 99] on div "single-neutral-actions-check-2 Confirmed" at bounding box center [1377, 95] width 269 height 38
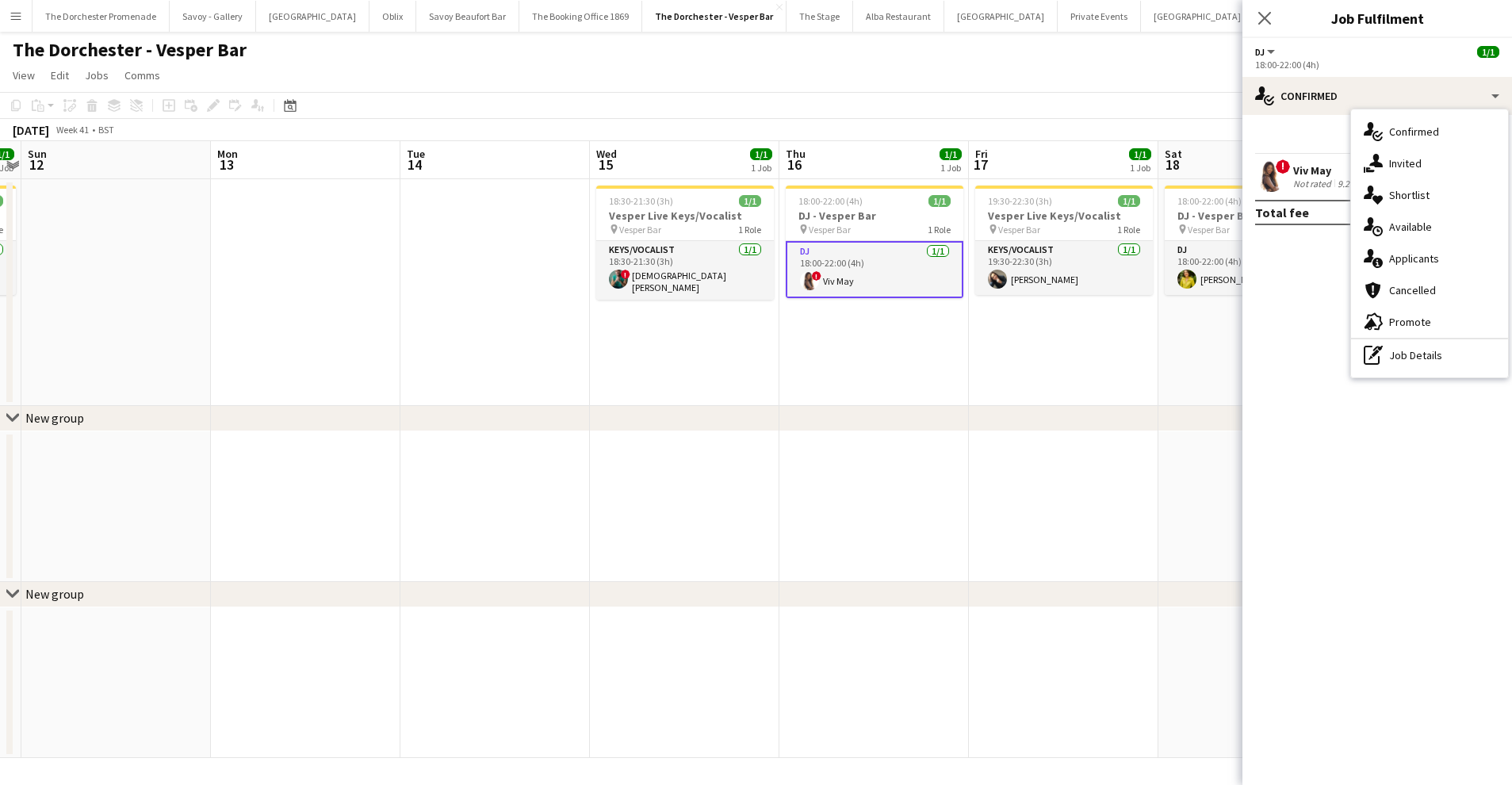
click at [1282, 292] on mat-expansion-panel "check Confirmed Start chat Send notification Share ! Viv May Not rated 9.21mi T…" at bounding box center [1377, 449] width 269 height 669
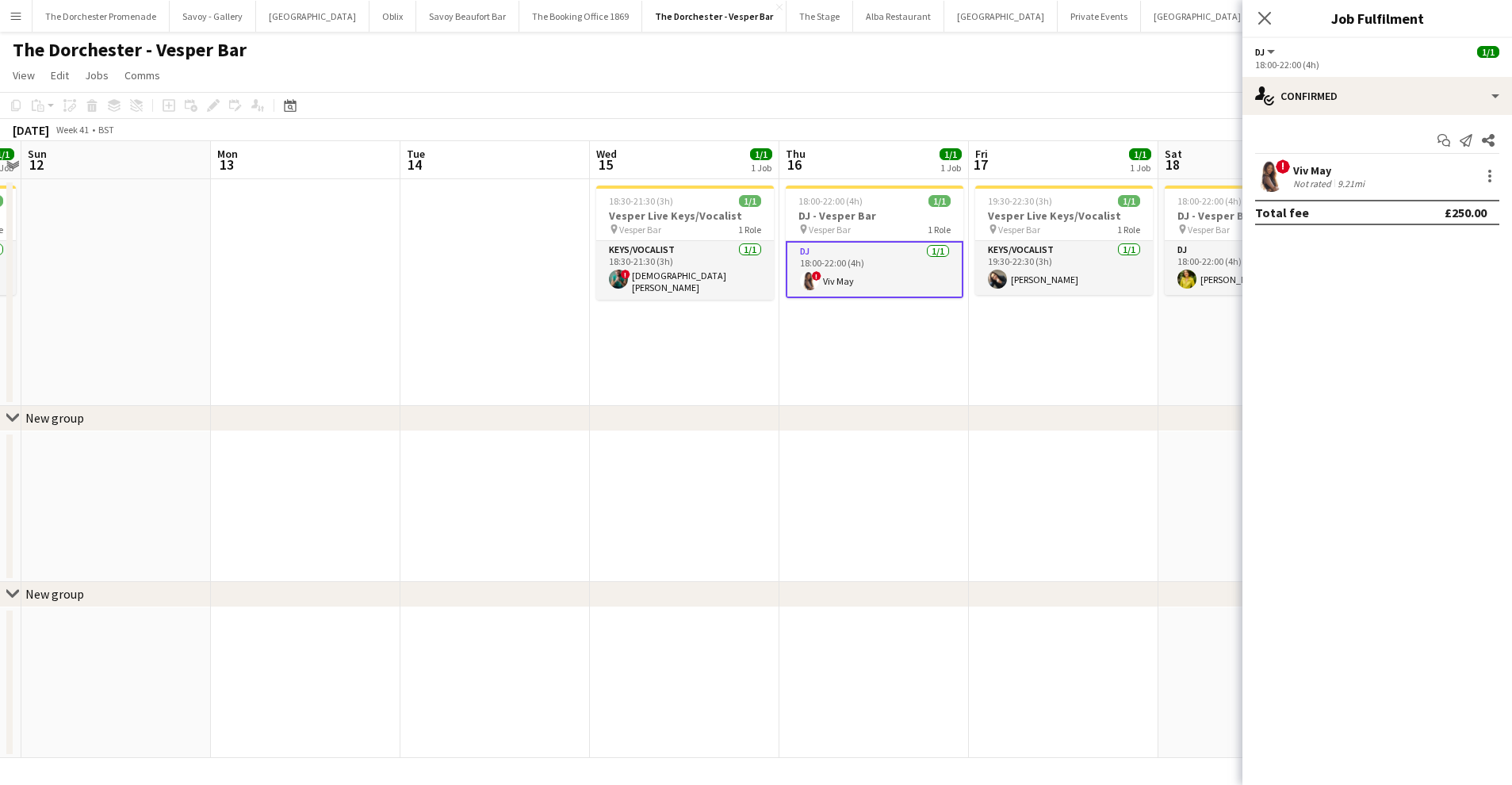
click at [1427, 175] on div "! Viv May Not rated 9.21mi" at bounding box center [1377, 176] width 269 height 32
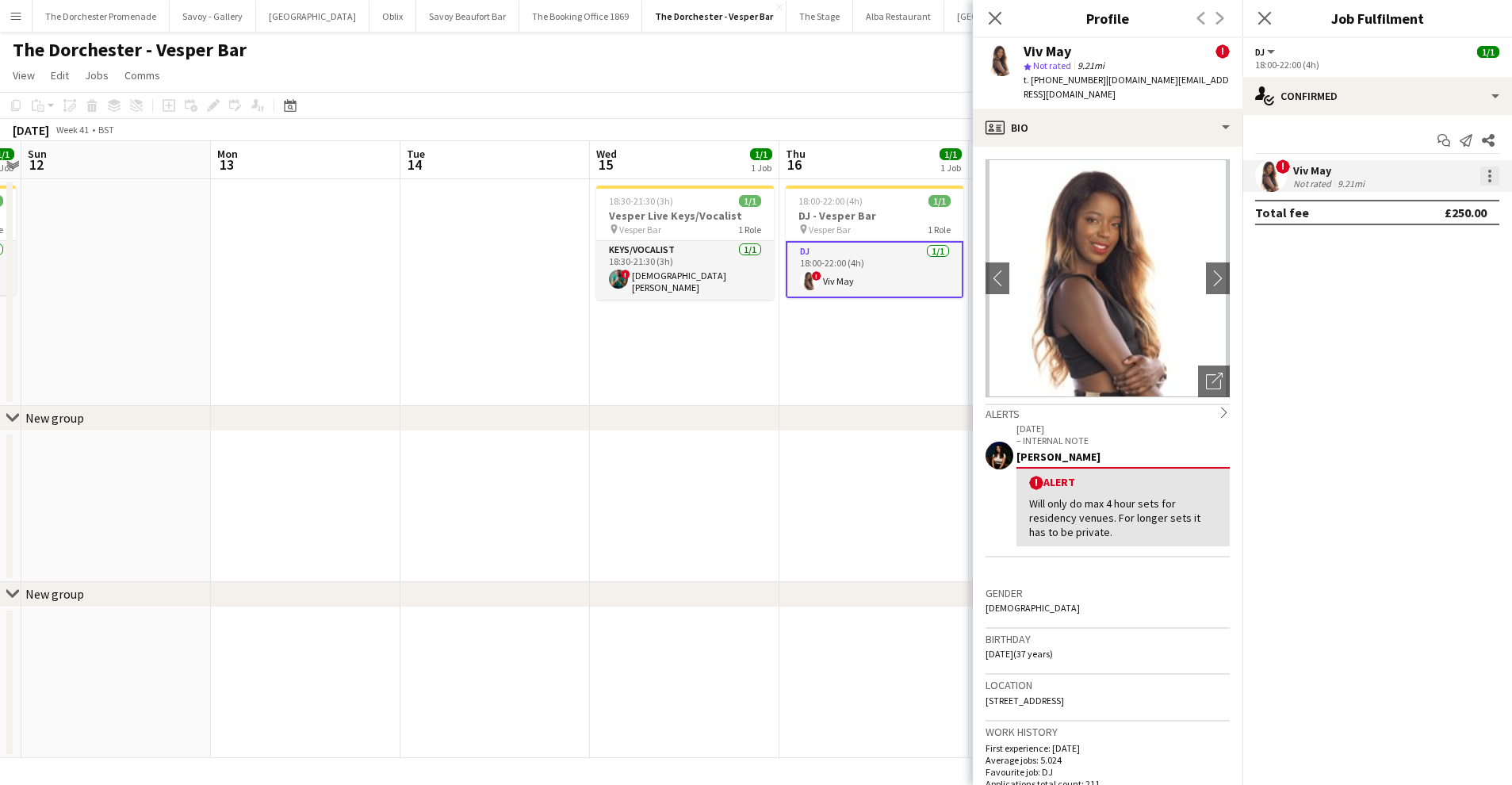
click at [1488, 173] on div at bounding box center [1490, 176] width 19 height 19
click at [1430, 353] on span "Remove" at bounding box center [1412, 358] width 48 height 14
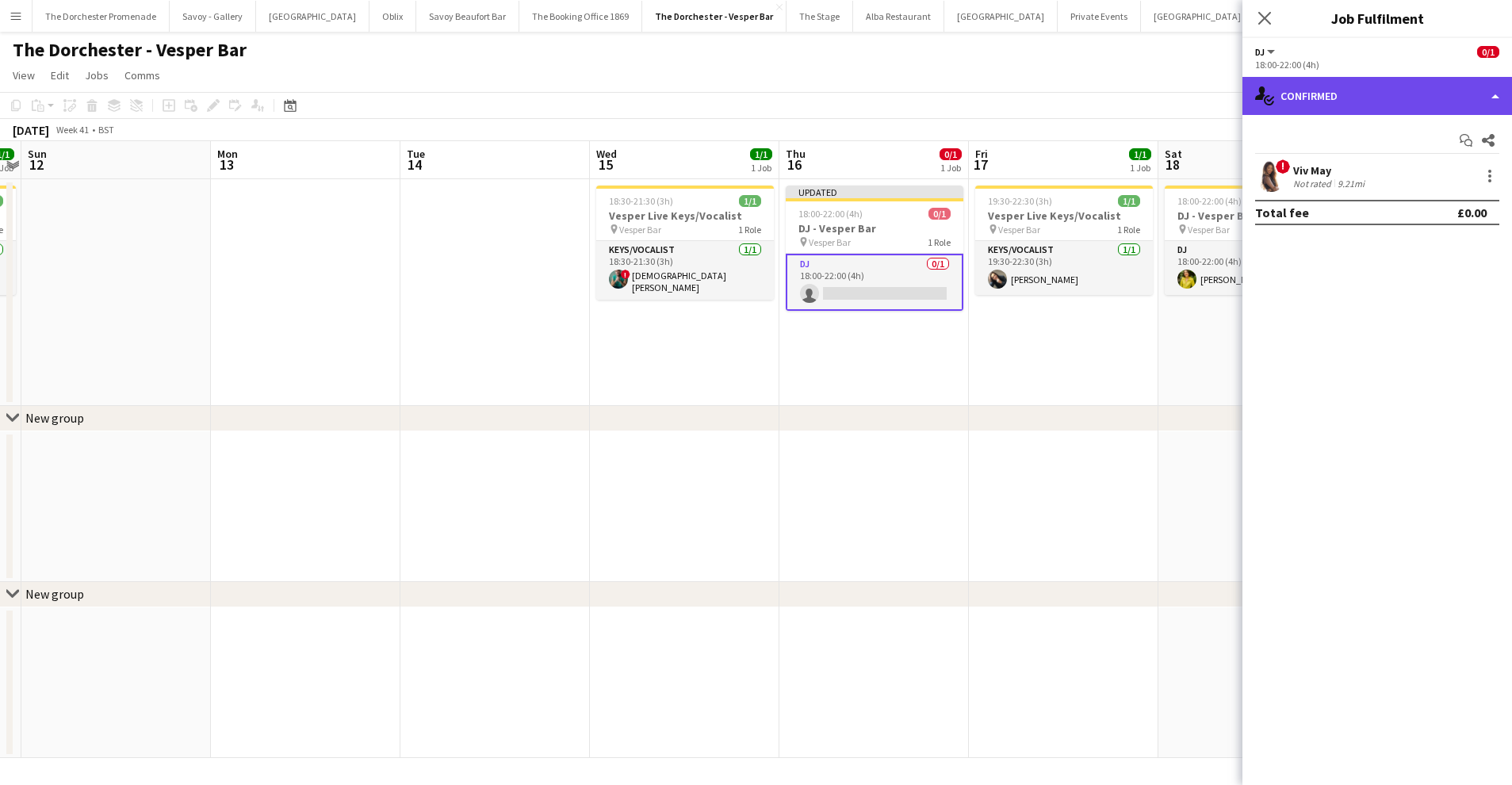
click at [1360, 99] on div "single-neutral-actions-check-2 Confirmed" at bounding box center [1377, 95] width 269 height 38
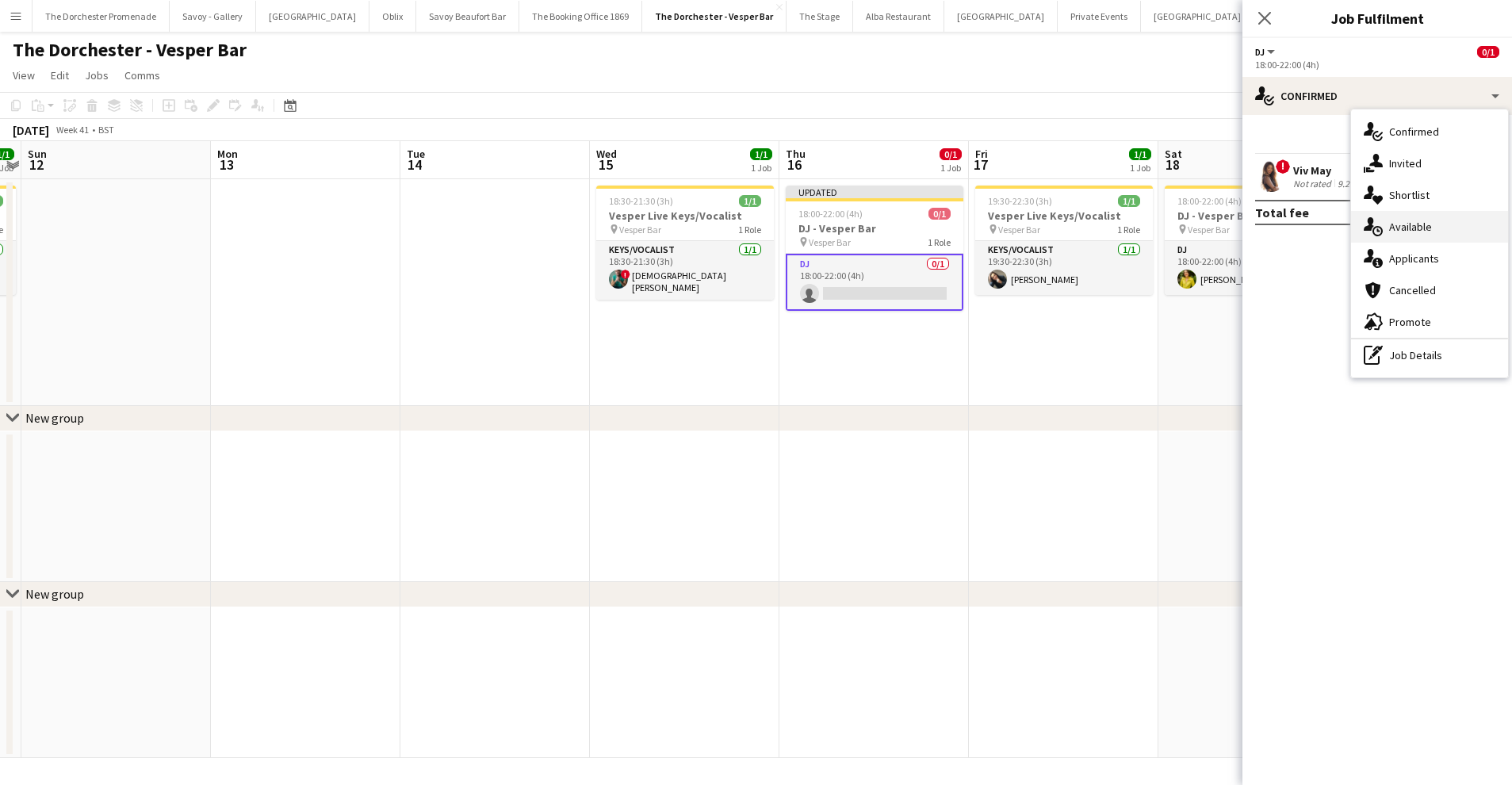
click at [1431, 227] on div "single-neutral-actions-upload Available" at bounding box center [1429, 226] width 157 height 32
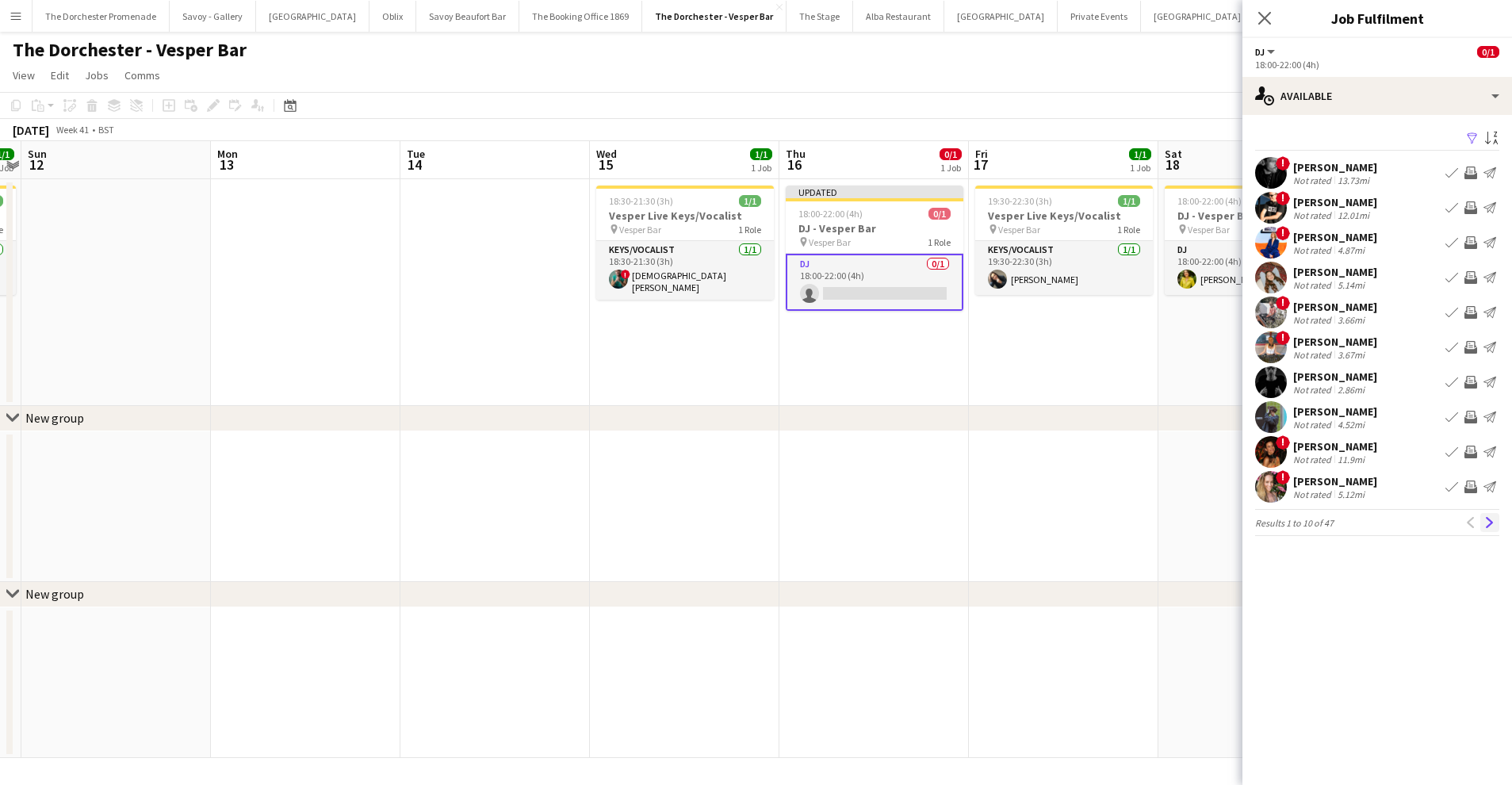
click at [1491, 520] on app-icon "Next" at bounding box center [1489, 522] width 11 height 11
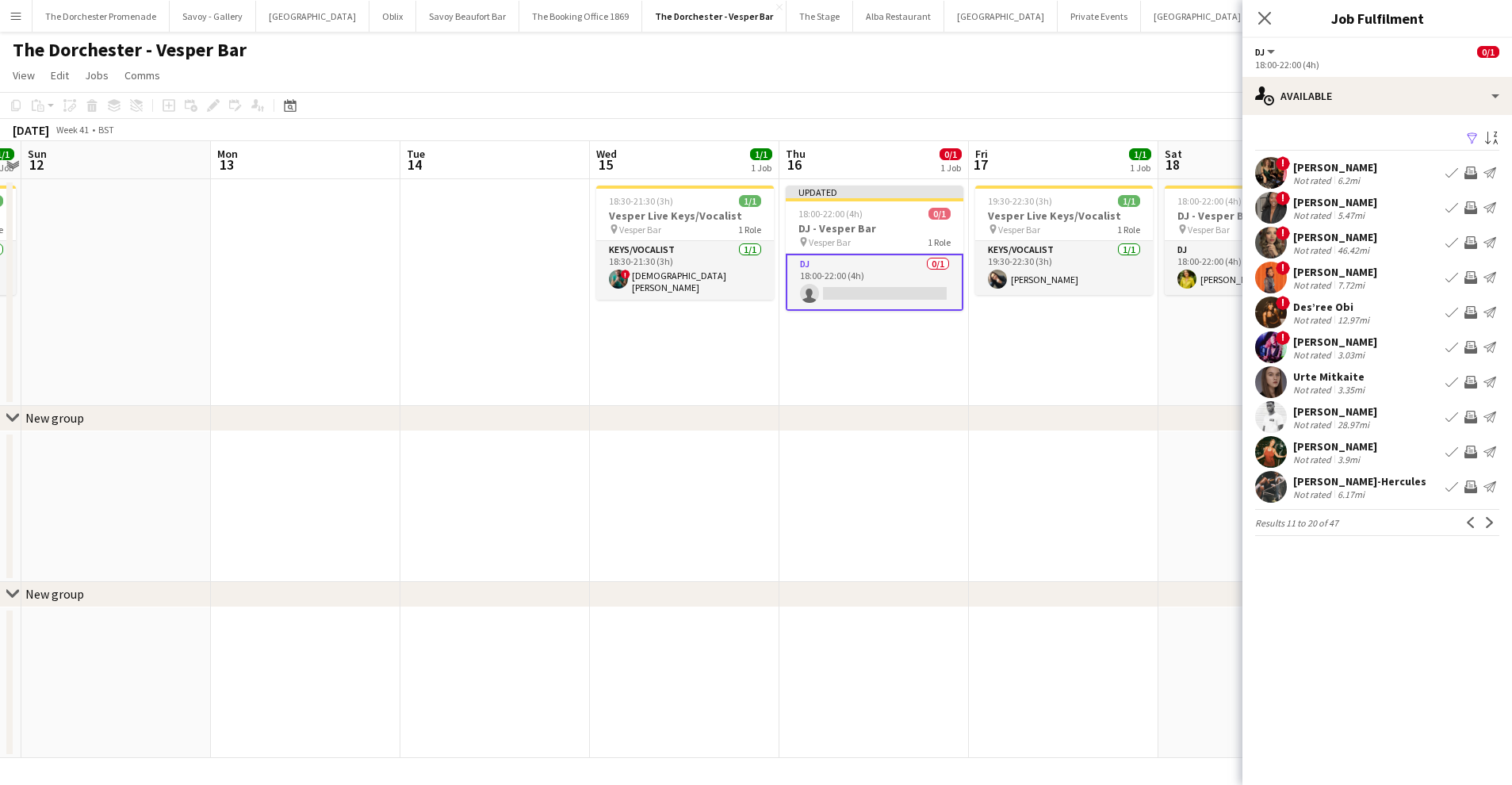
click at [1491, 520] on app-icon "Next" at bounding box center [1489, 522] width 11 height 11
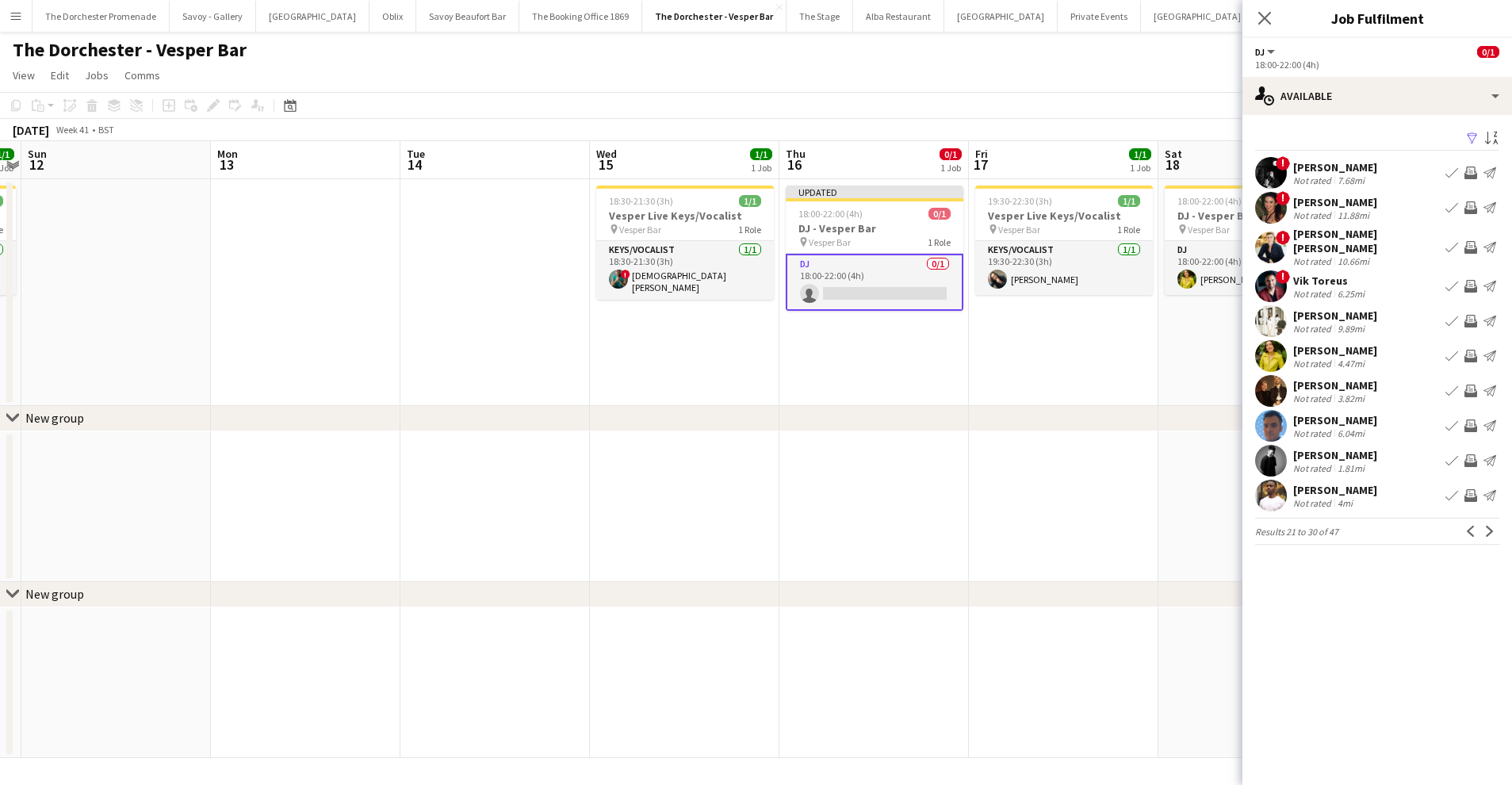
click at [1491, 526] on app-icon "Next" at bounding box center [1489, 530] width 11 height 11
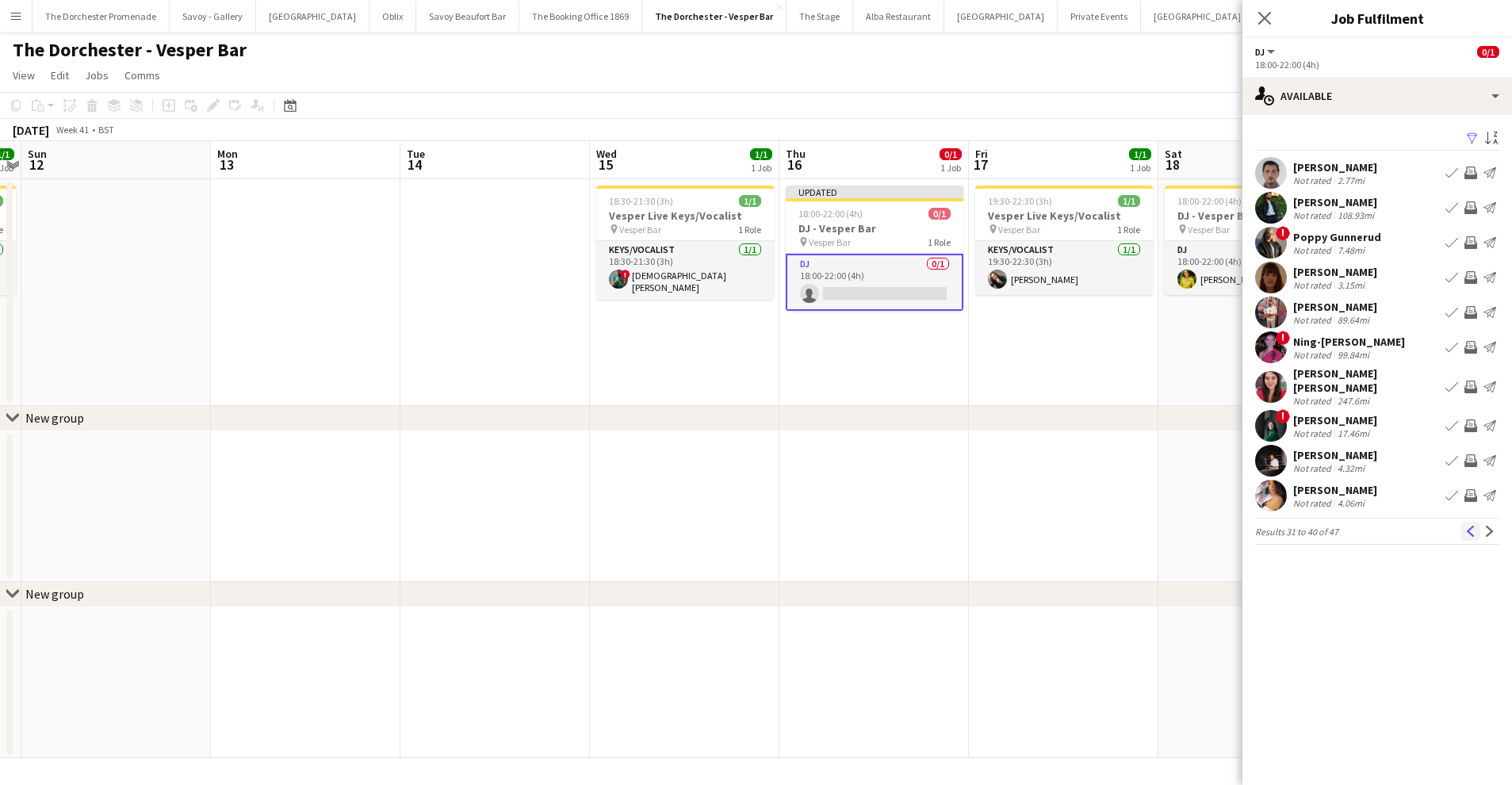
click at [1471, 528] on app-icon "Previous" at bounding box center [1470, 530] width 11 height 11
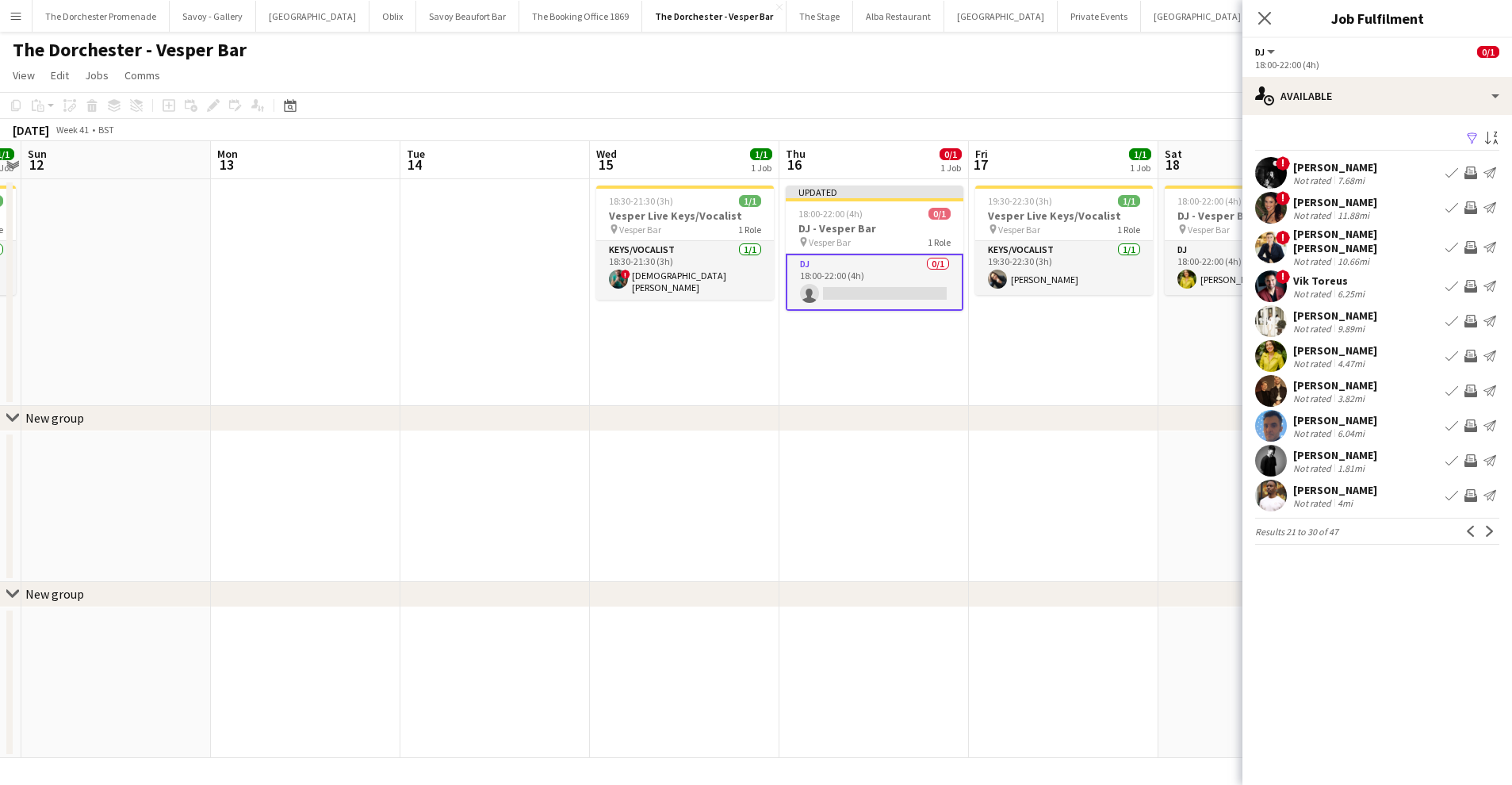
click at [1451, 489] on app-icon "Book crew" at bounding box center [1451, 495] width 13 height 13
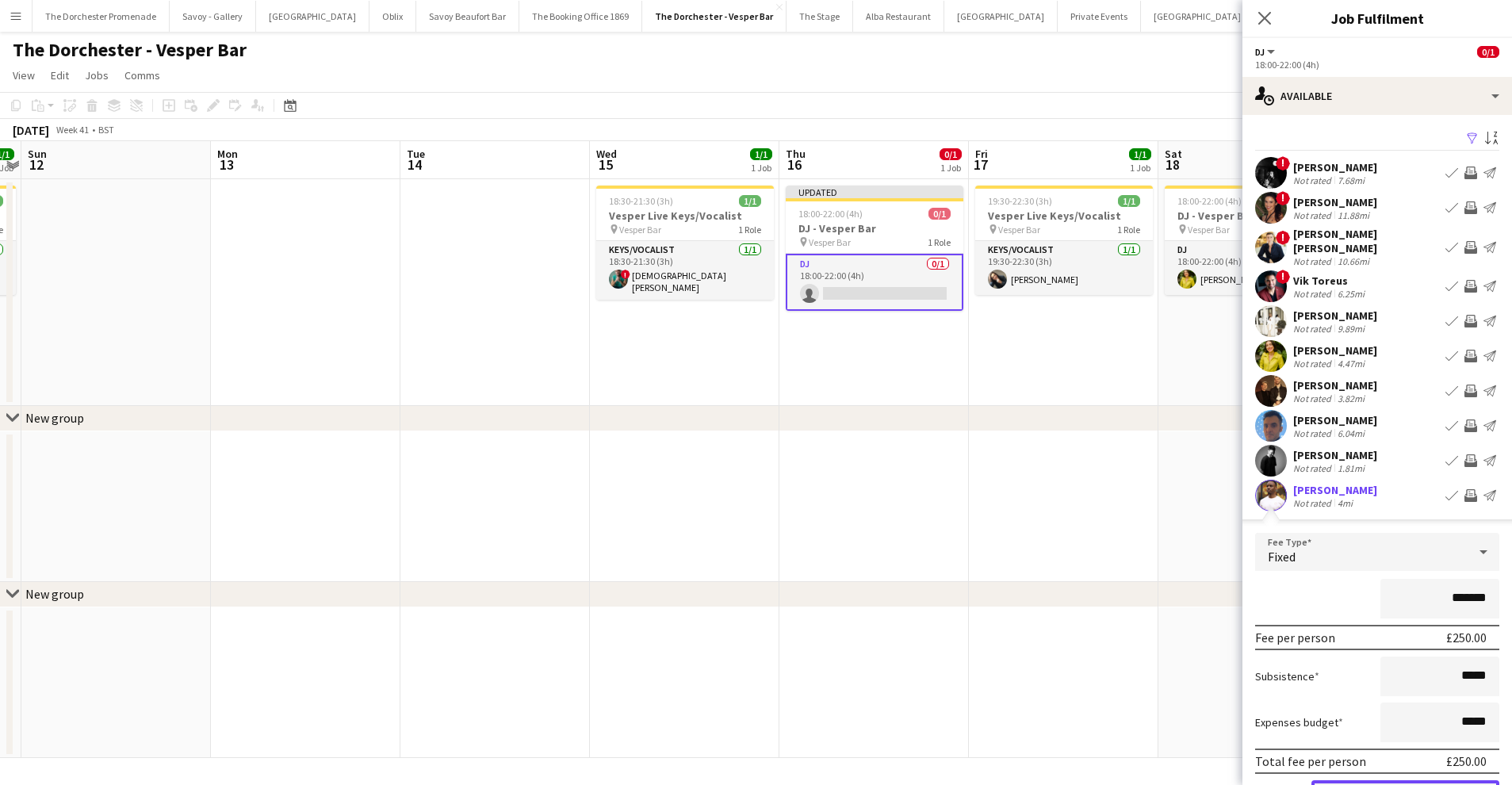
click at [1385, 780] on button "Confirm" at bounding box center [1405, 796] width 188 height 32
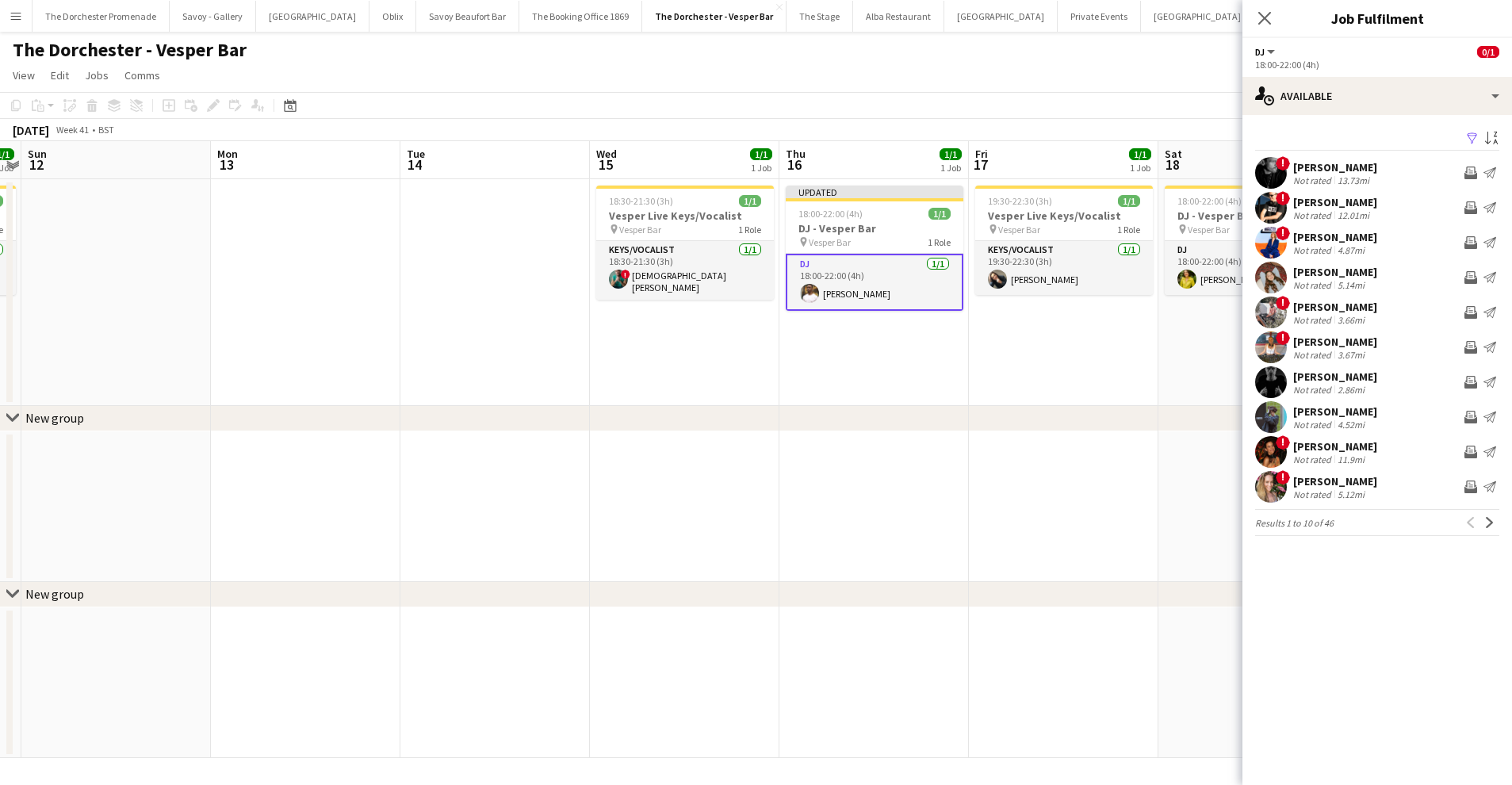
click at [993, 403] on app-date-cell "19:30-22:30 (3h) 1/1 Vesper Live Keys/Vocalist pin Vesper Bar 1 Role Keys/Vocal…" at bounding box center [1063, 291] width 189 height 226
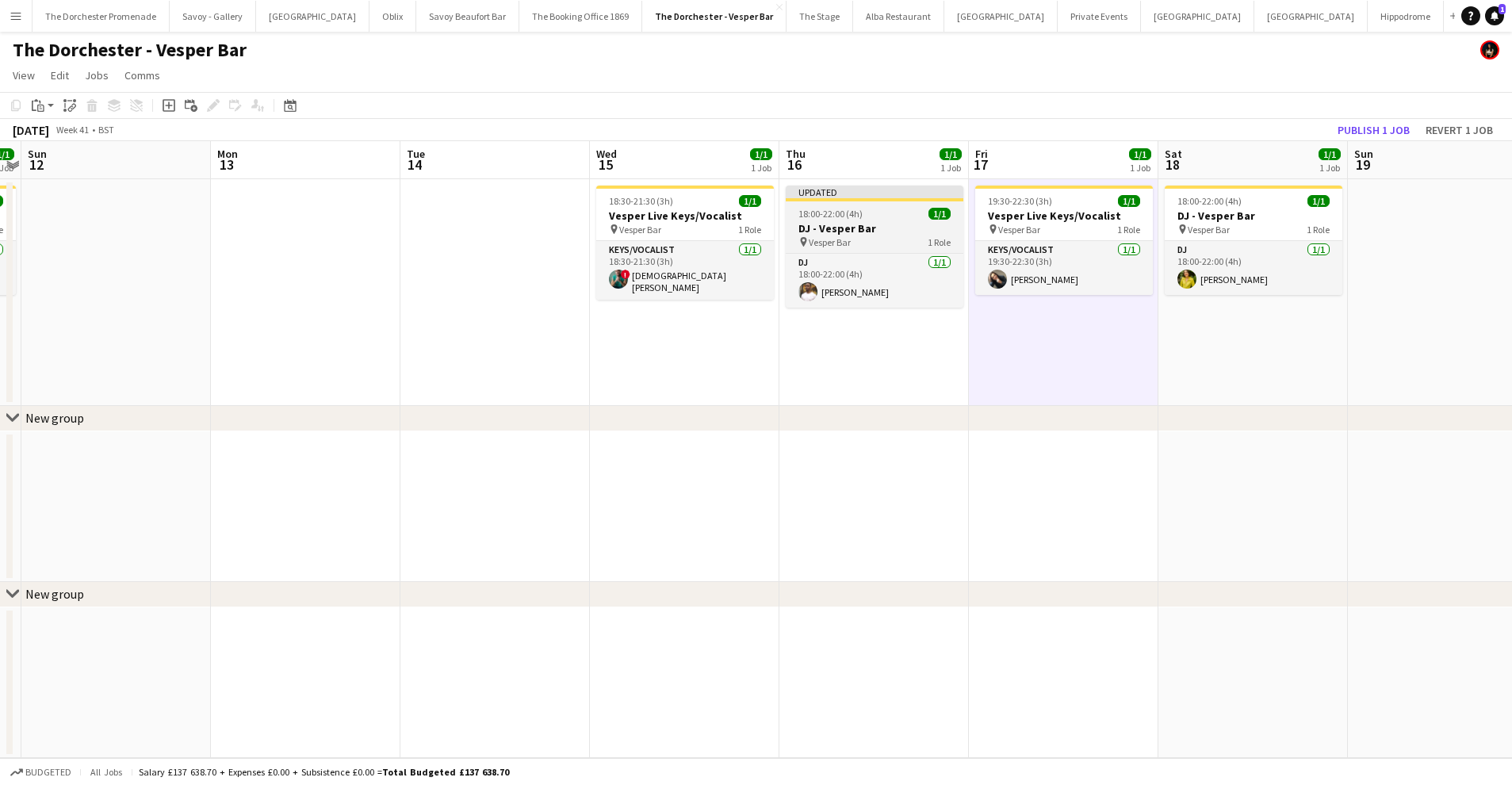
click at [860, 226] on h3 "DJ - Vesper Bar" at bounding box center [875, 228] width 178 height 15
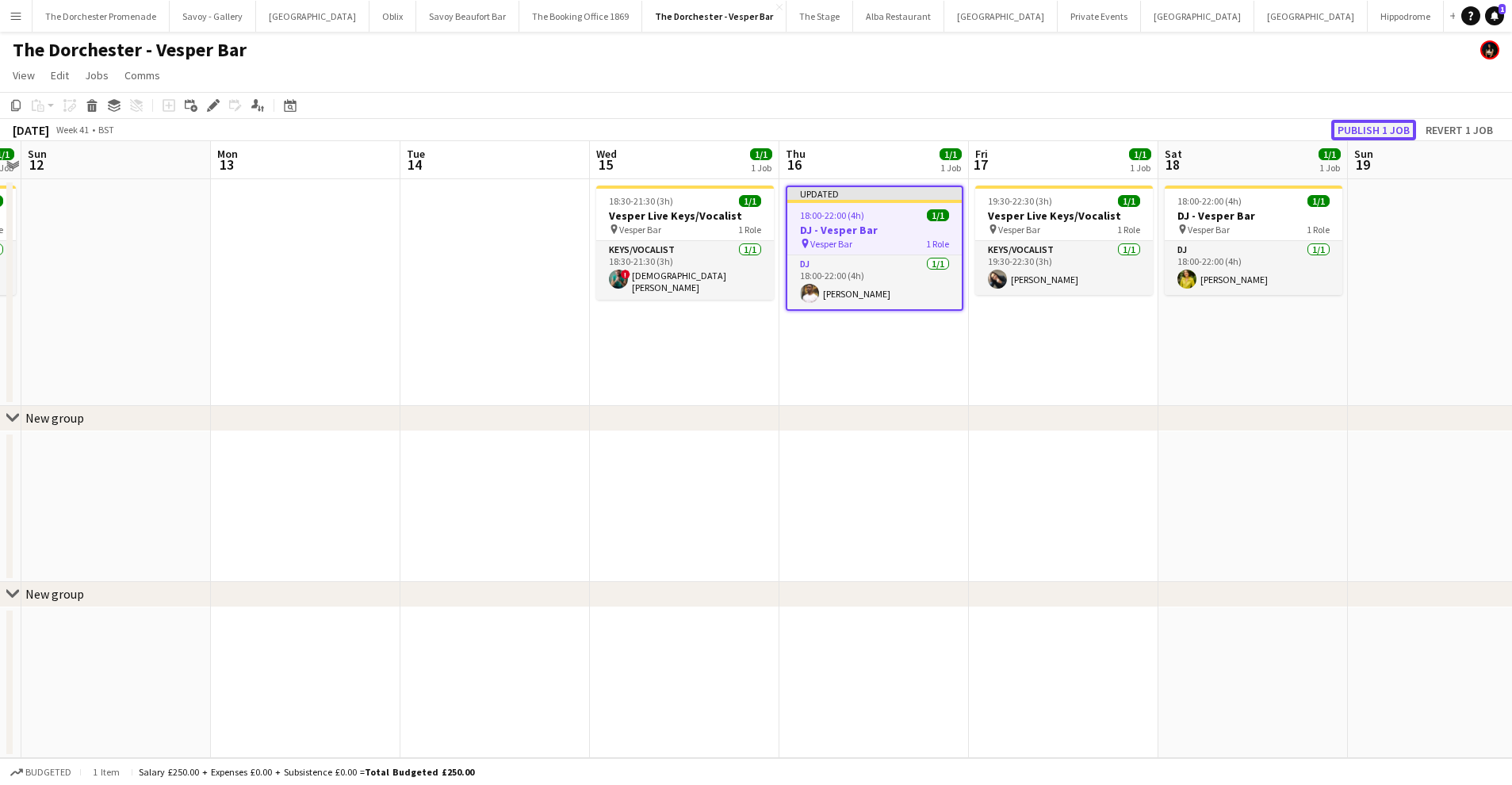
click at [1379, 125] on button "Publish 1 job" at bounding box center [1373, 129] width 85 height 20
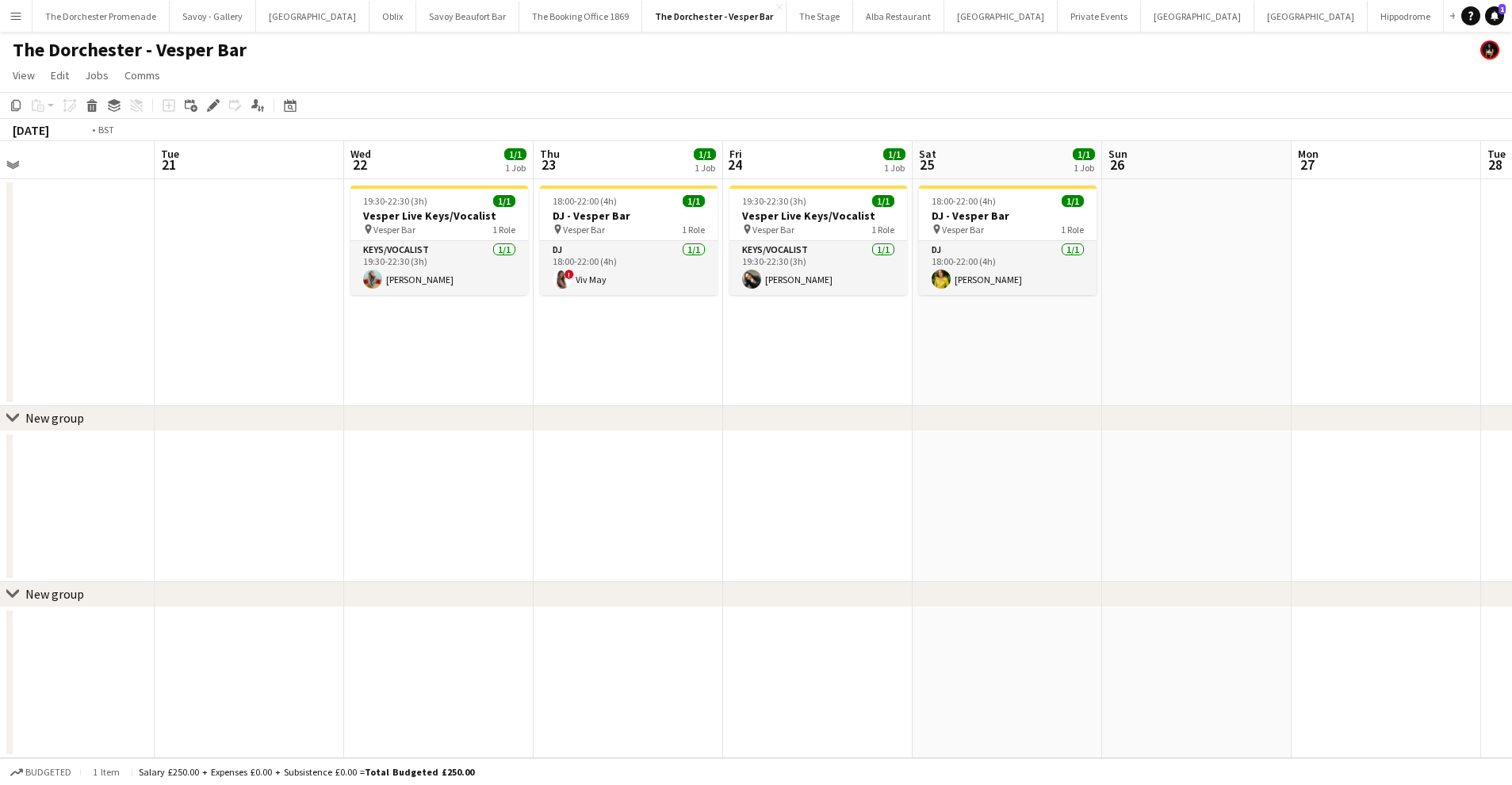
scroll to position [0, 608]
